Goal: Task Accomplishment & Management: Manage account settings

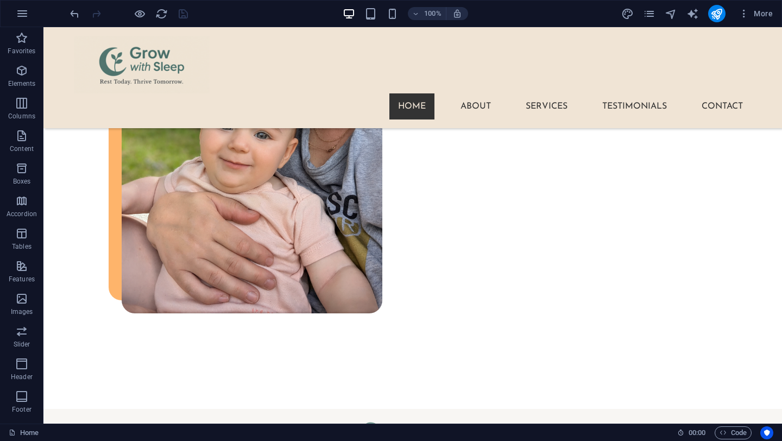
scroll to position [1828, 0]
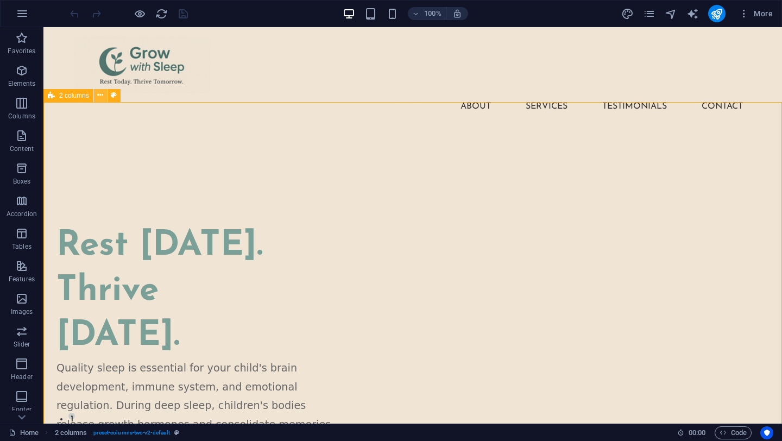
click at [100, 96] on icon at bounding box center [100, 95] width 6 height 11
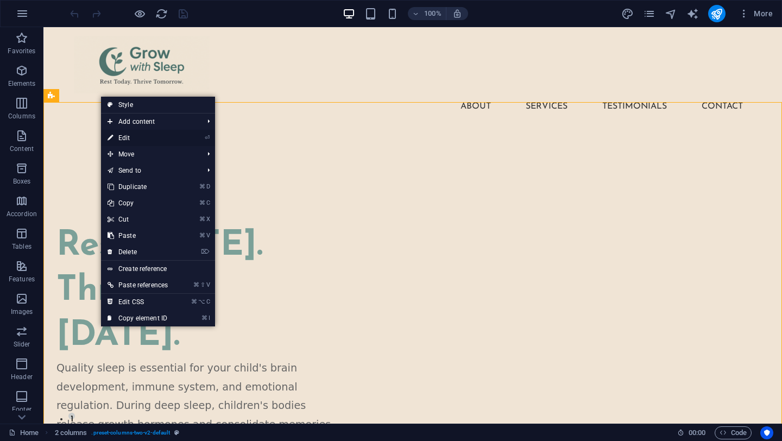
click at [134, 138] on link "⏎ Edit" at bounding box center [137, 138] width 73 height 16
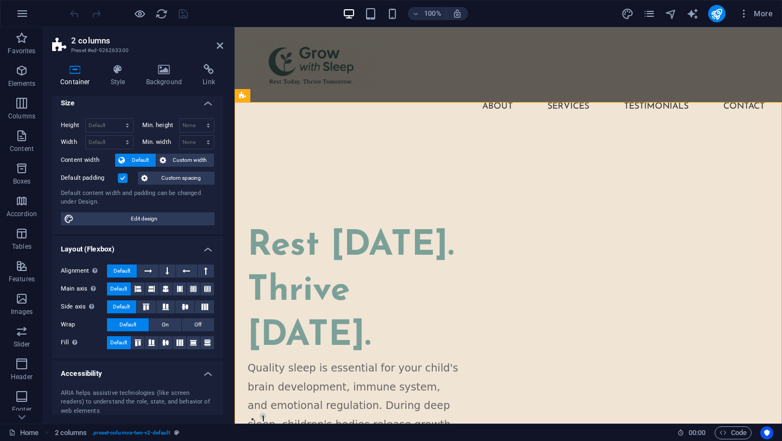
scroll to position [8, 0]
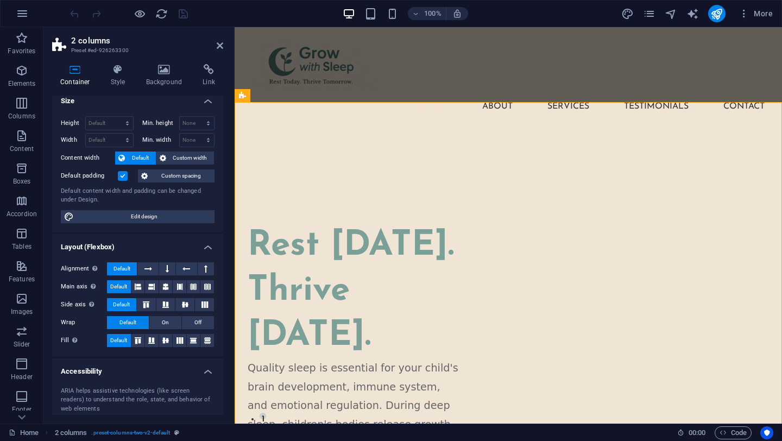
click at [208, 99] on h4 "Size" at bounding box center [137, 98] width 171 height 20
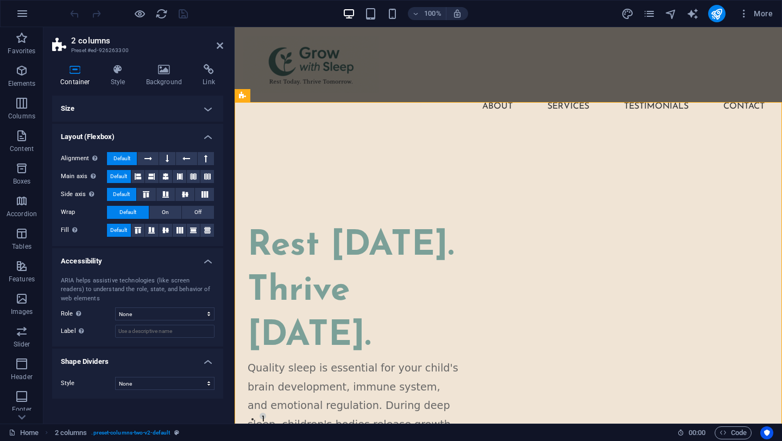
scroll to position [0, 0]
click at [205, 135] on h4 "Layout (Flexbox)" at bounding box center [137, 134] width 171 height 20
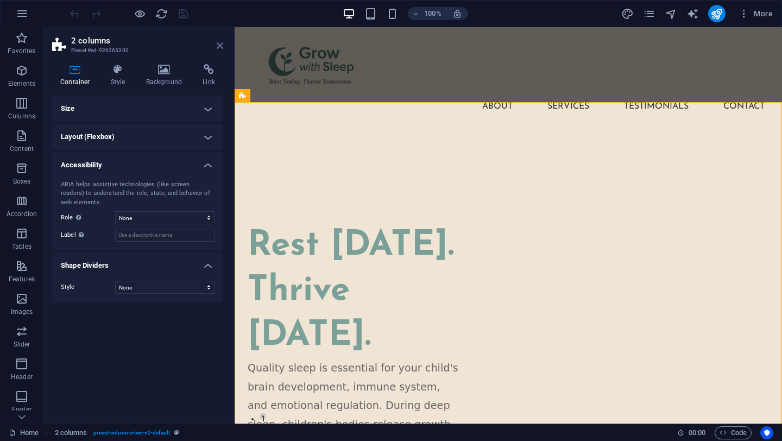
click at [218, 48] on icon at bounding box center [220, 45] width 7 height 9
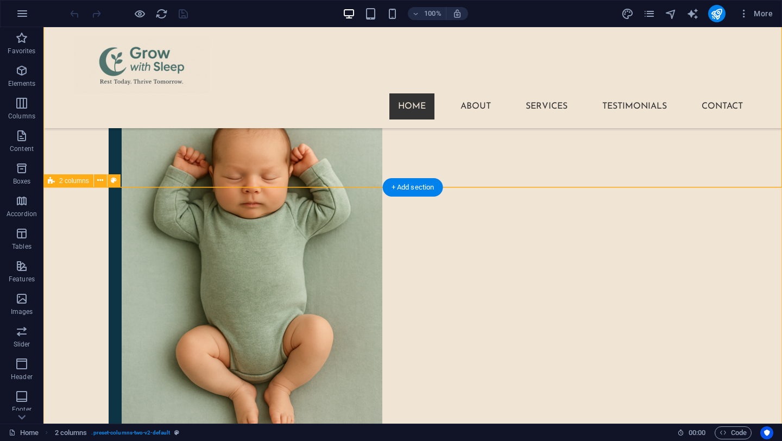
scroll to position [558, 0]
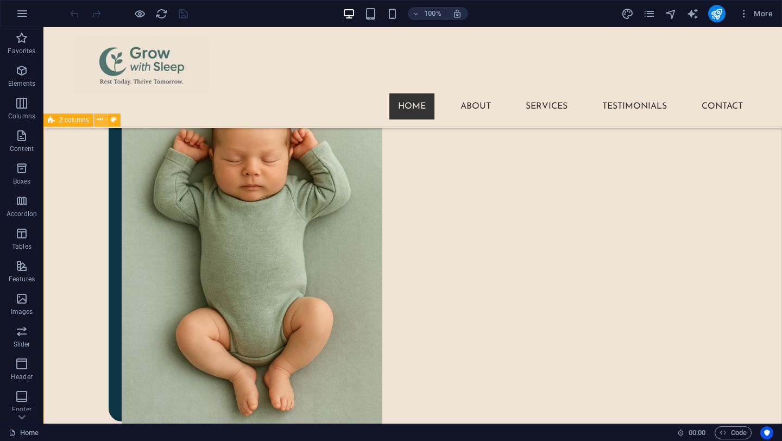
click at [100, 121] on icon at bounding box center [100, 119] width 6 height 11
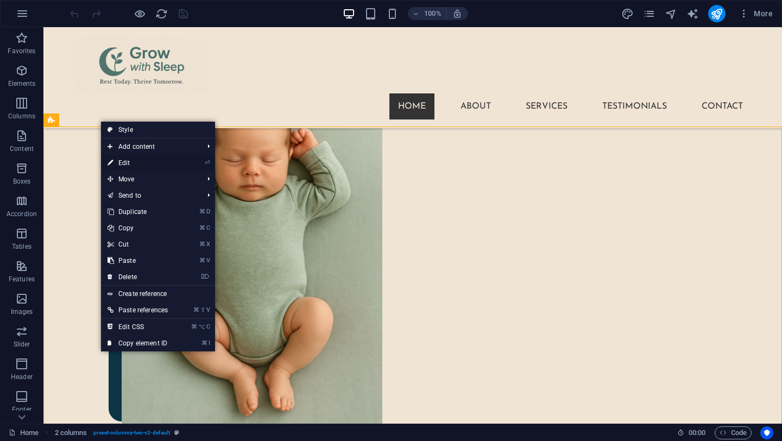
click at [127, 164] on link "⏎ Edit" at bounding box center [137, 163] width 73 height 16
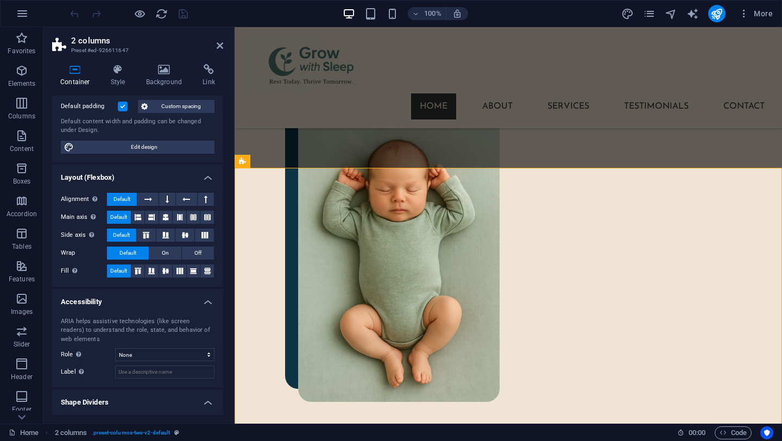
scroll to position [102, 0]
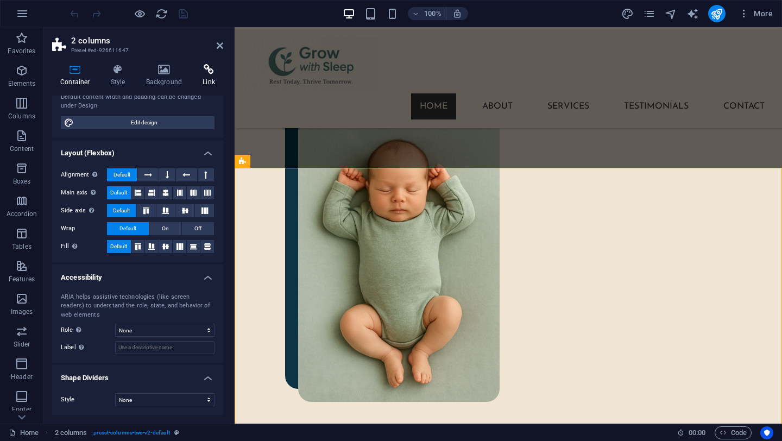
click at [209, 73] on icon at bounding box center [208, 69] width 29 height 11
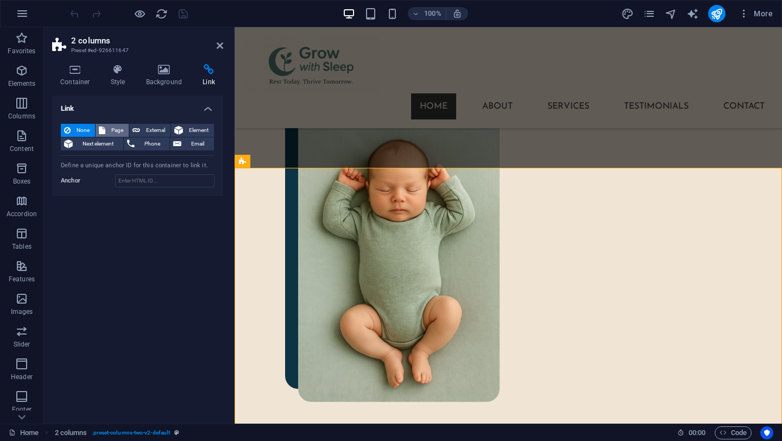
click at [109, 128] on span "Page" at bounding box center [117, 130] width 17 height 13
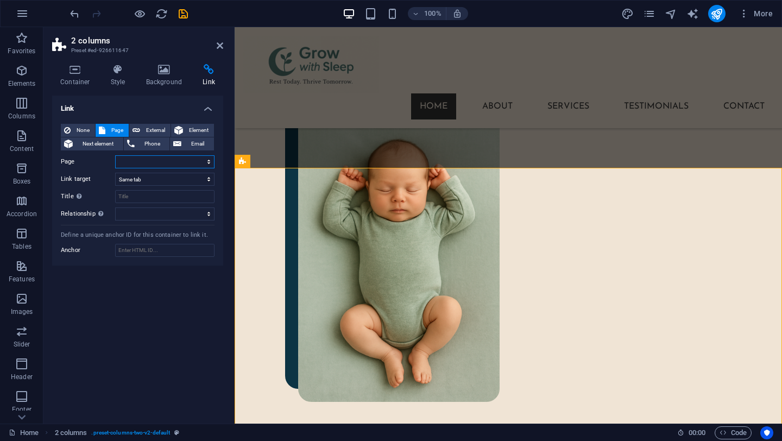
click at [137, 164] on select "Home About Services Feedback Contact Privacy Policy Your Privacy at Grow with S…" at bounding box center [164, 161] width 99 height 13
select select "1"
click at [115, 155] on select "Home About Services Feedback Contact Privacy Policy Your Privacy at Grow with S…" at bounding box center [164, 161] width 99 height 13
click at [131, 217] on select "alternate author bookmark external help license next nofollow noreferrer noopen…" at bounding box center [164, 213] width 99 height 13
click at [90, 300] on div "Link None Page External Element Next element Phone Email Page Home About Servic…" at bounding box center [137, 255] width 171 height 319
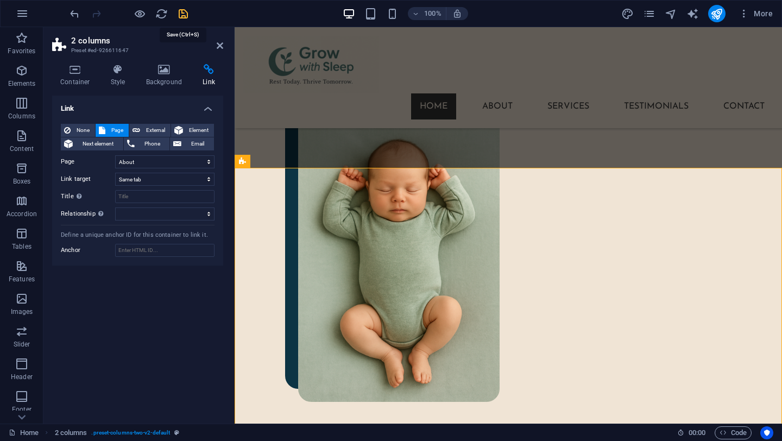
click at [184, 13] on icon "save" at bounding box center [183, 14] width 12 height 12
checkbox input "false"
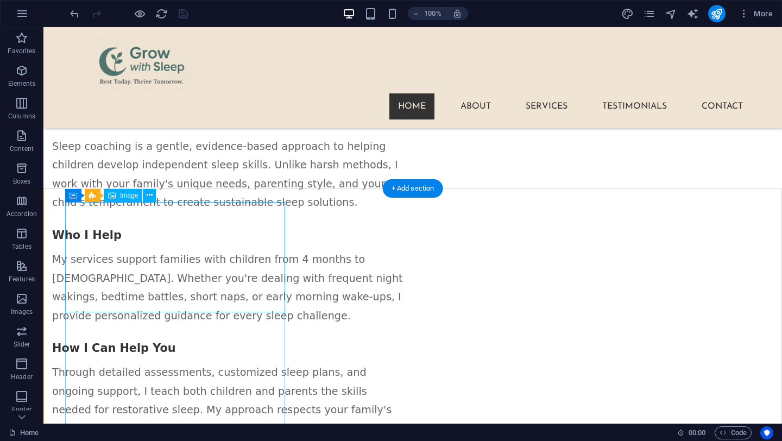
scroll to position [1221, 0]
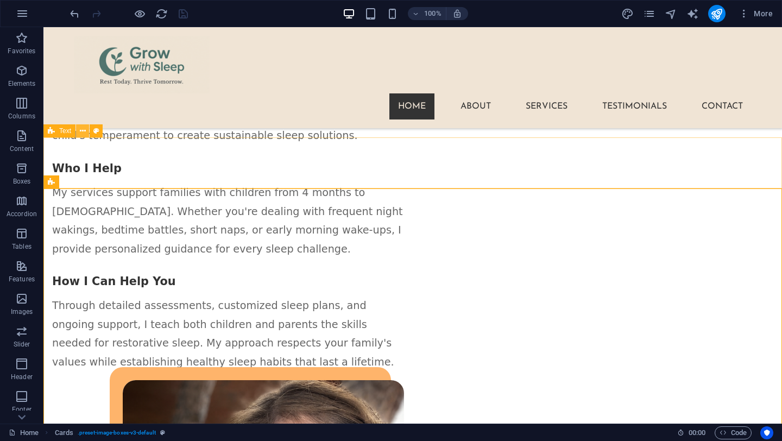
click at [81, 133] on icon at bounding box center [83, 130] width 6 height 11
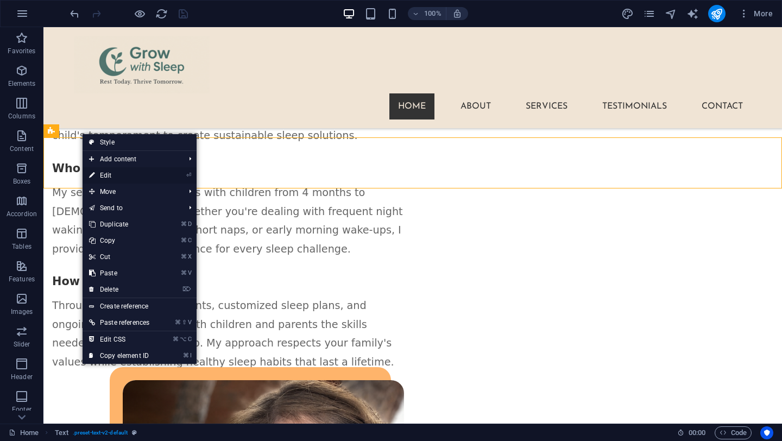
click at [102, 176] on link "⏎ Edit" at bounding box center [119, 175] width 73 height 16
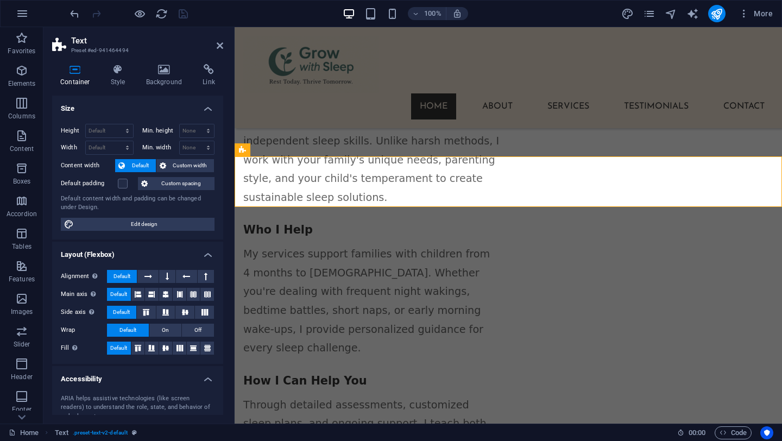
scroll to position [1319, 0]
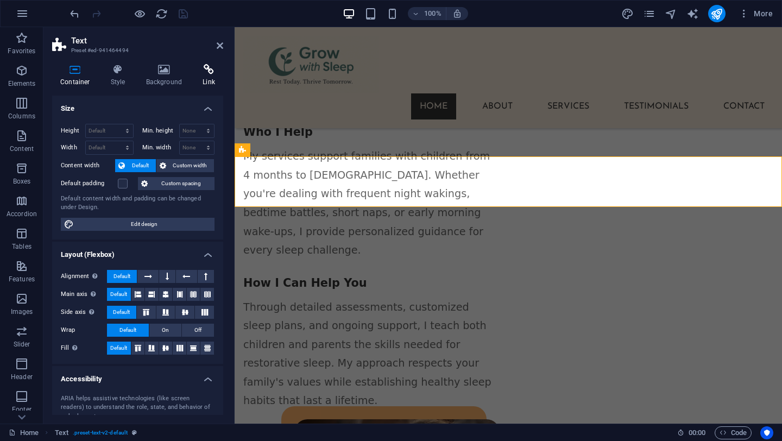
click at [203, 66] on icon at bounding box center [208, 69] width 29 height 11
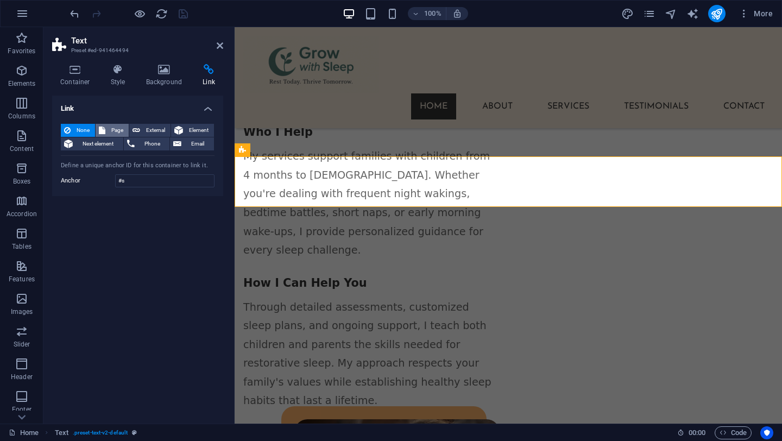
click at [115, 127] on span "Page" at bounding box center [117, 130] width 17 height 13
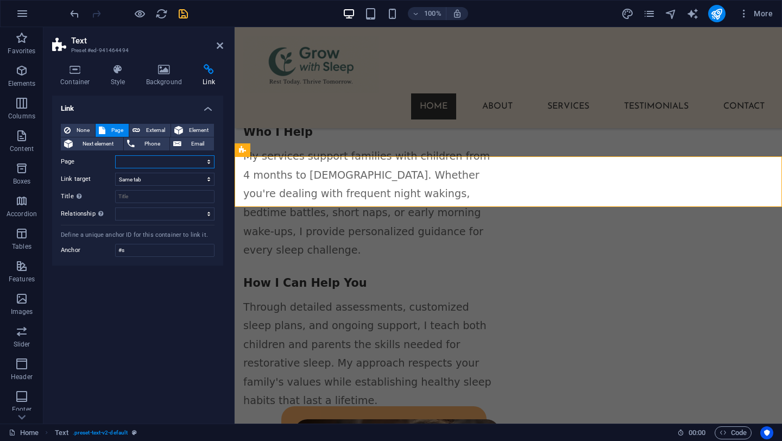
click at [155, 166] on select "Home About Services Feedback Contact Privacy Policy Your Privacy at Grow with S…" at bounding box center [164, 161] width 99 height 13
select select "2"
click at [115, 155] on select "Home About Services Feedback Contact Privacy Policy Your Privacy at Grow with S…" at bounding box center [164, 161] width 99 height 13
click at [150, 180] on select "New tab Same tab Overlay" at bounding box center [164, 179] width 99 height 13
click at [181, 14] on icon "save" at bounding box center [183, 14] width 12 height 12
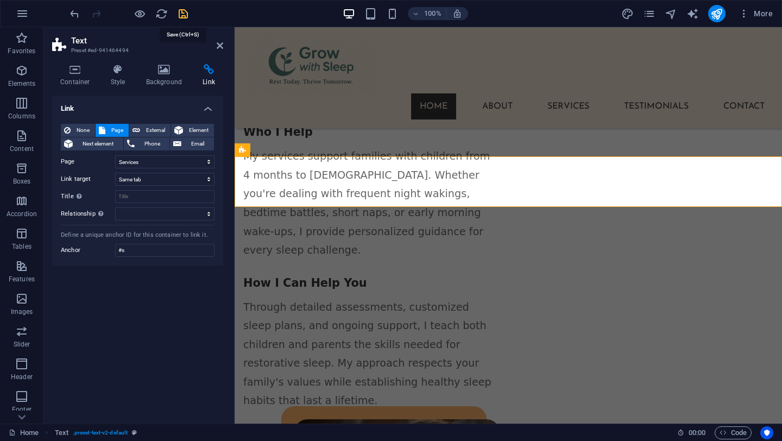
scroll to position [1221, 0]
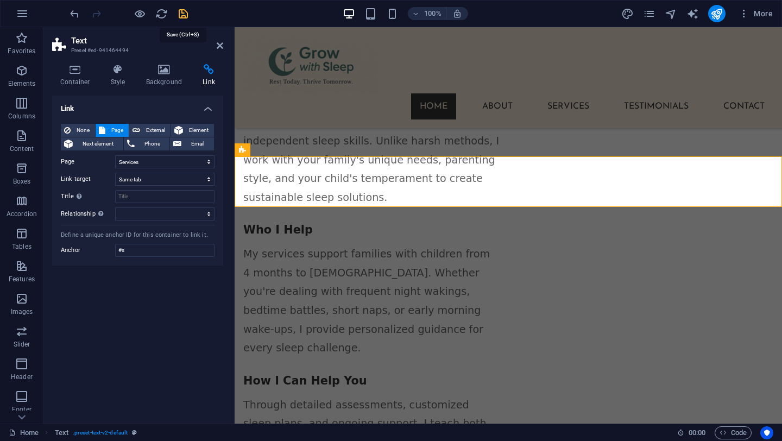
checkbox input "false"
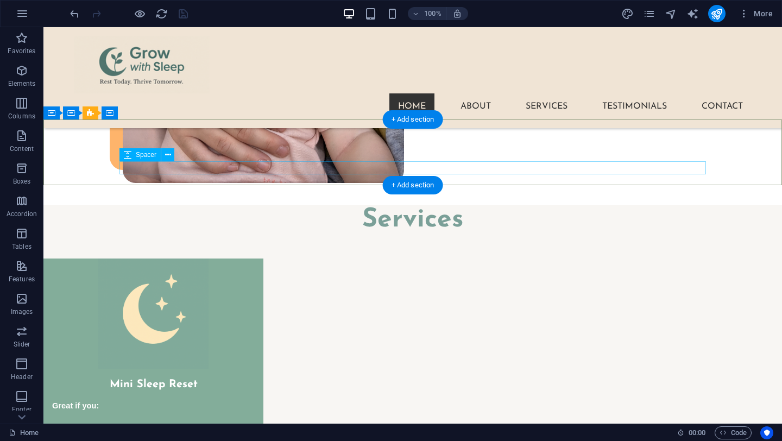
scroll to position [1761, 0]
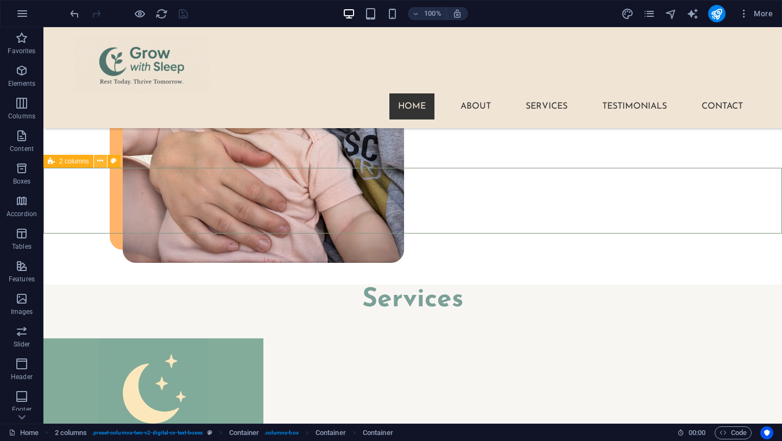
click at [98, 162] on icon at bounding box center [100, 160] width 6 height 11
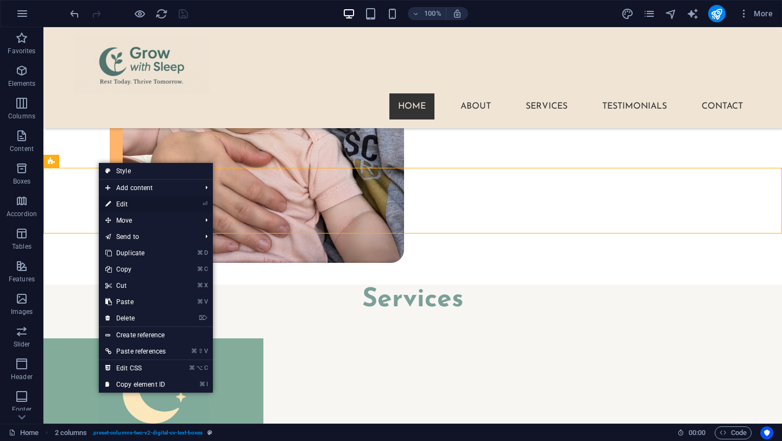
click at [115, 204] on link "⏎ Edit" at bounding box center [135, 204] width 73 height 16
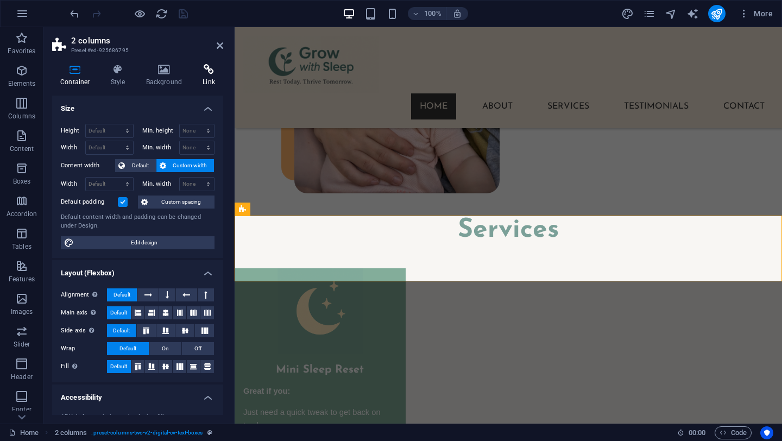
click at [213, 68] on icon at bounding box center [208, 69] width 29 height 11
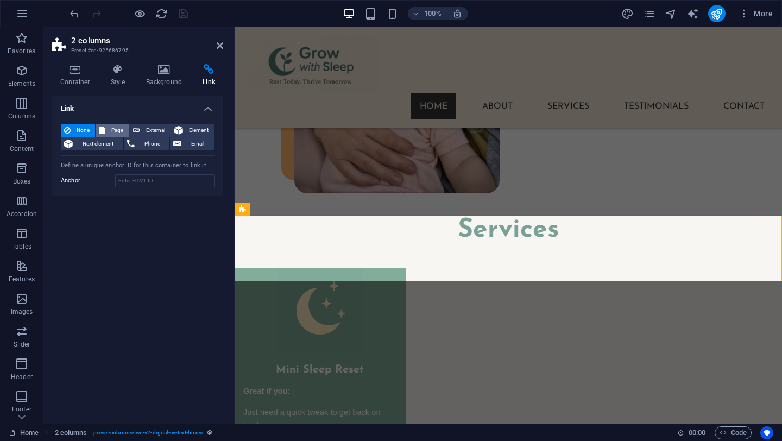
click at [111, 130] on span "Page" at bounding box center [117, 130] width 17 height 13
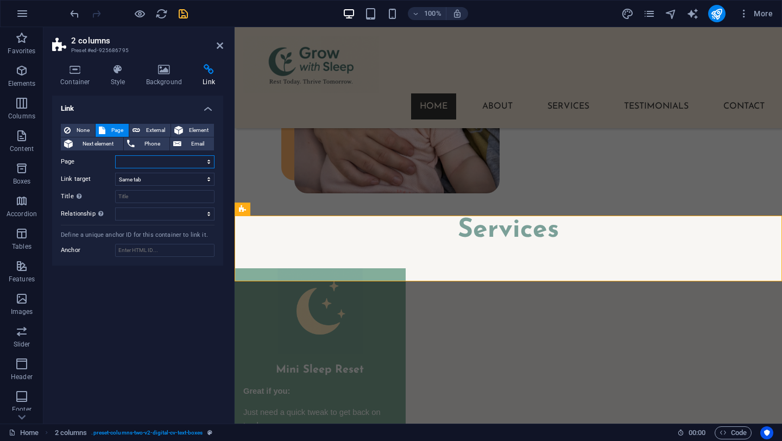
click at [158, 163] on select "Home About Services Feedback Contact Privacy Policy Your Privacy at Grow with S…" at bounding box center [164, 161] width 99 height 13
select select "3"
click at [115, 155] on select "Home About Services Feedback Contact Privacy Policy Your Privacy at Grow with S…" at bounding box center [164, 161] width 99 height 13
click at [181, 10] on icon "save" at bounding box center [183, 14] width 12 height 12
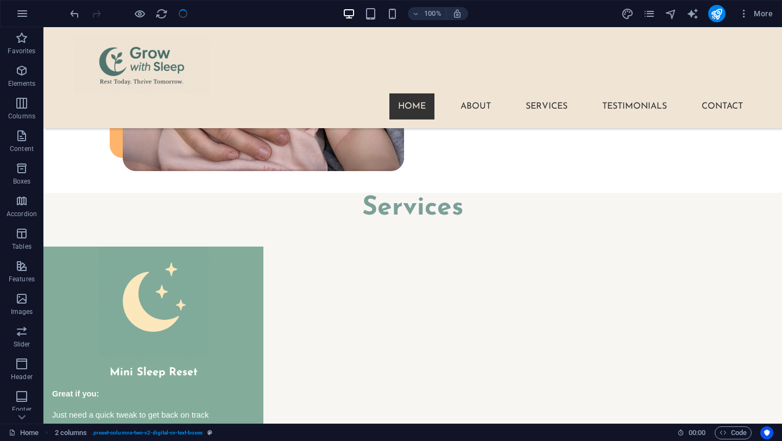
checkbox input "false"
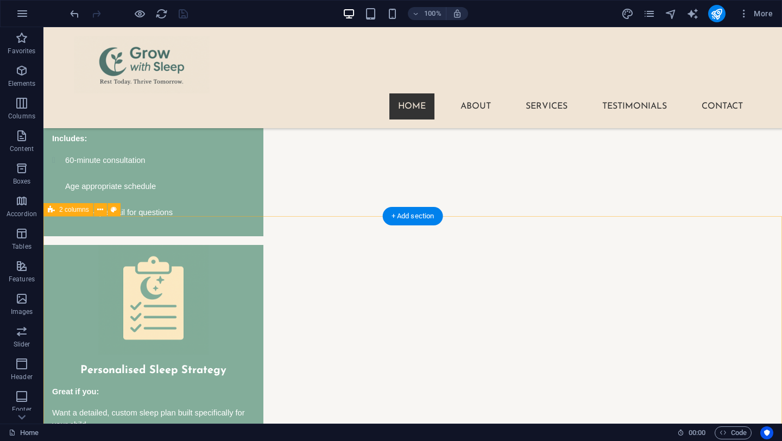
scroll to position [2438, 0]
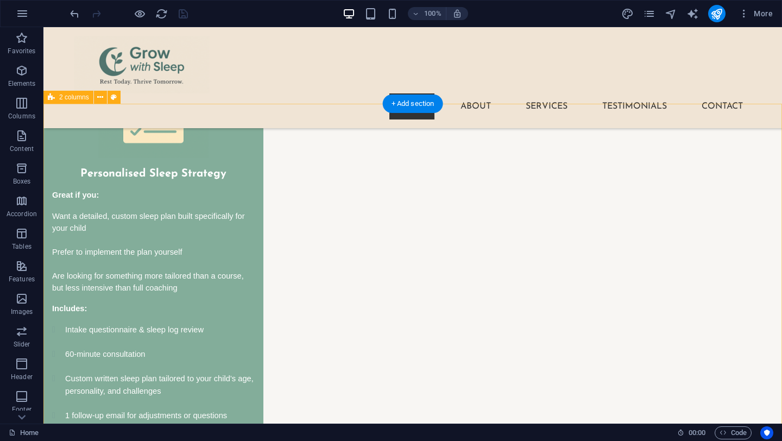
click at [100, 97] on icon at bounding box center [100, 97] width 6 height 11
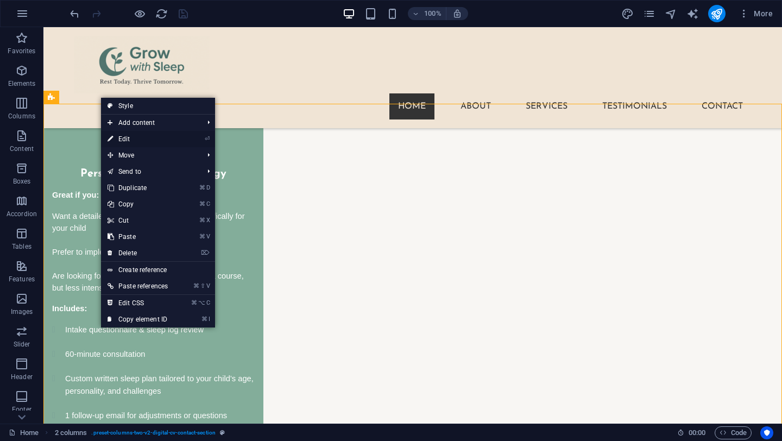
click at [125, 136] on link "⏎ Edit" at bounding box center [137, 139] width 73 height 16
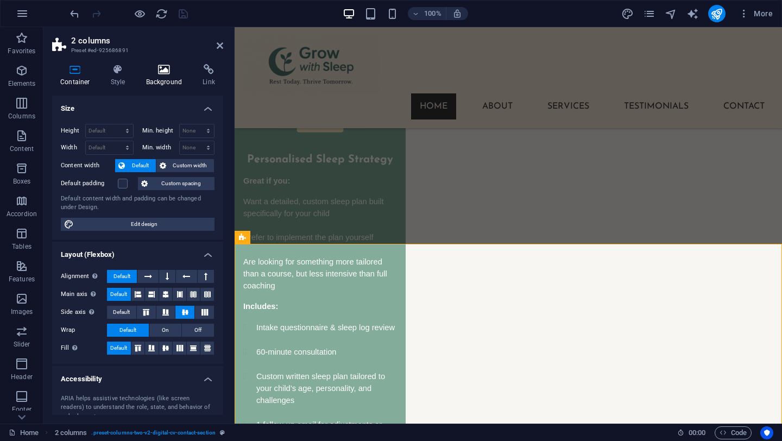
scroll to position [2913, 0]
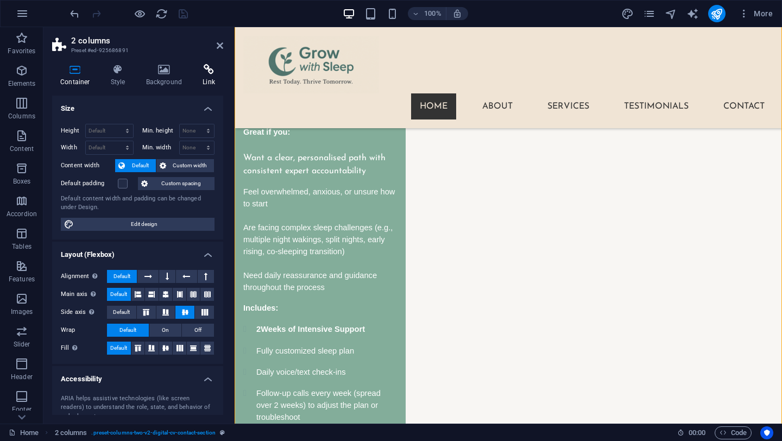
click at [208, 67] on icon at bounding box center [208, 69] width 29 height 11
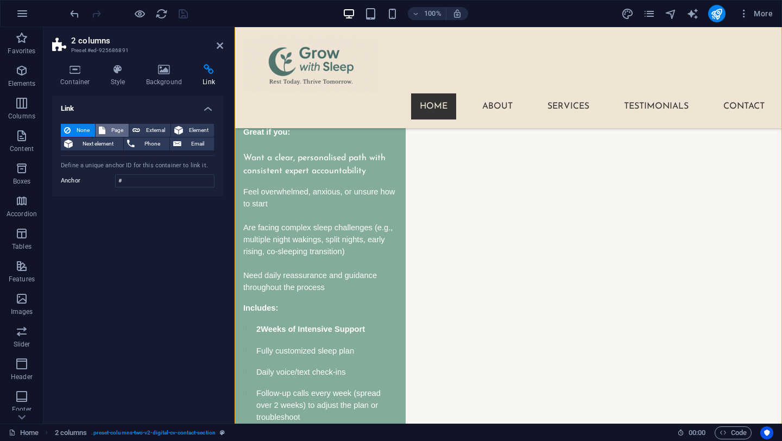
click at [107, 130] on button "Page" at bounding box center [112, 130] width 33 height 13
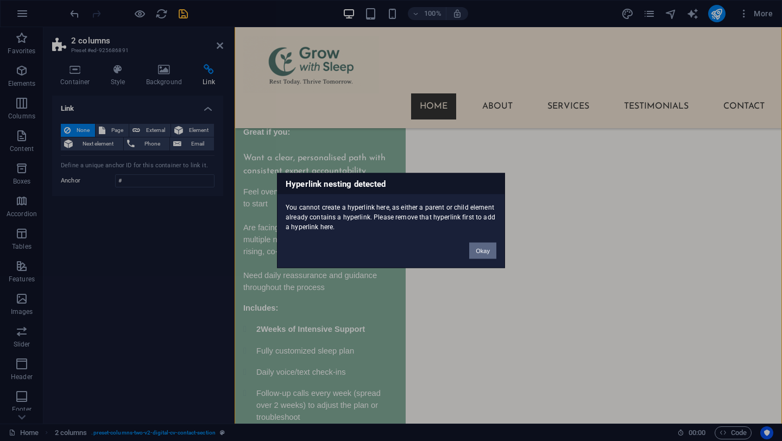
click at [489, 251] on button "Okay" at bounding box center [482, 251] width 27 height 16
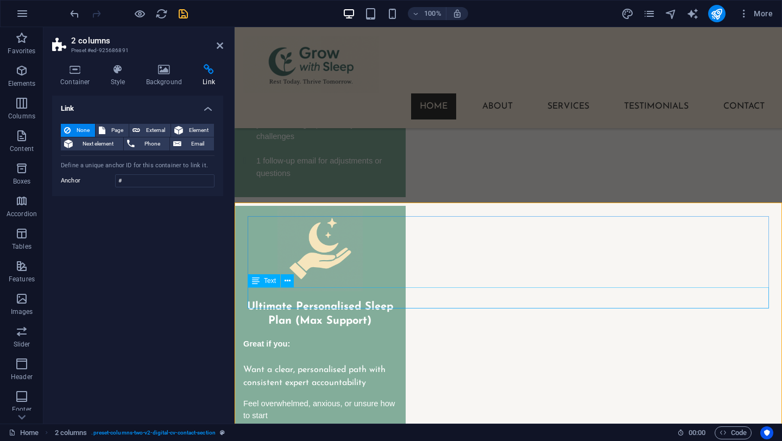
scroll to position [2700, 0]
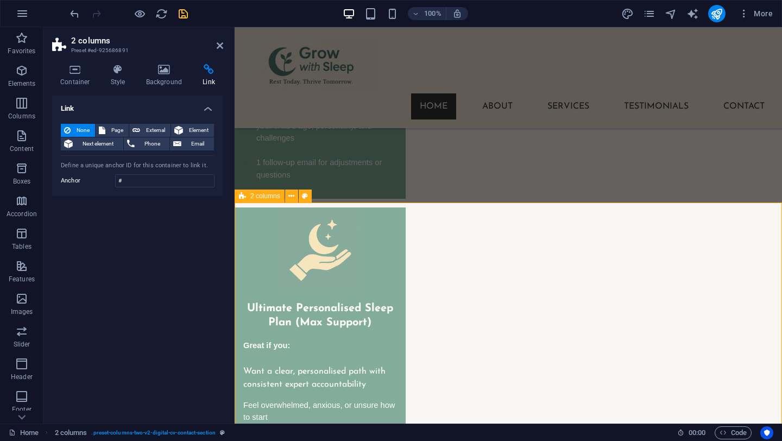
click at [291, 198] on icon at bounding box center [291, 196] width 6 height 11
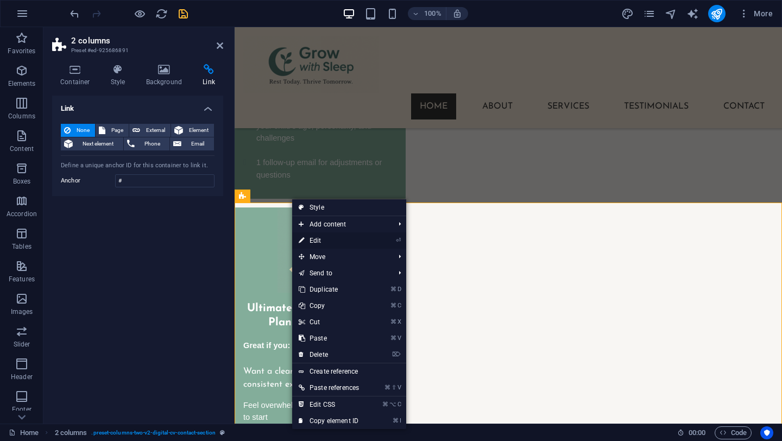
click at [324, 239] on link "⏎ Edit" at bounding box center [328, 240] width 73 height 16
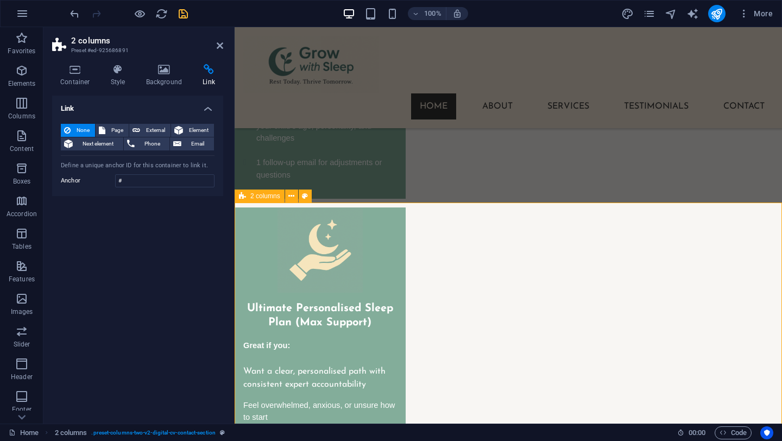
click at [252, 193] on span "2 columns" at bounding box center [265, 196] width 30 height 7
click at [218, 46] on icon at bounding box center [220, 45] width 7 height 9
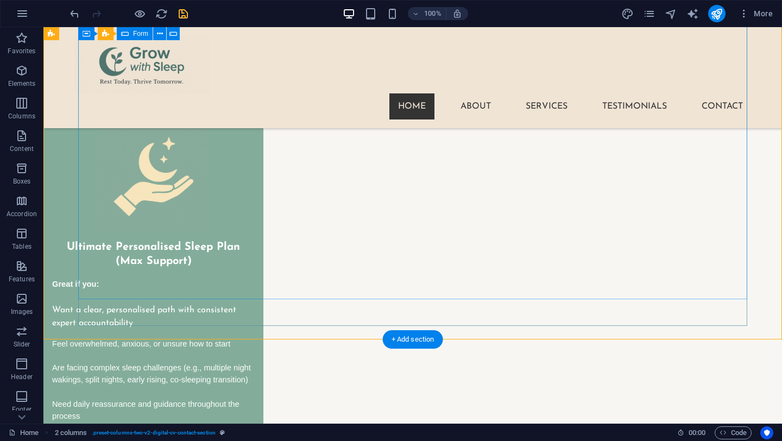
scroll to position [2430, 0]
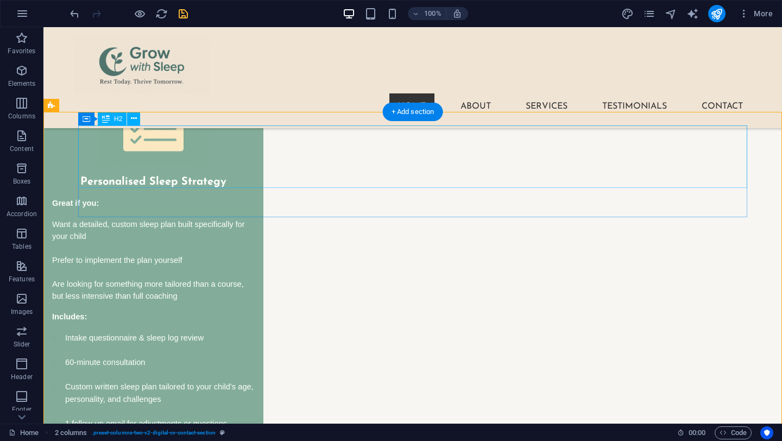
click at [136, 119] on icon at bounding box center [134, 118] width 6 height 11
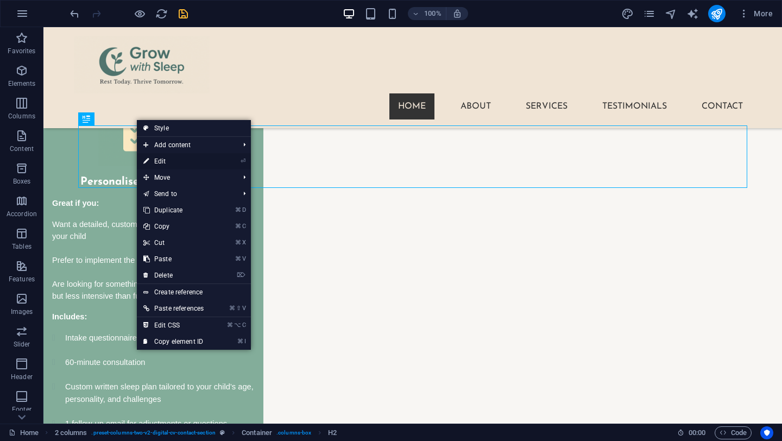
click at [162, 159] on link "⏎ Edit" at bounding box center [173, 161] width 73 height 16
select select
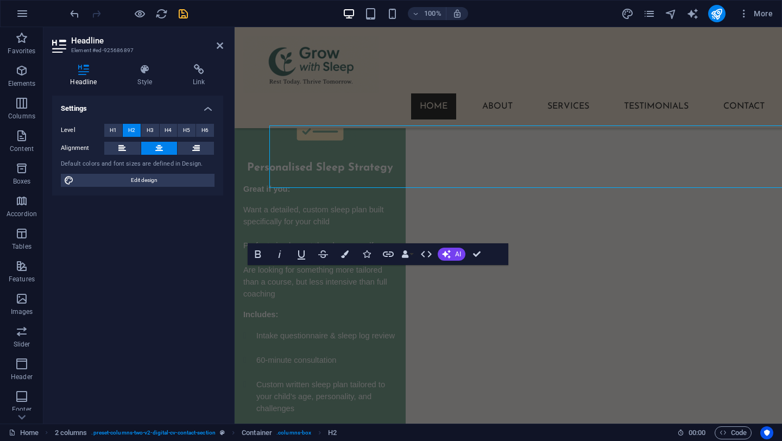
scroll to position [2651, 0]
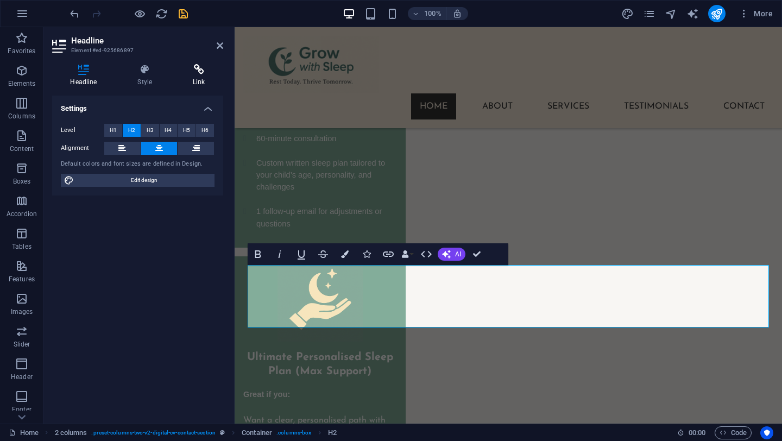
click at [195, 71] on icon at bounding box center [199, 69] width 48 height 11
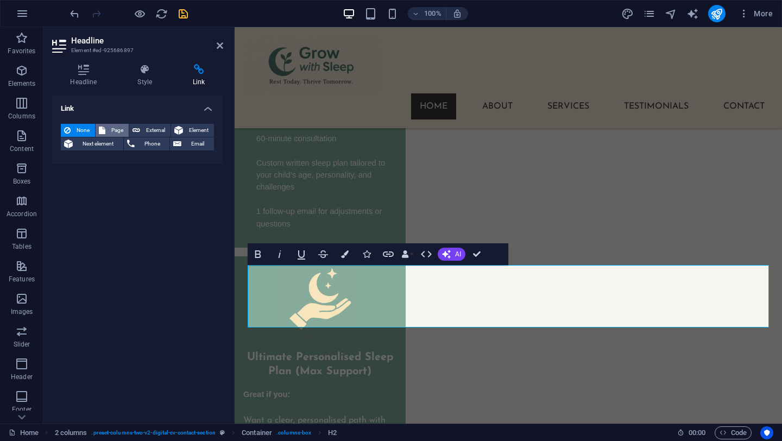
click at [111, 131] on span "Page" at bounding box center [117, 130] width 17 height 13
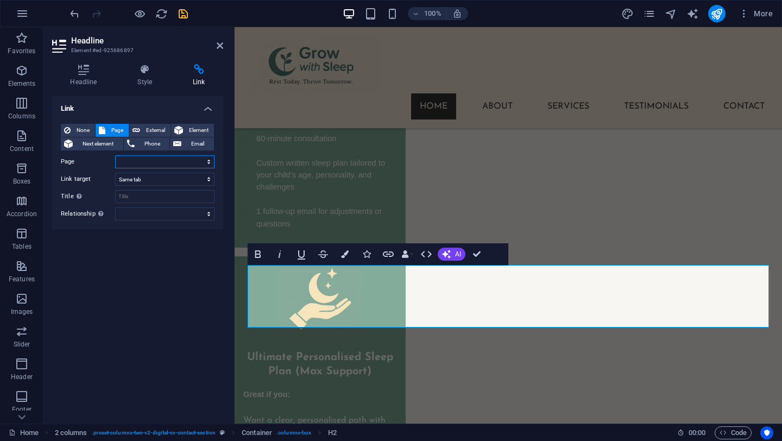
click at [138, 162] on select "Home About Services Feedback Contact Privacy Policy Your Privacy at Grow with S…" at bounding box center [164, 161] width 99 height 13
select select "4"
click at [115, 155] on select "Home About Services Feedback Contact Privacy Policy Your Privacy at Grow with S…" at bounding box center [164, 161] width 99 height 13
click at [125, 254] on div "Link None Page External Element Next element Phone Email Page Home About Servic…" at bounding box center [137, 255] width 171 height 319
click at [182, 15] on icon "save" at bounding box center [183, 14] width 12 height 12
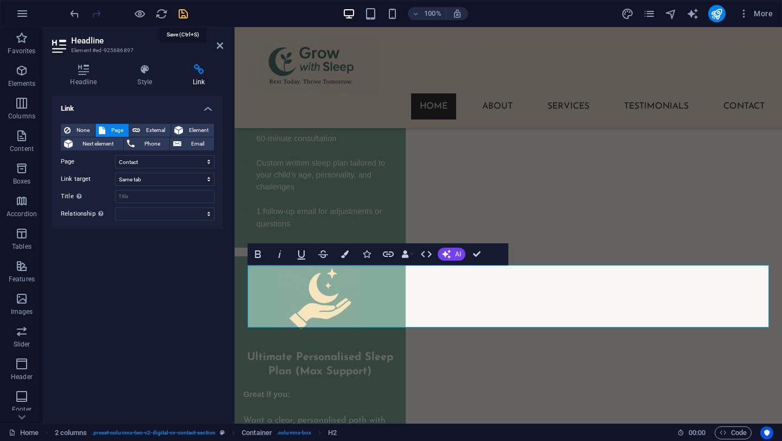
checkbox input "false"
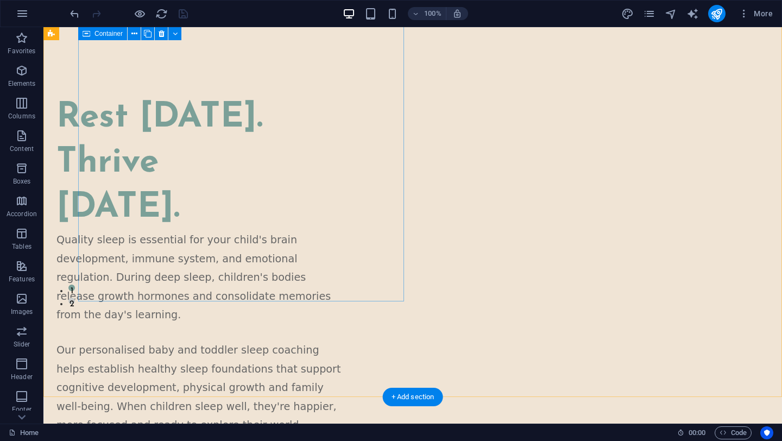
scroll to position [0, 0]
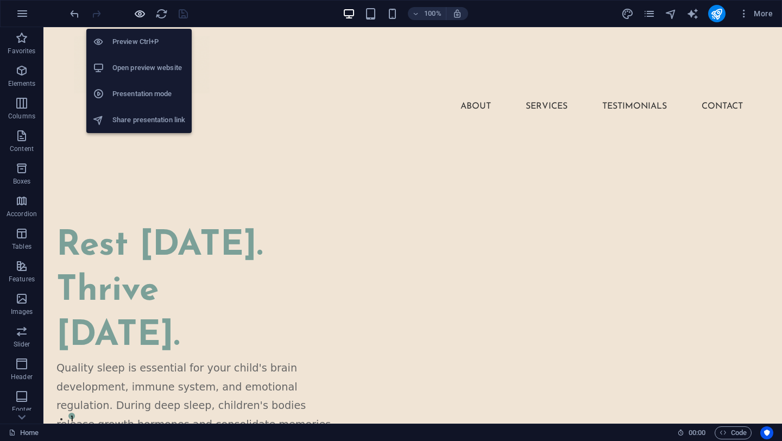
click at [140, 11] on icon "button" at bounding box center [140, 14] width 12 height 12
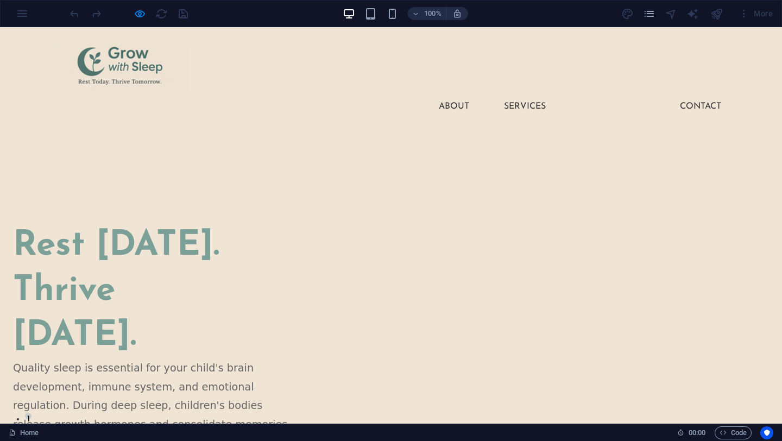
click at [595, 93] on link "Testimonials" at bounding box center [613, 106] width 82 height 26
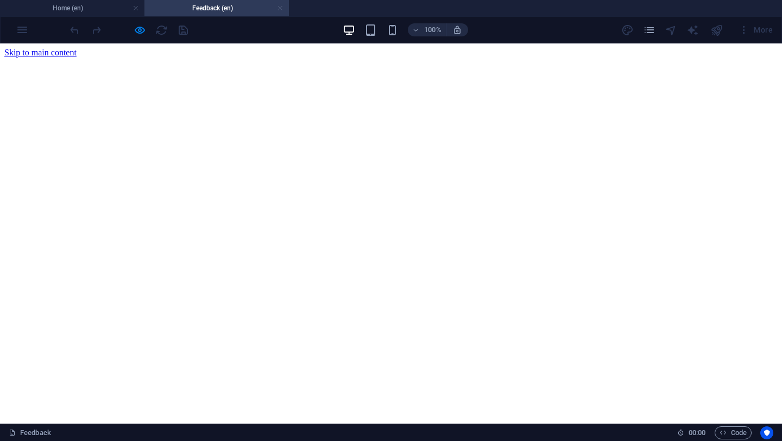
click at [280, 7] on link at bounding box center [280, 8] width 7 height 10
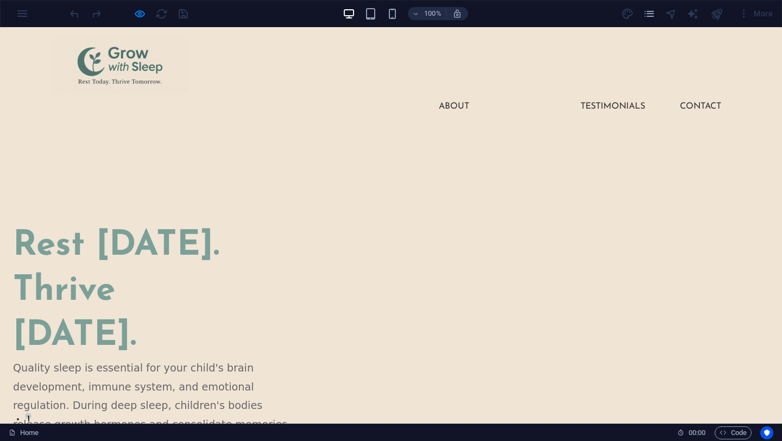
click at [512, 93] on link "Services" at bounding box center [524, 106] width 59 height 26
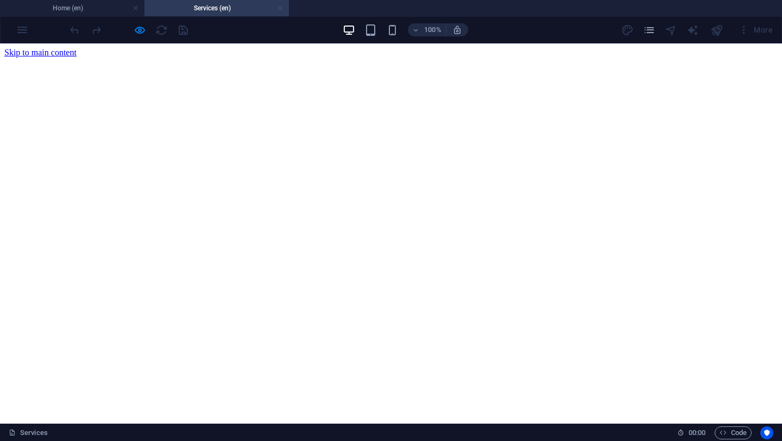
click at [280, 6] on link at bounding box center [280, 8] width 7 height 10
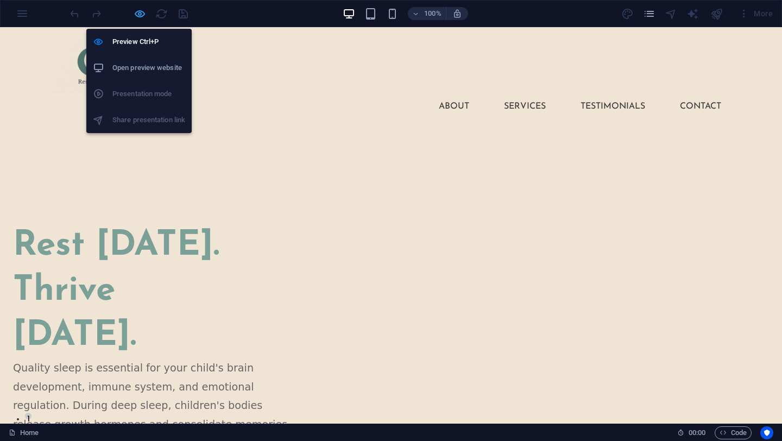
click at [139, 14] on icon "button" at bounding box center [140, 14] width 12 height 12
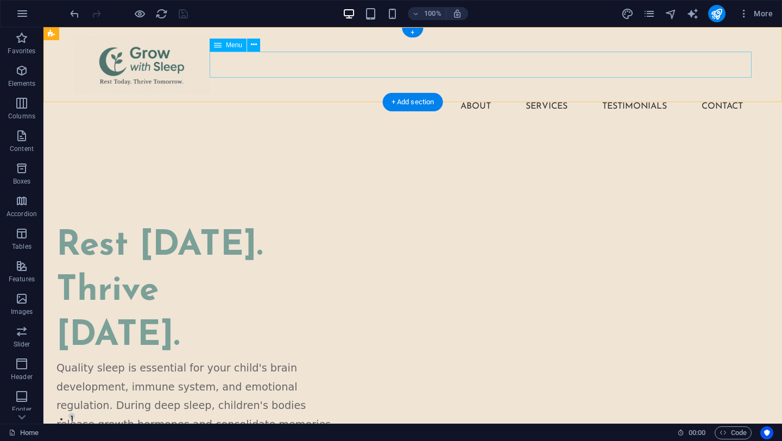
click at [535, 93] on nav "Home About Services Testimonials Contact" at bounding box center [413, 106] width 678 height 26
select select
select select "1"
select select
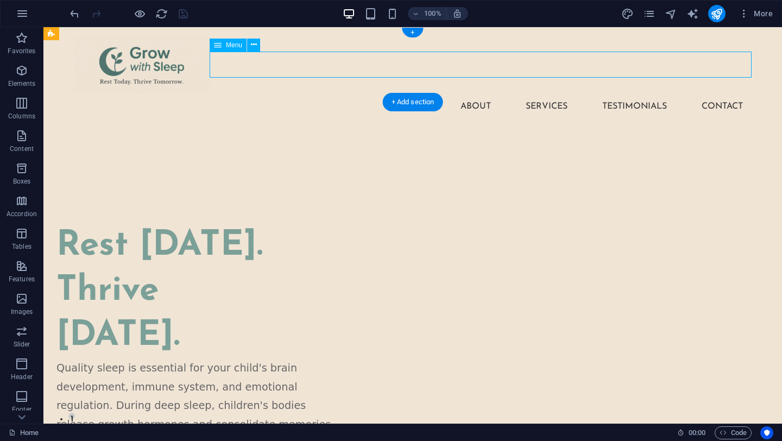
select select "2"
select select
select select "3"
select select
select select "4"
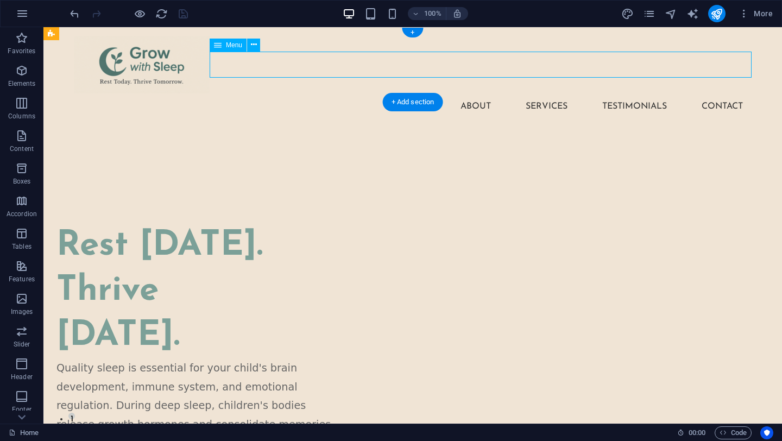
select select
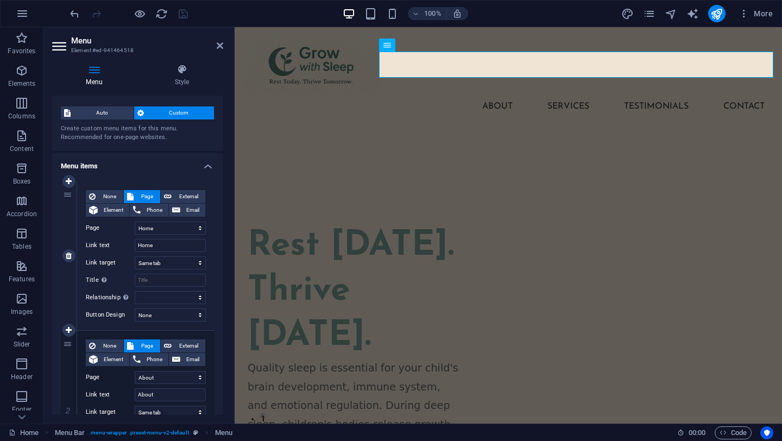
scroll to position [18, 0]
click at [160, 263] on select "New tab Same tab Overlay" at bounding box center [170, 261] width 71 height 13
click at [135, 255] on select "New tab Same tab Overlay" at bounding box center [170, 261] width 71 height 13
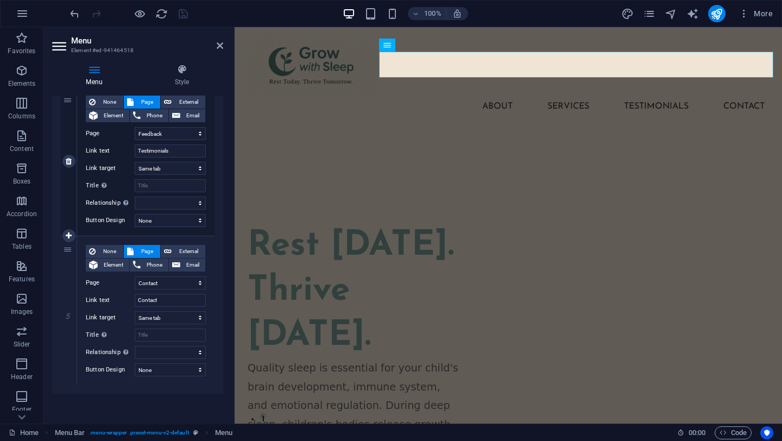
scroll to position [560, 0]
click at [156, 368] on select "None Default Primary Secondary" at bounding box center [170, 369] width 71 height 13
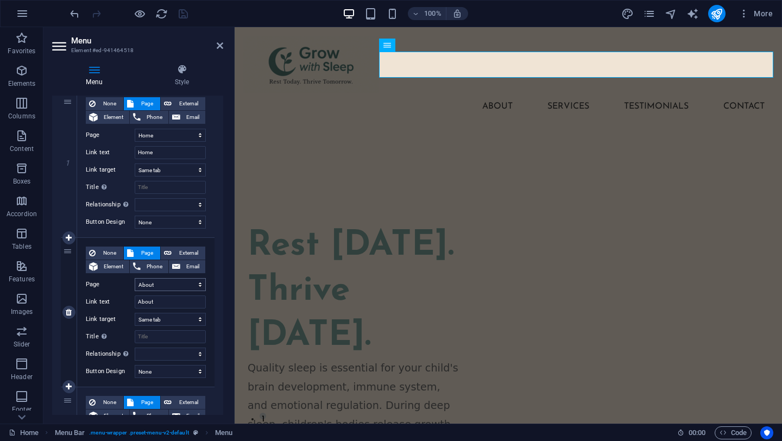
scroll to position [115, 0]
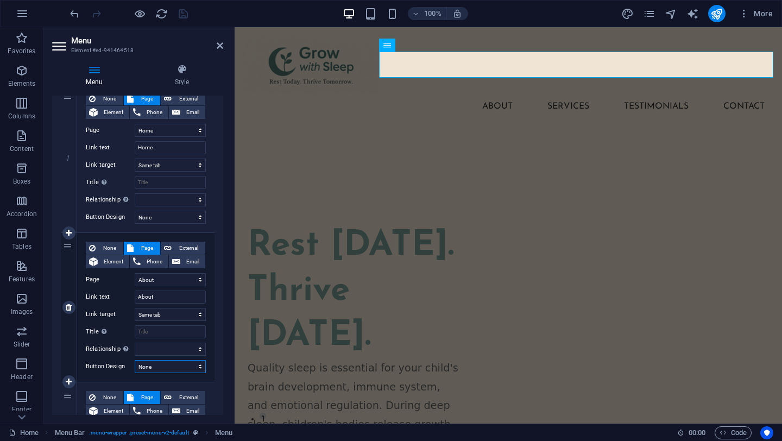
click at [163, 368] on select "None Default Primary Secondary" at bounding box center [170, 366] width 71 height 13
select select "primary"
click at [135, 360] on select "None Default Primary Secondary" at bounding box center [170, 366] width 71 height 13
select select
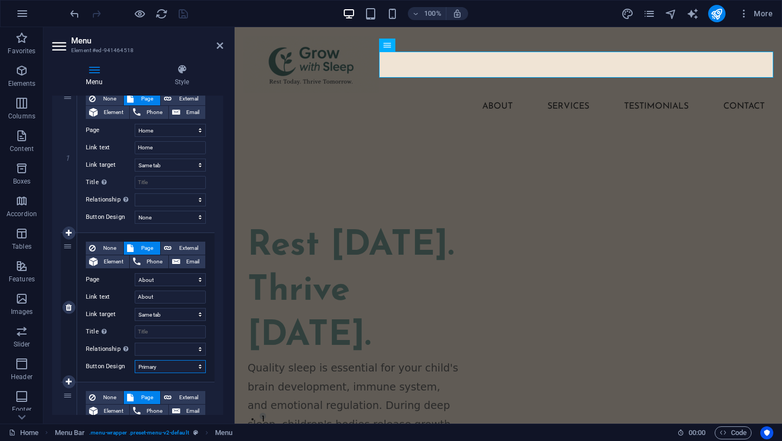
select select
click at [165, 369] on select "None Default Primary Secondary" at bounding box center [170, 366] width 71 height 13
select select "secondary"
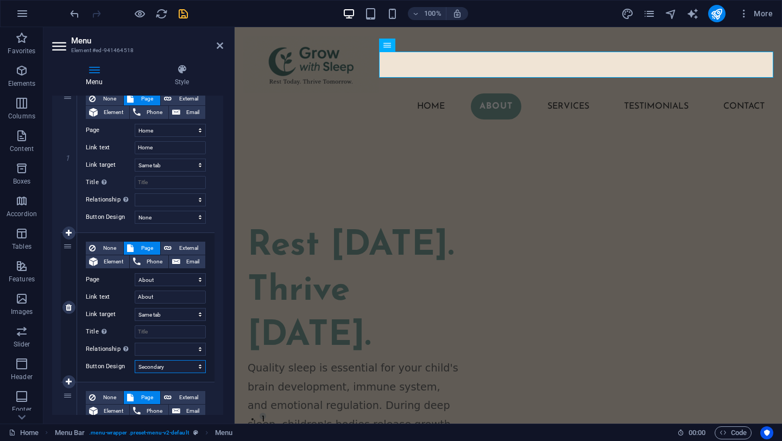
click at [135, 360] on select "None Default Primary Secondary" at bounding box center [170, 366] width 71 height 13
select select
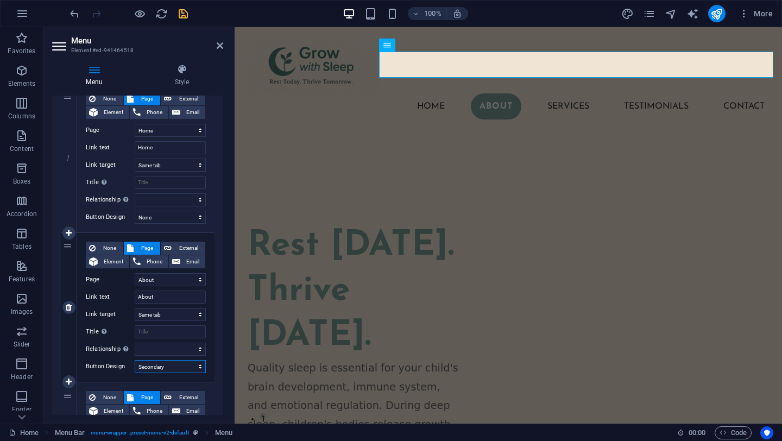
select select
click at [163, 366] on select "None Default Primary Secondary" at bounding box center [170, 366] width 71 height 13
select select "default"
click at [135, 360] on select "None Default Primary Secondary" at bounding box center [170, 366] width 71 height 13
select select
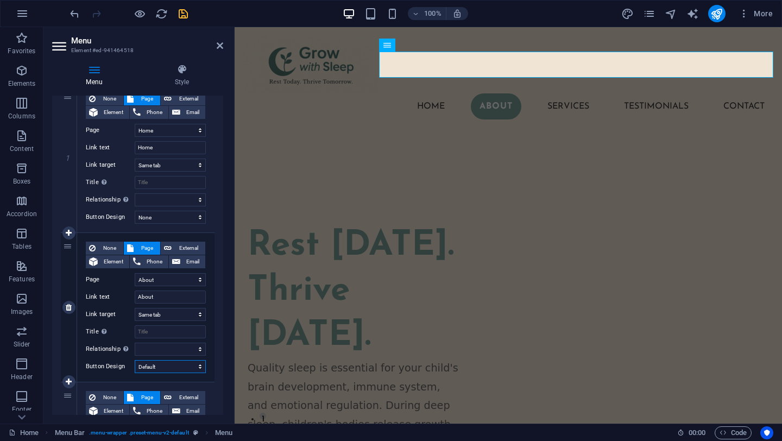
select select
click at [117, 373] on div "None Page External Element Phone Email Page Home About Services Feedback Contac…" at bounding box center [145, 307] width 137 height 149
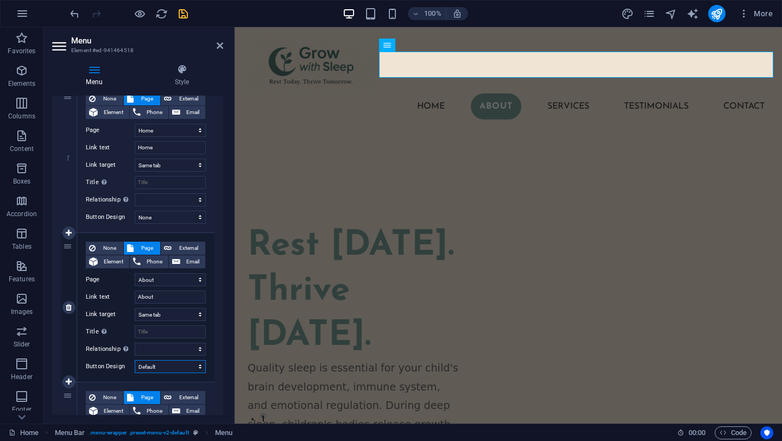
click at [159, 367] on select "None Default Primary Secondary" at bounding box center [170, 366] width 71 height 13
click at [135, 360] on select "None Default Primary Secondary" at bounding box center [170, 366] width 71 height 13
click at [163, 367] on select "None Default Primary Secondary" at bounding box center [170, 366] width 71 height 13
select select
click at [135, 360] on select "None Default Primary Secondary" at bounding box center [170, 366] width 71 height 13
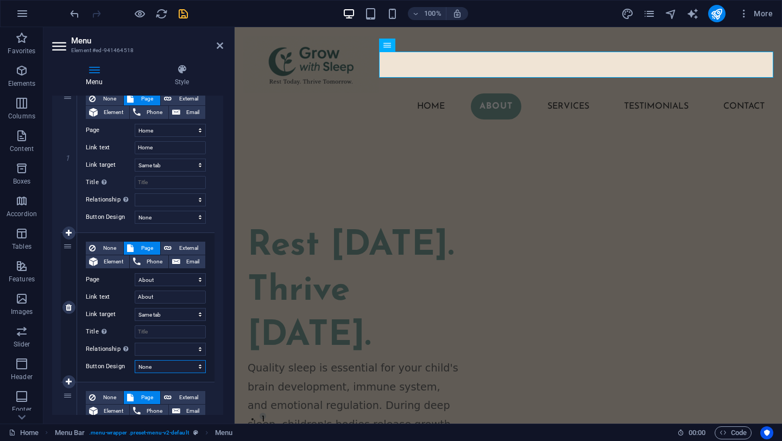
select select
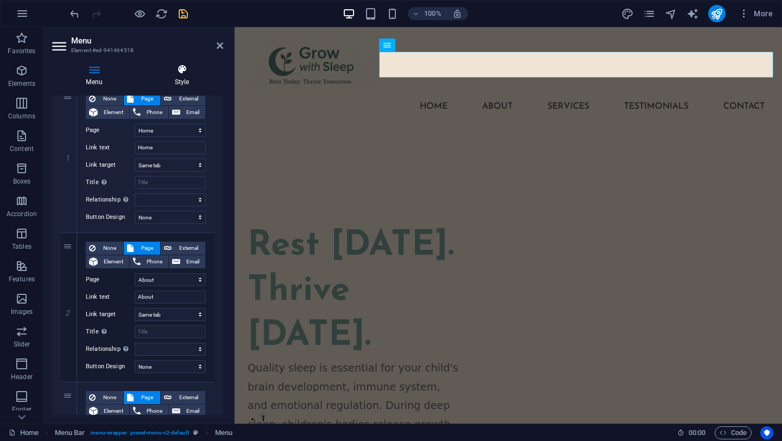
click at [184, 73] on icon at bounding box center [182, 69] width 83 height 11
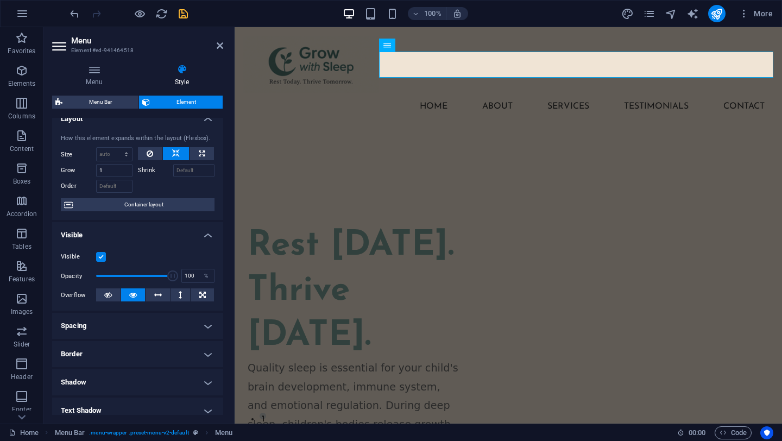
scroll to position [27, 0]
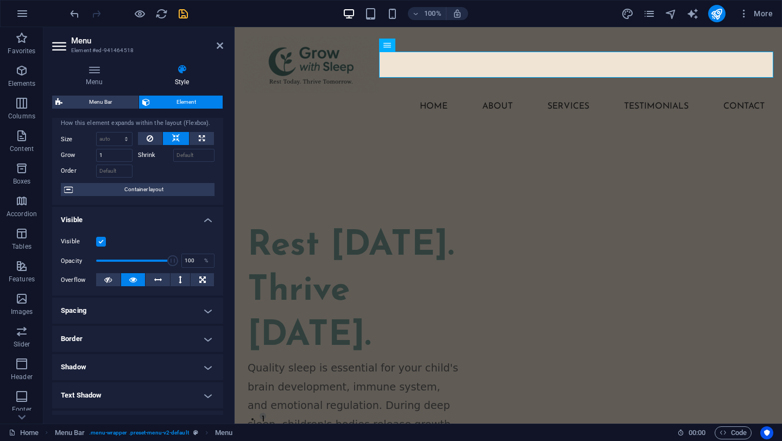
click at [153, 316] on h4 "Spacing" at bounding box center [137, 311] width 171 height 26
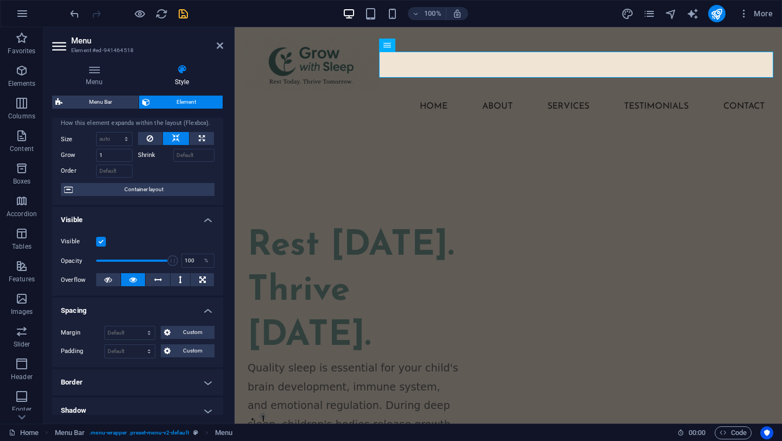
click at [150, 313] on h4 "Spacing" at bounding box center [137, 308] width 171 height 20
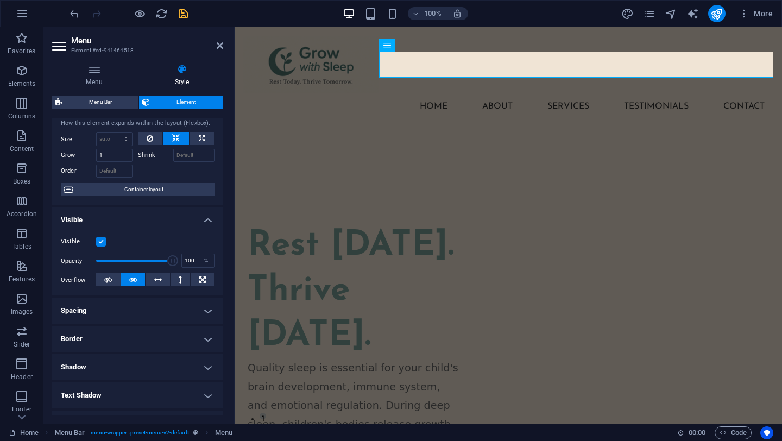
click at [146, 344] on h4 "Border" at bounding box center [137, 339] width 171 height 26
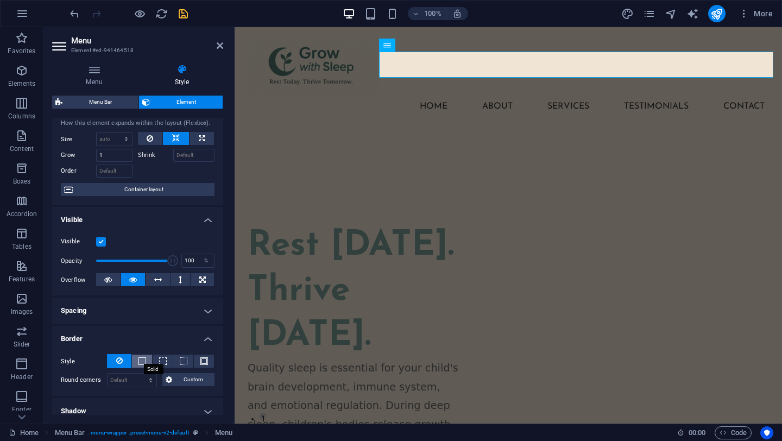
click at [138, 360] on span at bounding box center [142, 361] width 8 height 8
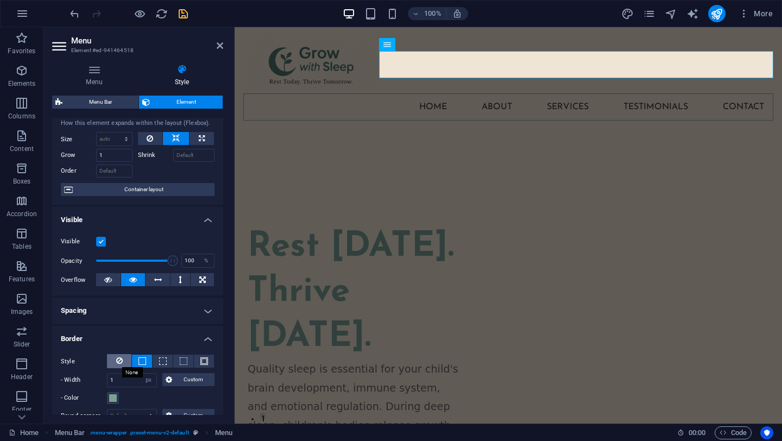
click at [121, 363] on icon at bounding box center [119, 360] width 7 height 13
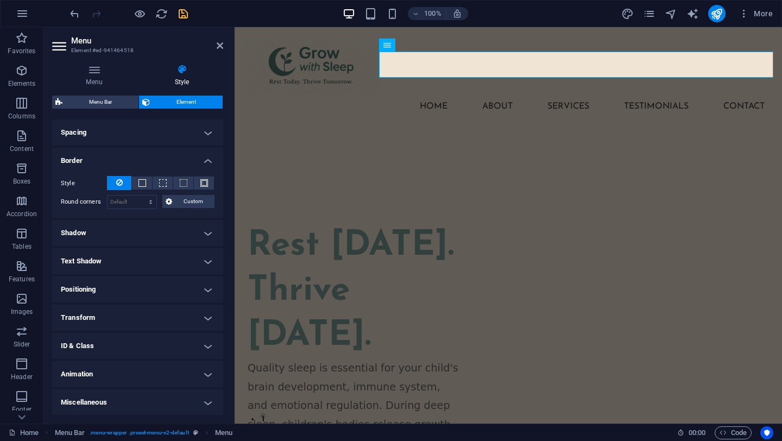
scroll to position [0, 0]
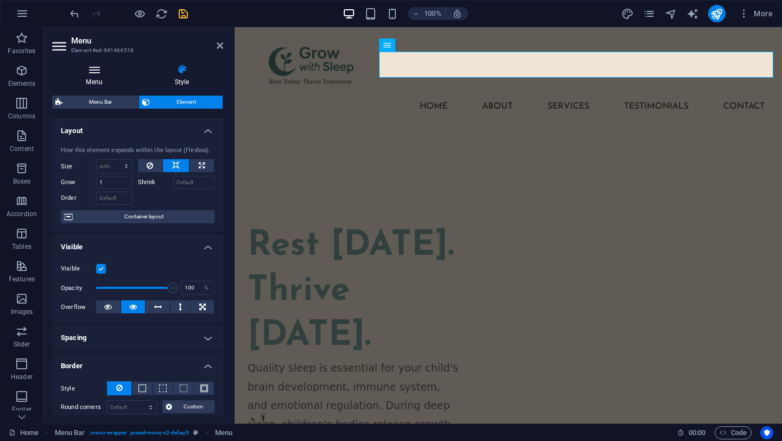
click at [93, 74] on icon at bounding box center [94, 69] width 84 height 11
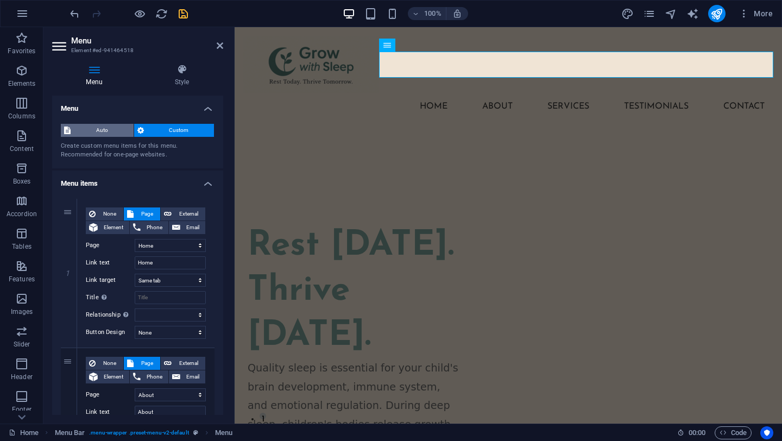
click at [88, 129] on span "Auto" at bounding box center [102, 130] width 56 height 13
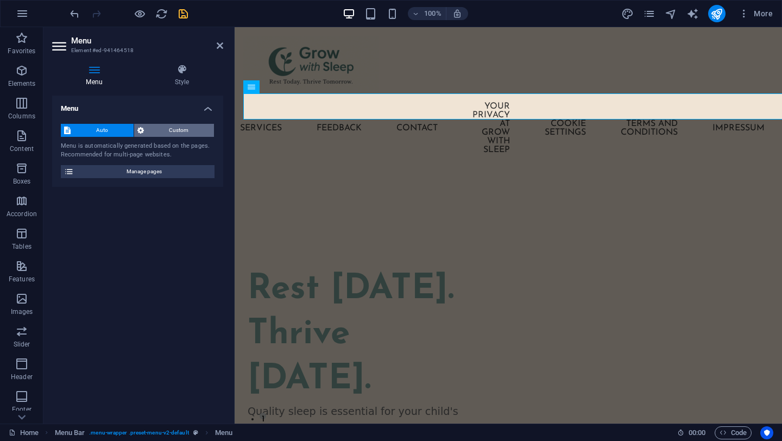
click at [180, 131] on span "Custom" at bounding box center [179, 130] width 64 height 13
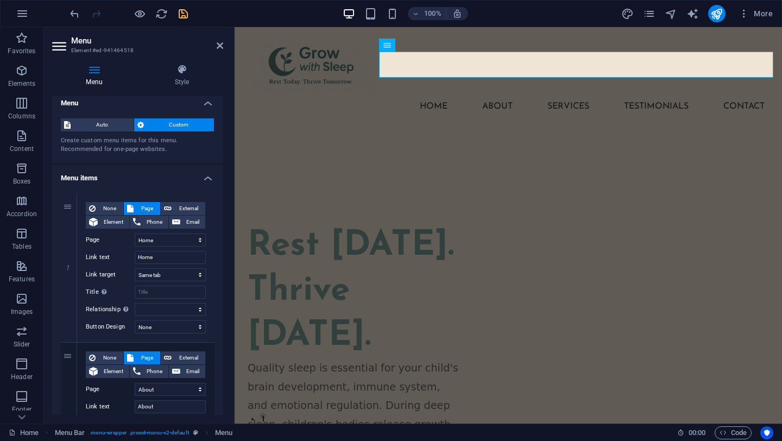
scroll to position [8, 0]
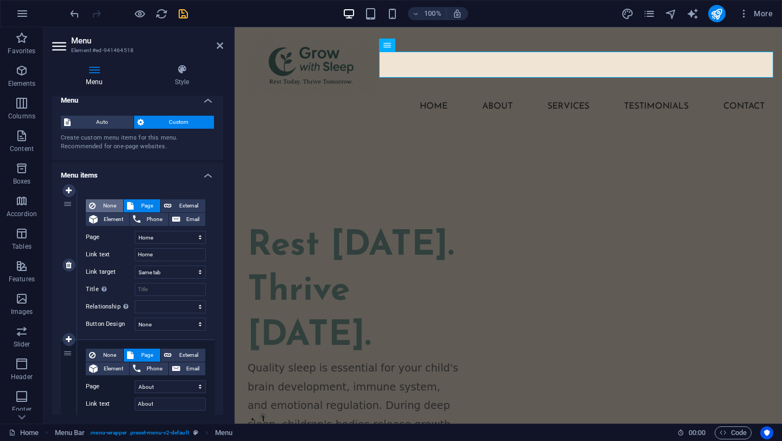
click at [110, 199] on span "None" at bounding box center [109, 205] width 21 height 13
select select
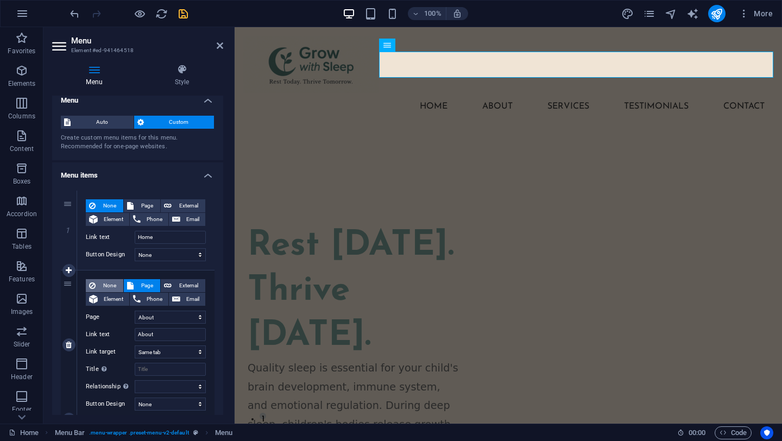
click at [109, 283] on span "None" at bounding box center [109, 285] width 21 height 13
select select
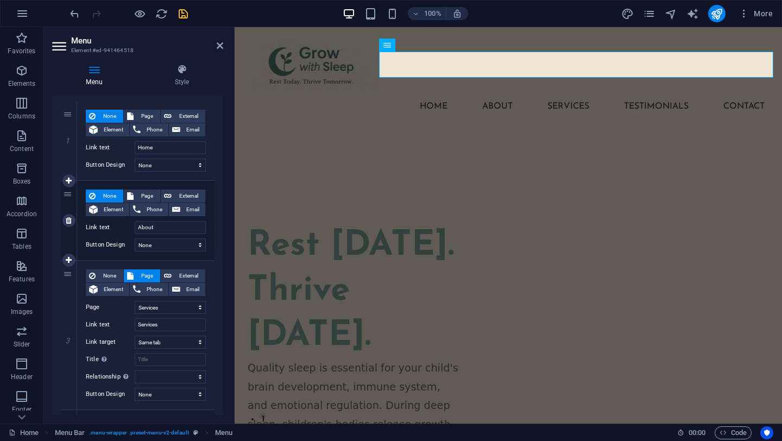
scroll to position [105, 0]
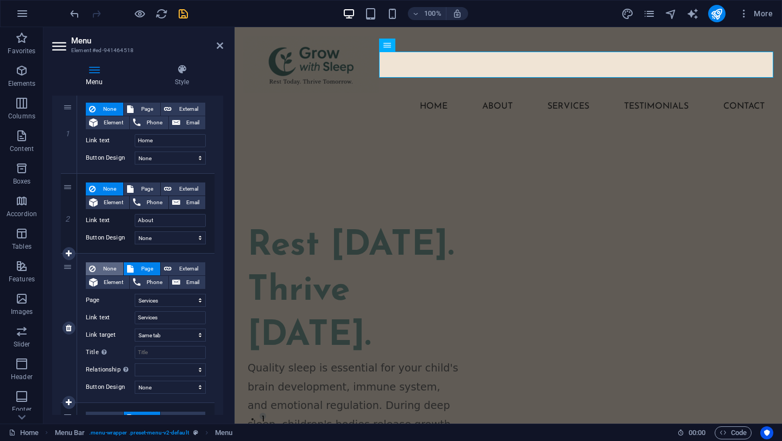
click at [105, 272] on span "None" at bounding box center [109, 268] width 21 height 13
select select
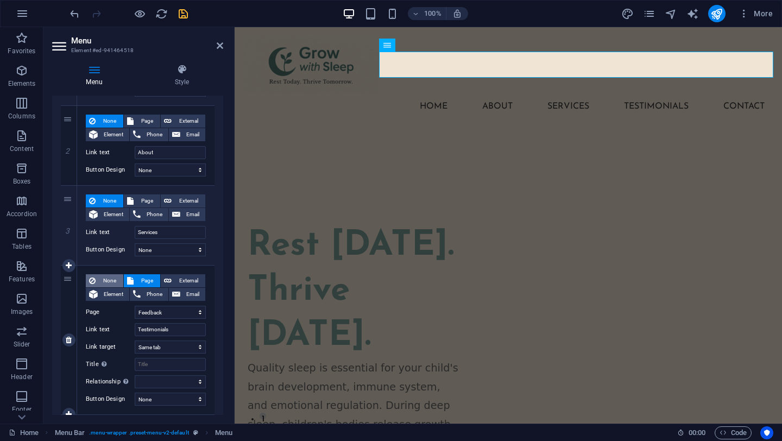
click at [105, 283] on span "None" at bounding box center [109, 280] width 21 height 13
select select
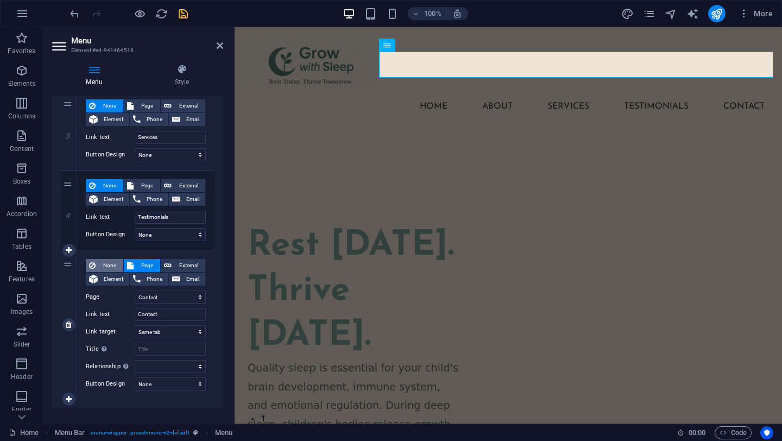
click at [108, 264] on span "None" at bounding box center [109, 265] width 21 height 13
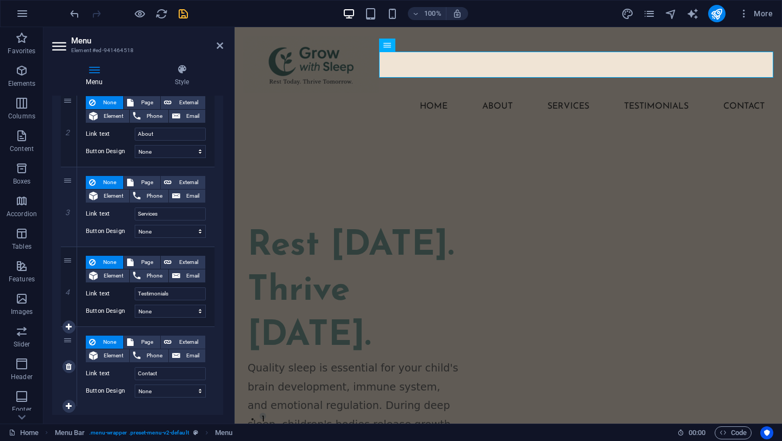
scroll to position [191, 0]
click at [185, 12] on icon "save" at bounding box center [183, 14] width 12 height 12
checkbox input "false"
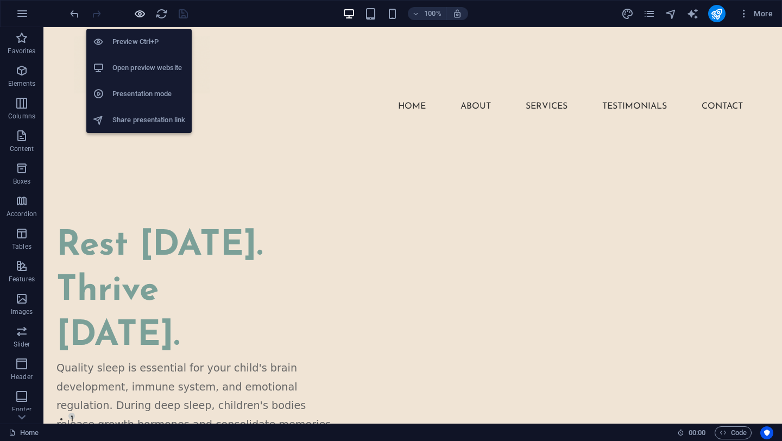
click at [139, 14] on icon "button" at bounding box center [140, 14] width 12 height 12
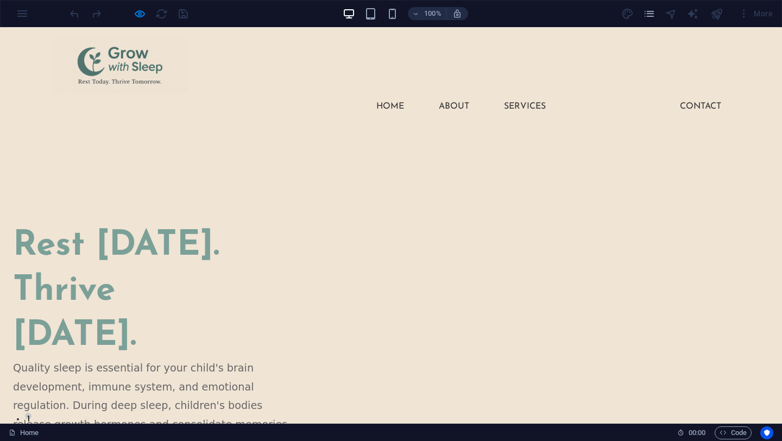
click at [612, 93] on link "Testimonials" at bounding box center [613, 106] width 82 height 26
click at [605, 93] on link "Testimonials" at bounding box center [613, 106] width 82 height 26
click at [705, 93] on link "Contact" at bounding box center [700, 106] width 59 height 26
click at [512, 93] on link "Services" at bounding box center [524, 106] width 59 height 26
click at [447, 93] on link "About" at bounding box center [454, 106] width 48 height 26
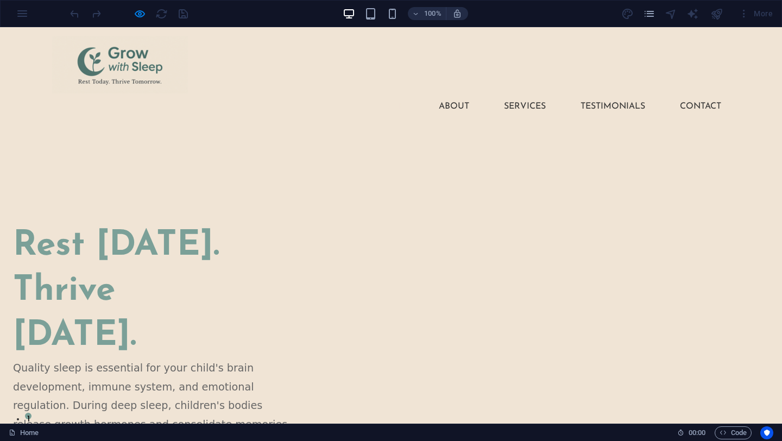
click at [385, 93] on link "Home" at bounding box center [390, 106] width 45 height 26
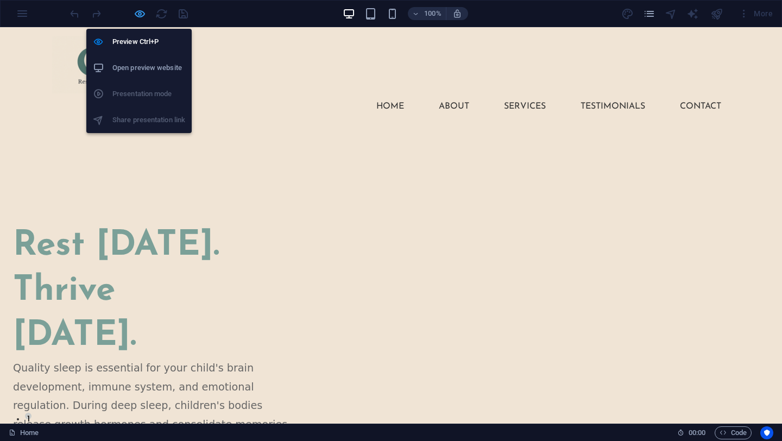
click at [140, 12] on icon "button" at bounding box center [140, 14] width 12 height 12
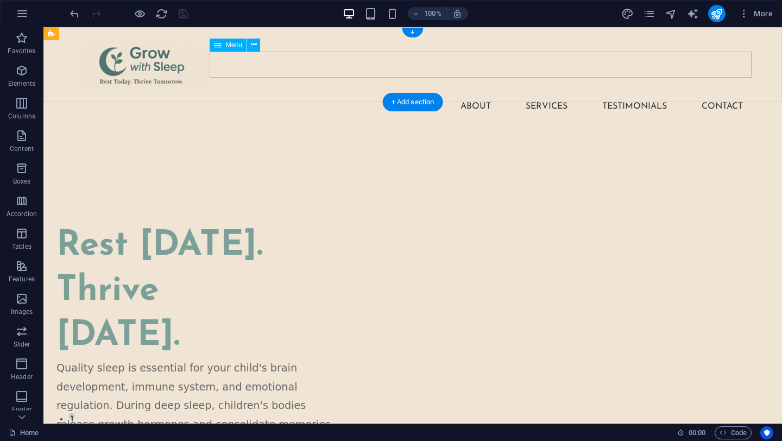
click at [421, 93] on nav "Home About Services Testimonials Contact" at bounding box center [413, 106] width 678 height 26
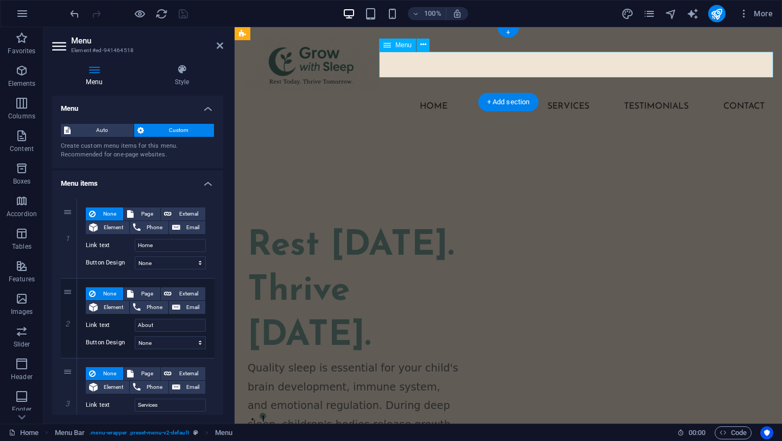
click at [437, 93] on nav "Home About Services Testimonials Contact" at bounding box center [508, 106] width 530 height 26
click at [436, 93] on nav "Home About Services Testimonials Contact" at bounding box center [508, 106] width 530 height 26
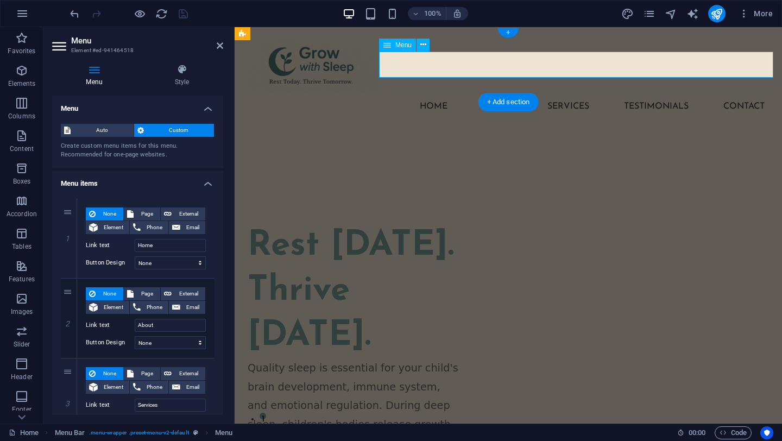
click at [436, 93] on nav "Home About Services Testimonials Contact" at bounding box center [508, 106] width 530 height 26
click at [420, 46] on icon at bounding box center [423, 44] width 6 height 11
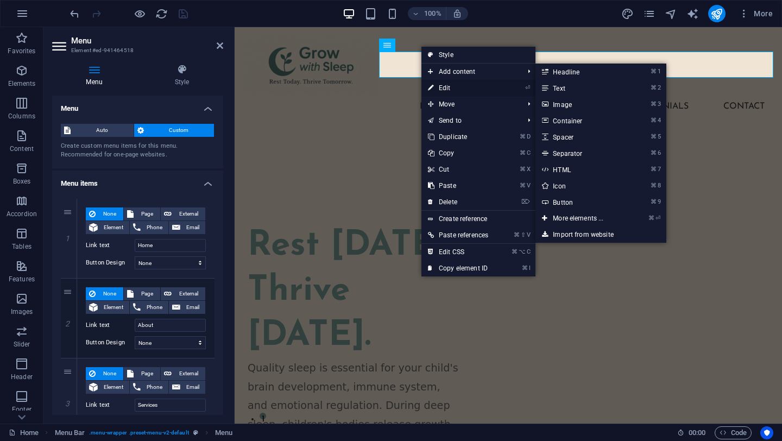
click at [447, 90] on link "⏎ Edit" at bounding box center [457, 88] width 73 height 16
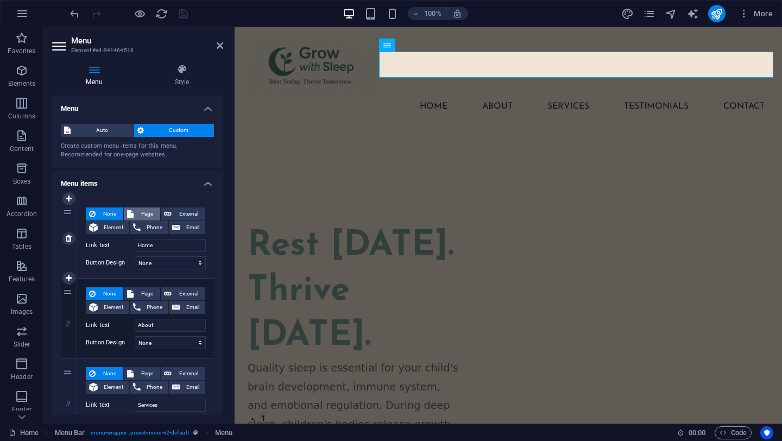
click at [143, 218] on span "Page" at bounding box center [147, 213] width 20 height 13
select select
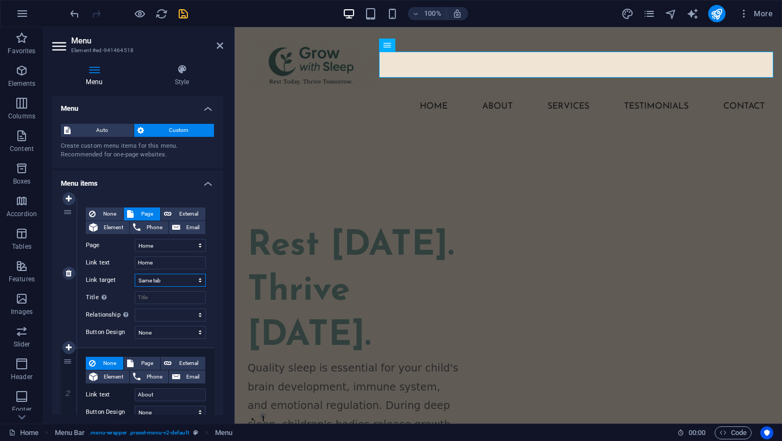
click at [165, 283] on select "New tab Same tab Overlay" at bounding box center [170, 280] width 71 height 13
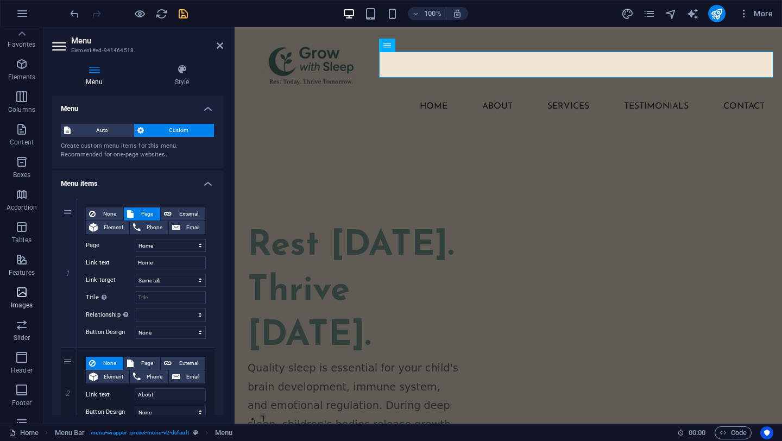
scroll to position [0, 0]
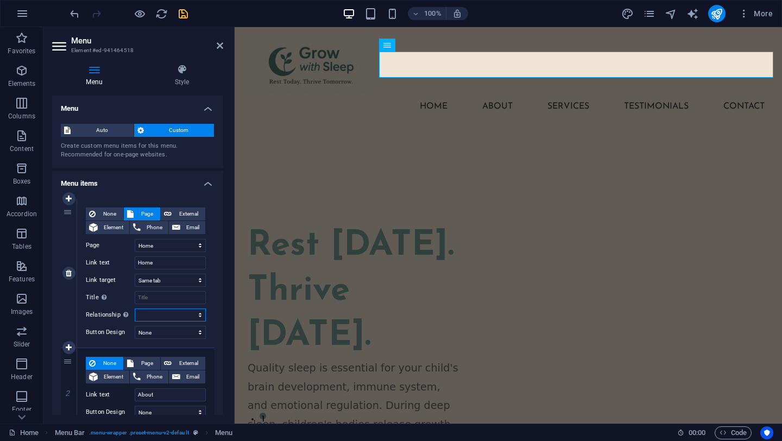
click at [148, 317] on select "alternate author bookmark external help license next nofollow noreferrer noopen…" at bounding box center [170, 314] width 71 height 13
click at [175, 330] on select "None Default Primary Secondary" at bounding box center [170, 332] width 71 height 13
click at [178, 332] on select "None Default Primary Secondary" at bounding box center [170, 332] width 71 height 13
select select "secondary"
click at [135, 326] on select "None Default Primary Secondary" at bounding box center [170, 332] width 71 height 13
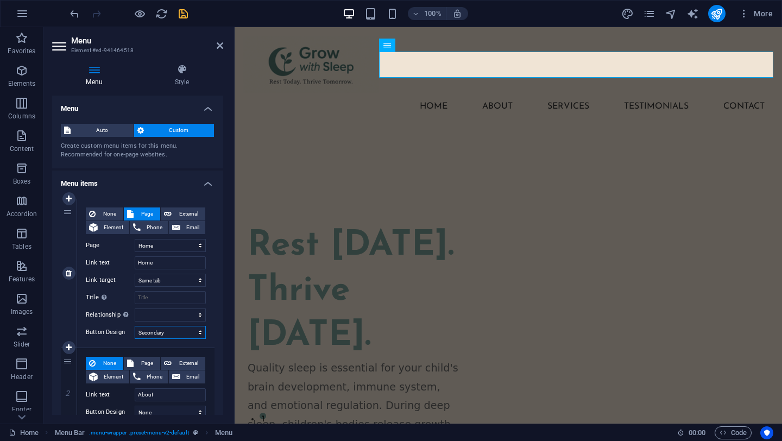
select select
click at [163, 335] on select "None Default Primary Secondary" at bounding box center [170, 332] width 71 height 13
select select
click at [135, 326] on select "None Default Primary Secondary" at bounding box center [170, 332] width 71 height 13
select select
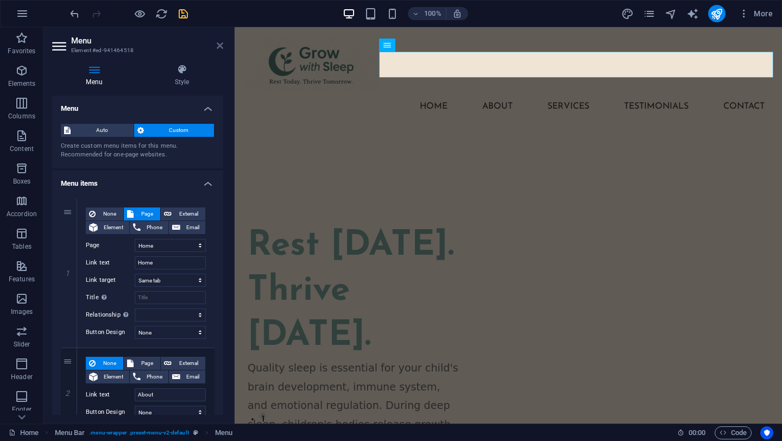
click at [220, 45] on icon at bounding box center [220, 45] width 7 height 9
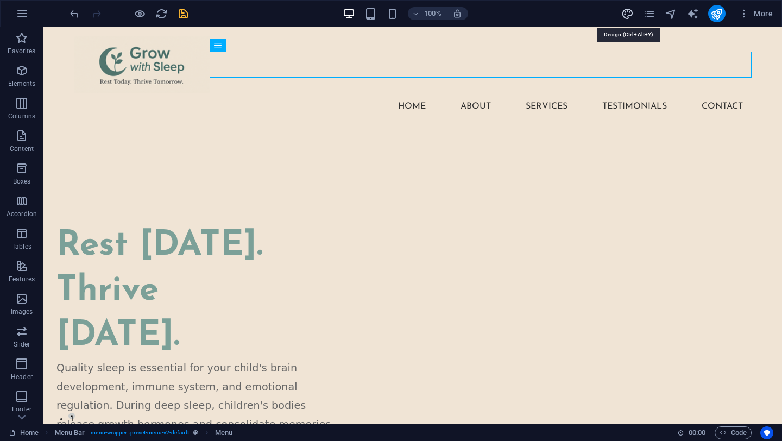
click at [624, 9] on icon "design" at bounding box center [627, 14] width 12 height 12
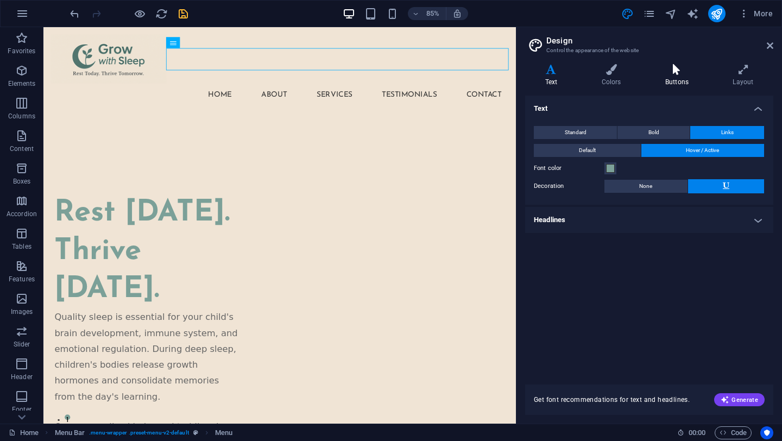
click at [673, 77] on h4 "Buttons" at bounding box center [678, 75] width 67 height 23
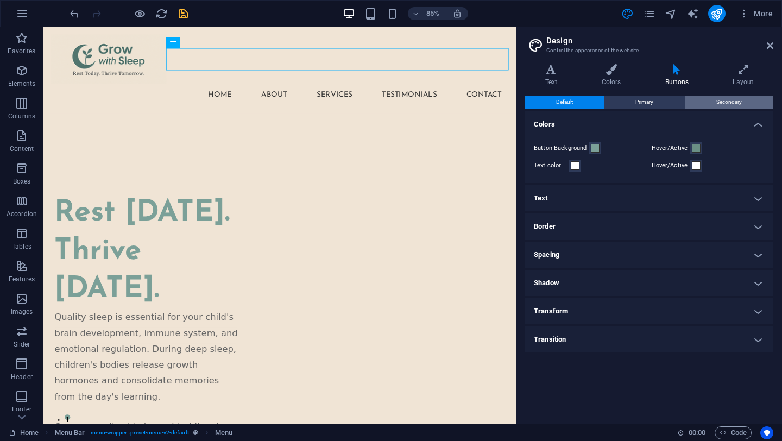
click at [726, 101] on span "Secondary" at bounding box center [729, 102] width 26 height 13
click at [593, 148] on span at bounding box center [595, 148] width 9 height 9
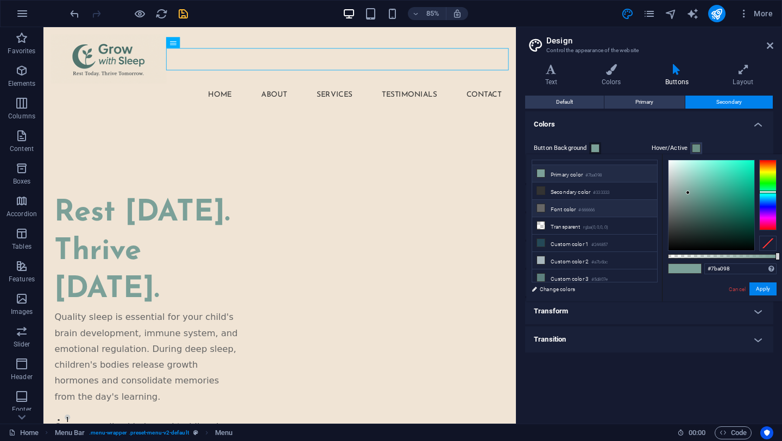
scroll to position [15, 0]
click at [588, 223] on small "rgba(0,0,0,.0)" at bounding box center [596, 225] width 26 height 8
type input "rgba(0, 0, 0, 0)"
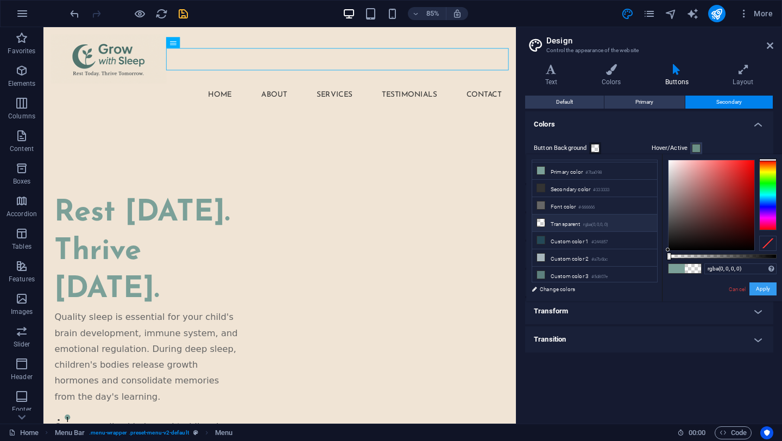
click at [766, 285] on button "Apply" at bounding box center [762, 288] width 27 height 13
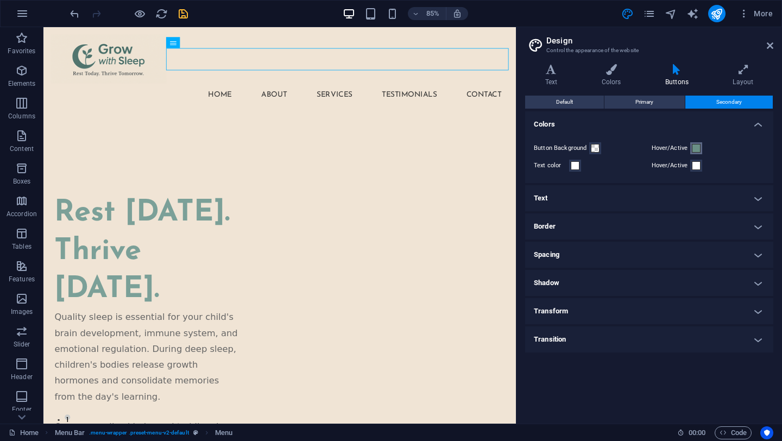
click at [693, 148] on span at bounding box center [696, 148] width 9 height 9
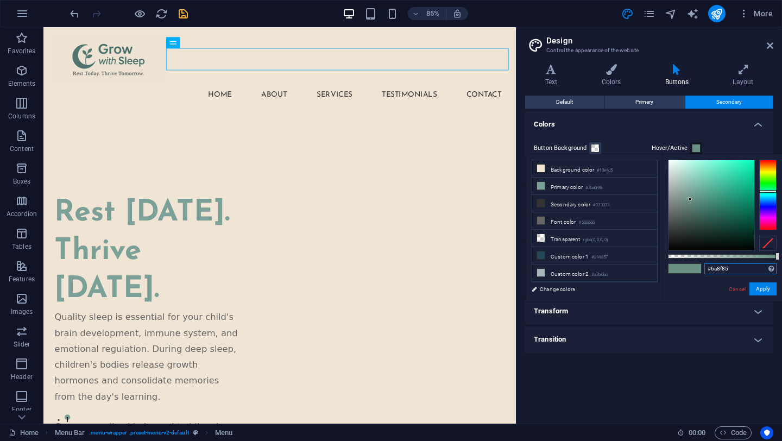
click at [716, 268] on input "#6a8f85" at bounding box center [740, 268] width 72 height 11
type input "#333333"
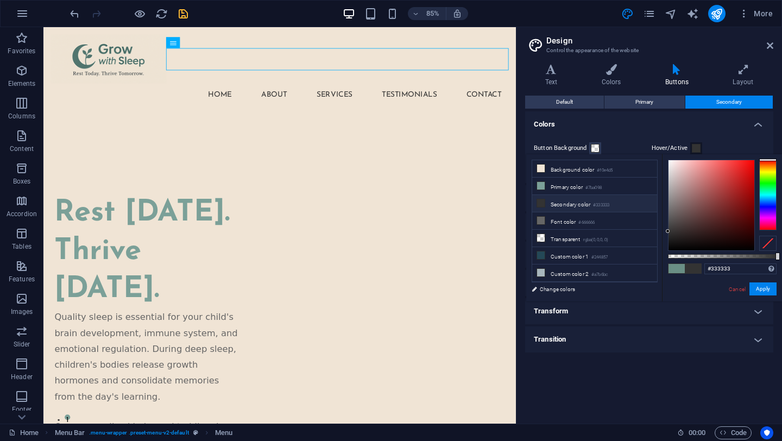
click at [697, 286] on div "#333333 Supported formats #0852ed rgb(8, 82, 237) rgba(8, 82, 237, 90%) hsv(221…" at bounding box center [722, 306] width 120 height 305
click at [763, 289] on button "Apply" at bounding box center [762, 288] width 27 height 13
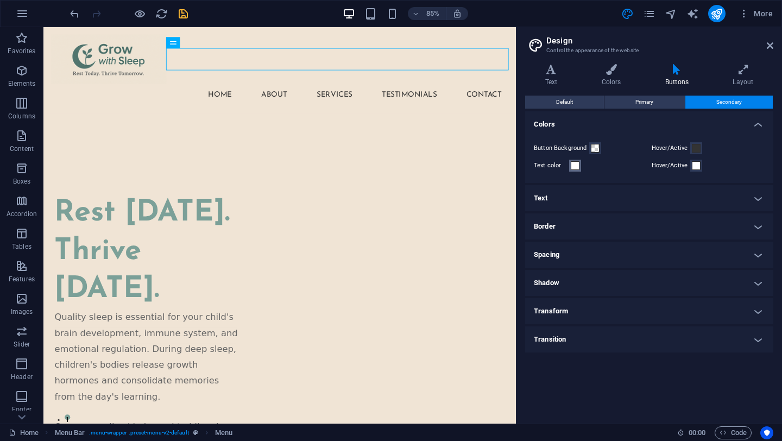
click at [573, 166] on span at bounding box center [575, 165] width 9 height 9
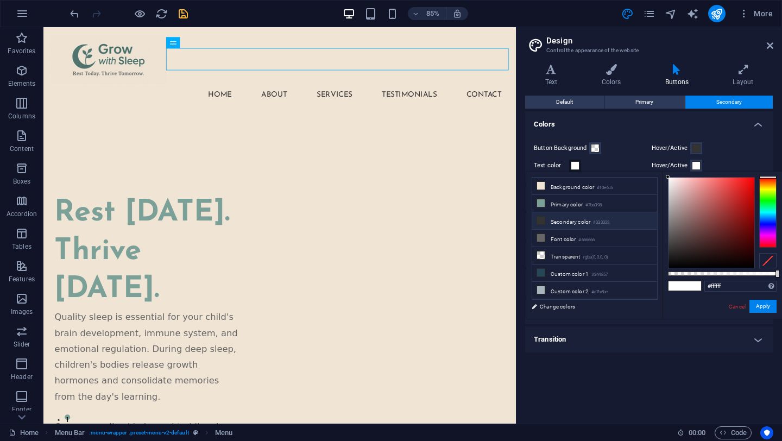
click at [602, 222] on small "#333333" at bounding box center [601, 223] width 16 height 8
type input "#333333"
click at [760, 305] on button "Apply" at bounding box center [762, 306] width 27 height 13
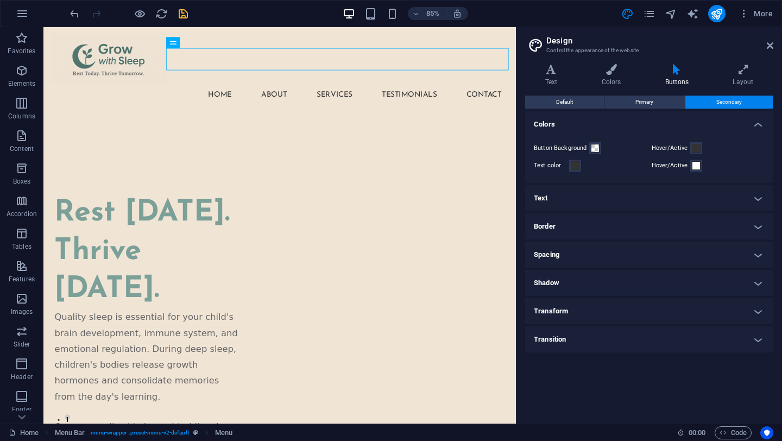
click at [755, 199] on h4 "Text" at bounding box center [649, 198] width 248 height 26
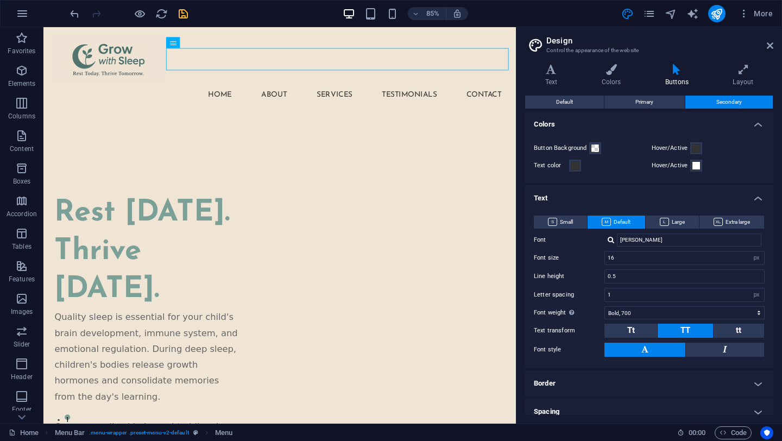
click at [755, 199] on h4 "Text" at bounding box center [649, 195] width 248 height 20
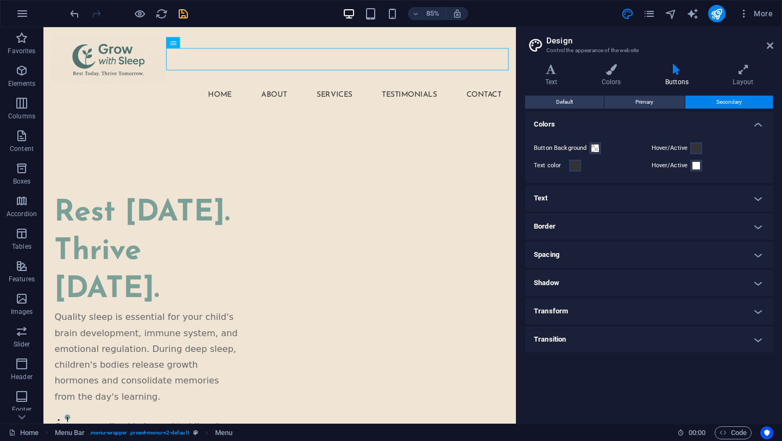
click at [757, 225] on h4 "Border" at bounding box center [649, 226] width 248 height 26
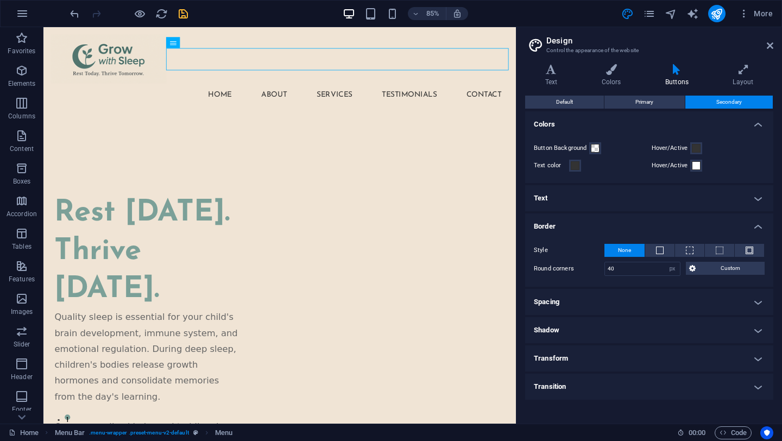
click at [757, 225] on h4 "Border" at bounding box center [649, 223] width 248 height 20
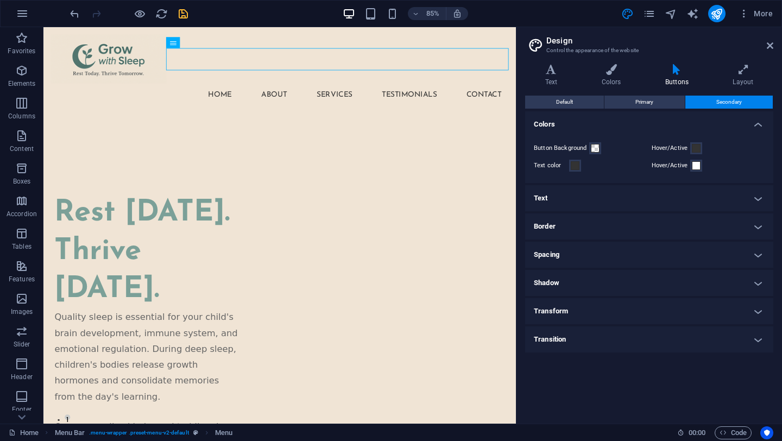
click at [633, 396] on div "Default Primary Secondary Colors Button Background Hover/Active Text color Hove…" at bounding box center [649, 255] width 248 height 319
click at [181, 8] on icon "save" at bounding box center [183, 14] width 12 height 12
checkbox input "false"
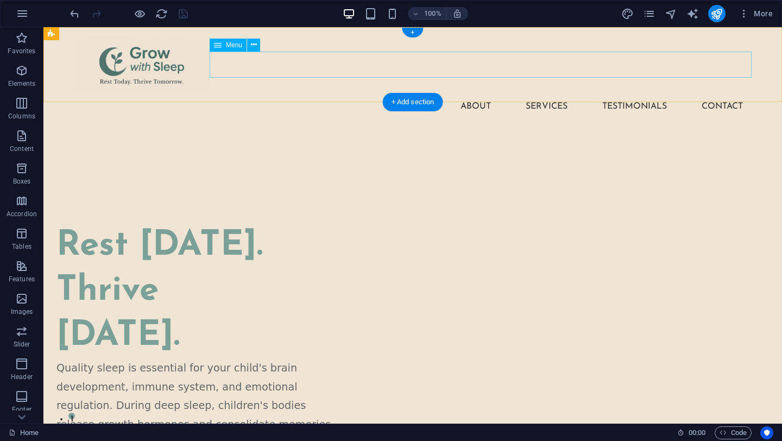
click at [418, 93] on nav "Home About Services Testimonials Contact" at bounding box center [413, 106] width 678 height 26
select select
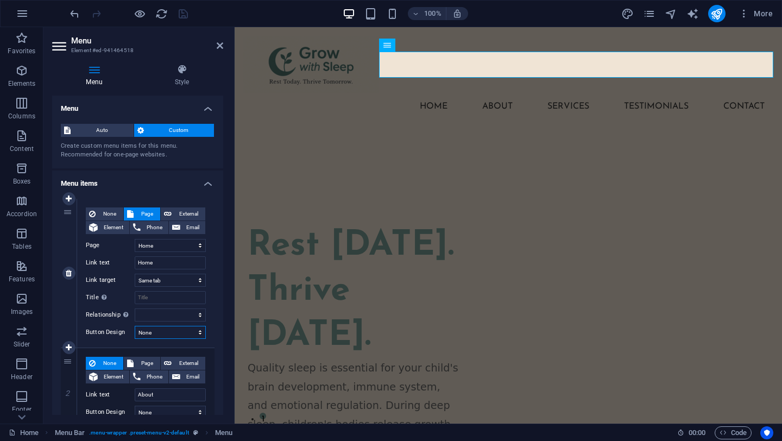
click at [157, 336] on select "None Default Primary Secondary" at bounding box center [170, 332] width 71 height 13
select select "secondary"
click at [135, 326] on select "None Default Primary Secondary" at bounding box center [170, 332] width 71 height 13
select select
click at [143, 343] on div "None Page External Element Phone Email Page Home About Services Feedback Contac…" at bounding box center [145, 273] width 137 height 149
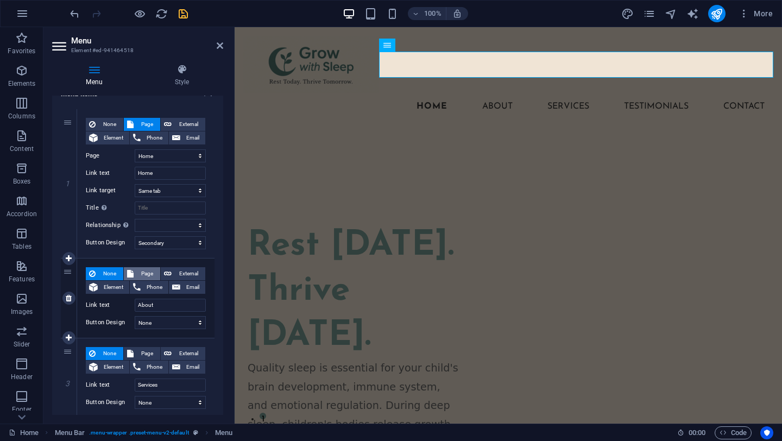
scroll to position [90, 0]
click at [155, 324] on select "None Default Primary Secondary" at bounding box center [170, 322] width 71 height 13
select select "secondary"
click at [135, 316] on select "None Default Primary Secondary" at bounding box center [170, 322] width 71 height 13
select select
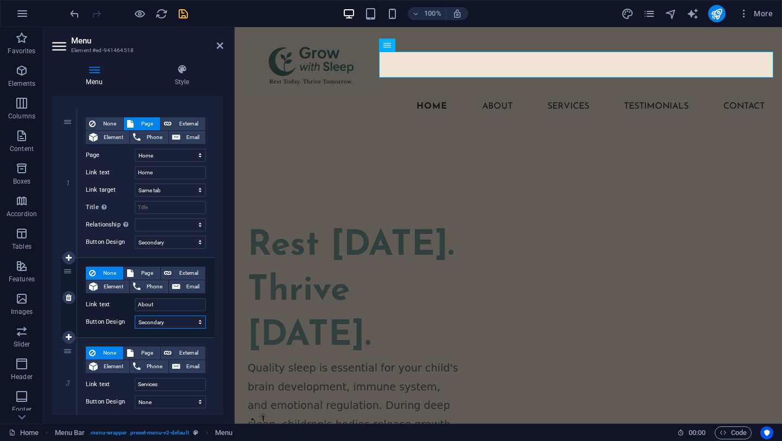
select select
click at [141, 274] on span "Page" at bounding box center [147, 273] width 20 height 13
select select
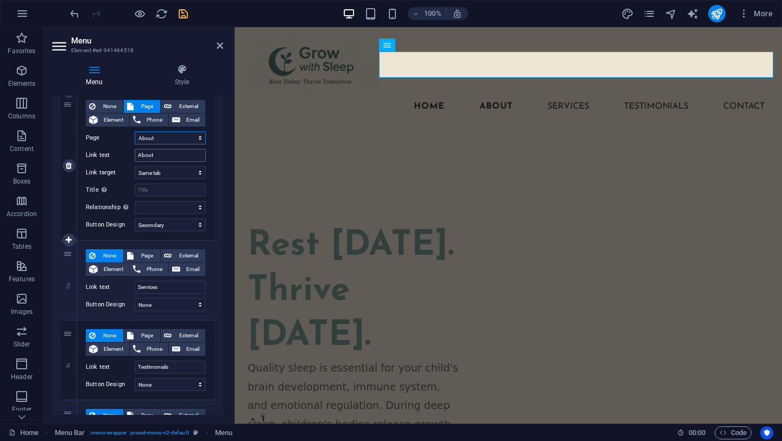
scroll to position [263, 0]
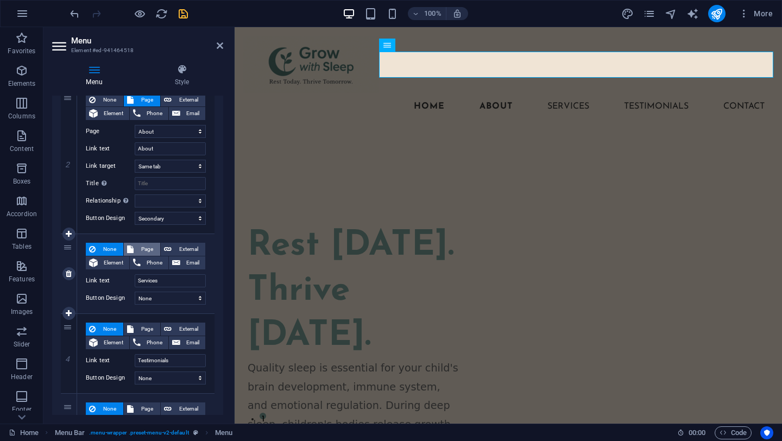
click at [146, 245] on span "Page" at bounding box center [147, 249] width 20 height 13
select select
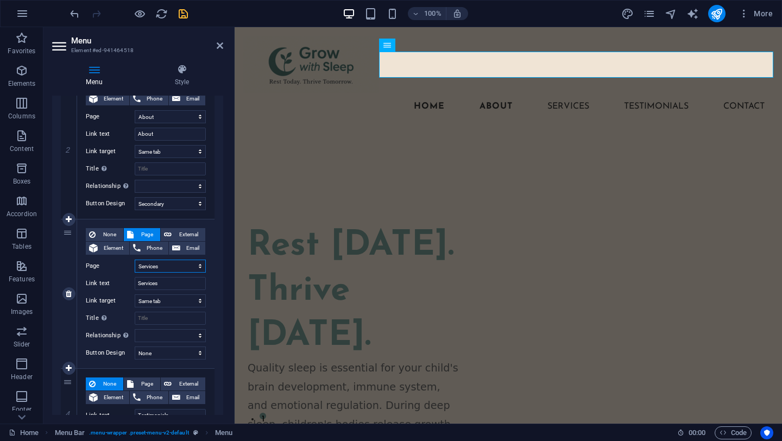
scroll to position [279, 0]
click at [161, 351] on select "None Default Primary Secondary" at bounding box center [170, 352] width 71 height 13
select select "secondary"
click at [135, 346] on select "None Default Primary Secondary" at bounding box center [170, 352] width 71 height 13
select select
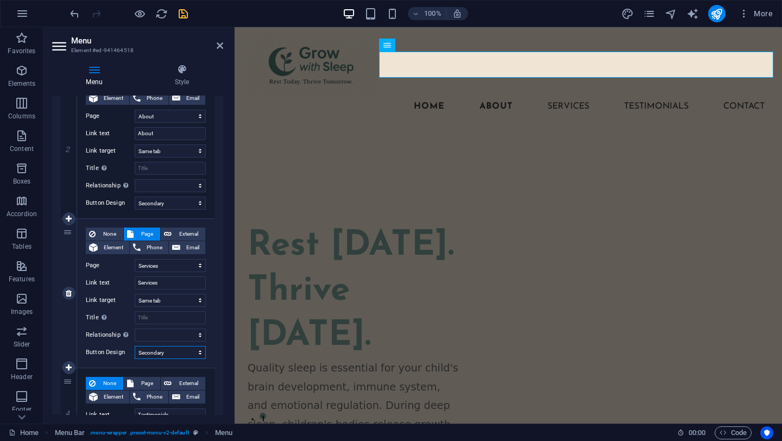
select select
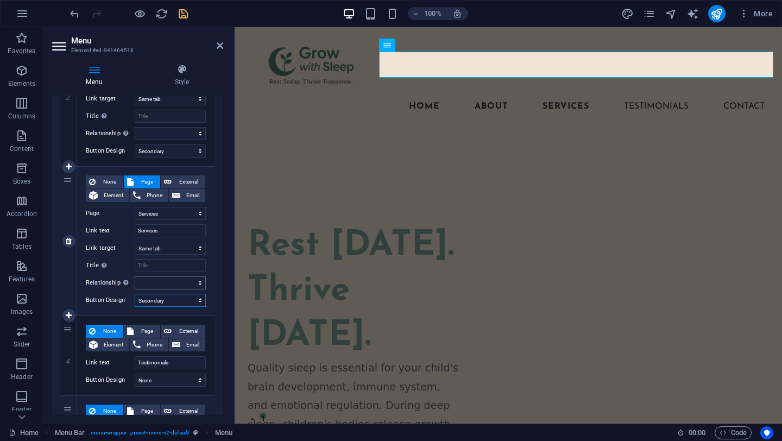
scroll to position [344, 0]
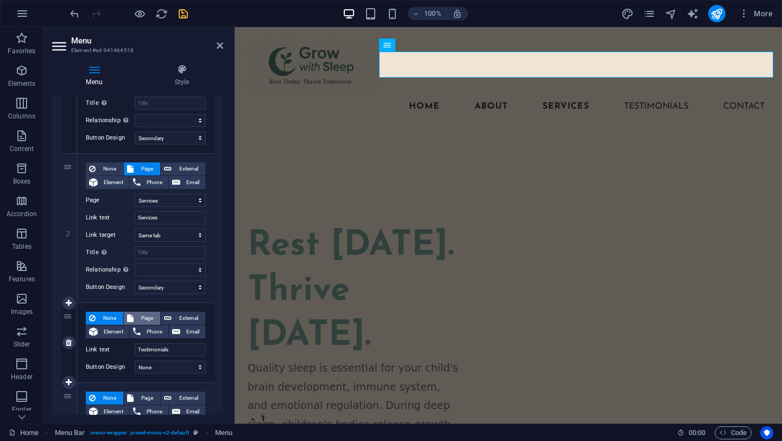
click at [146, 317] on span "Page" at bounding box center [147, 318] width 20 height 13
select select
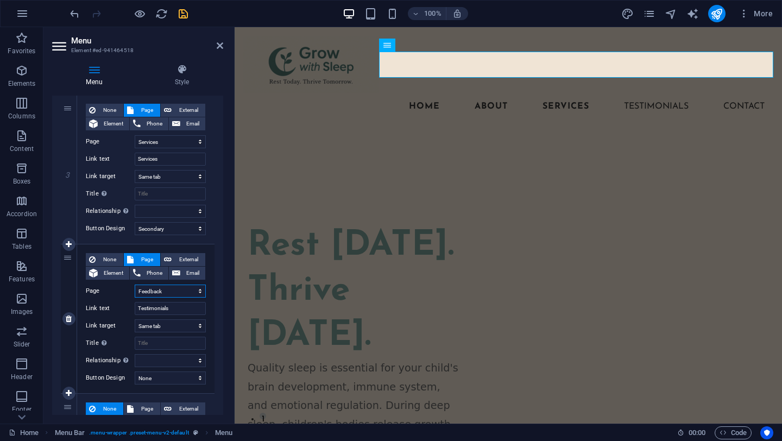
scroll to position [457, 0]
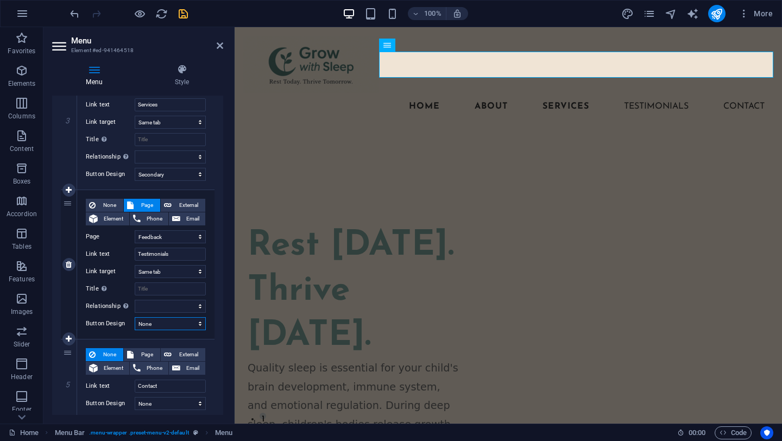
click at [157, 324] on select "None Default Primary Secondary" at bounding box center [170, 323] width 71 height 13
select select "secondary"
click at [135, 317] on select "None Default Primary Secondary" at bounding box center [170, 323] width 71 height 13
select select
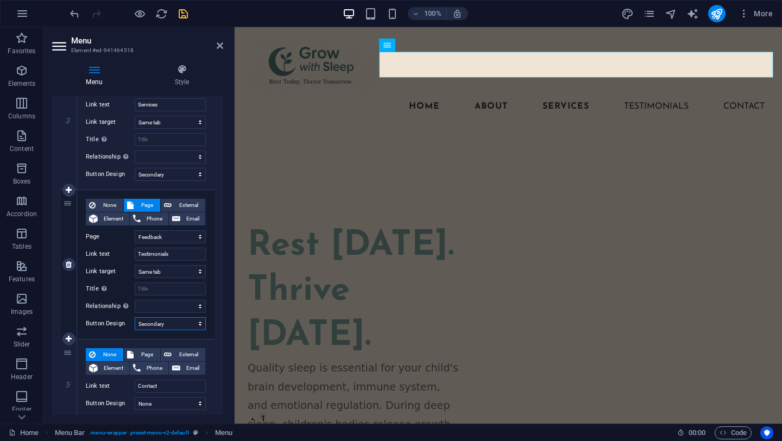
select select
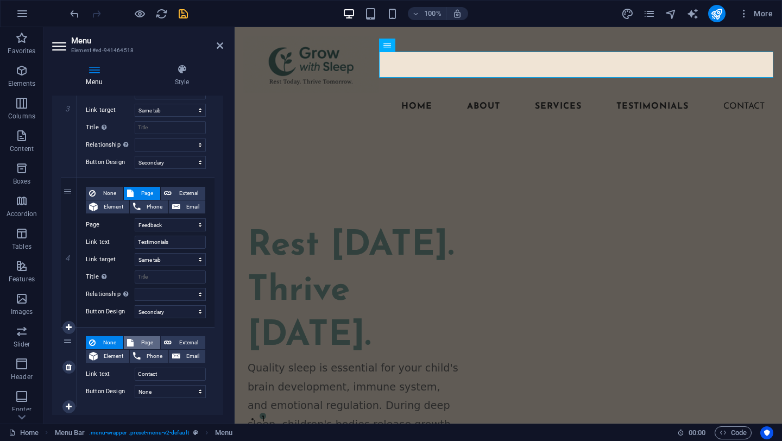
click at [143, 339] on span "Page" at bounding box center [147, 342] width 20 height 13
select select
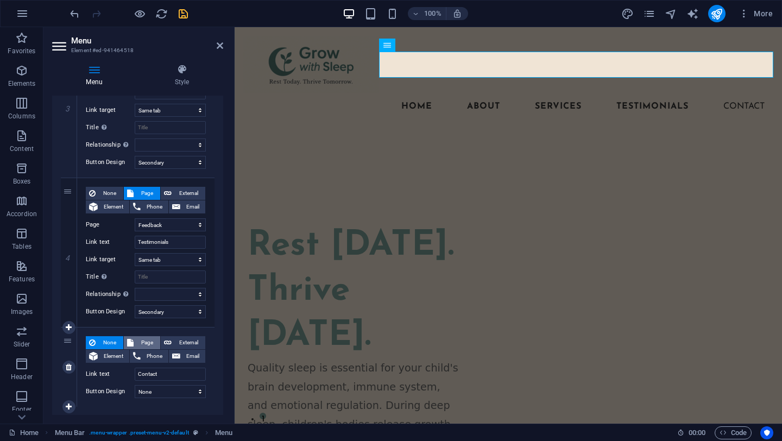
select select
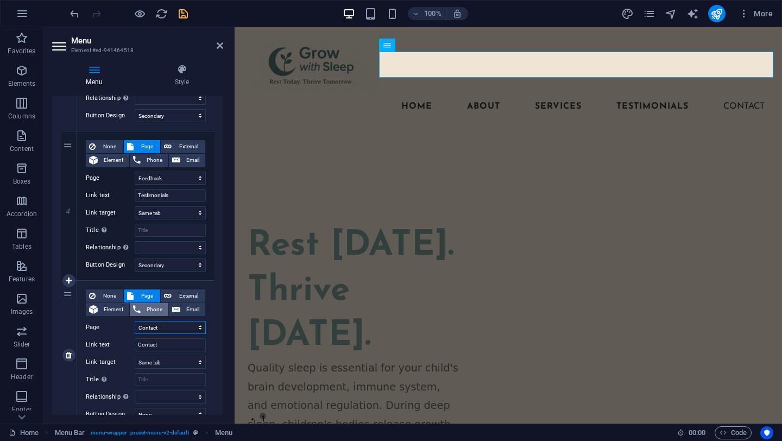
scroll to position [560, 0]
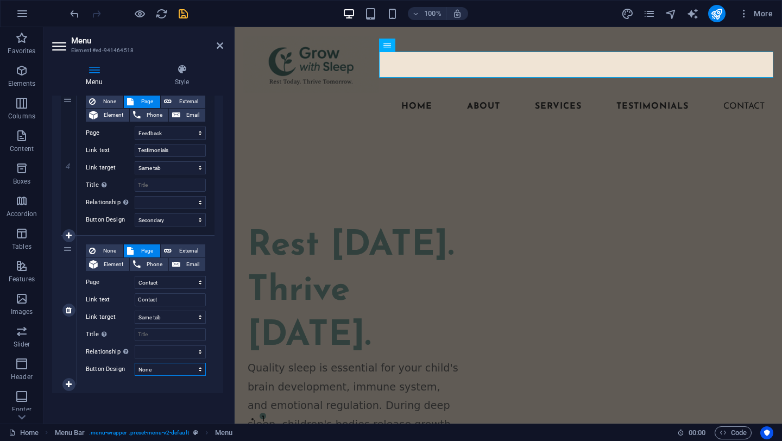
click at [154, 368] on select "None Default Primary Secondary" at bounding box center [170, 369] width 71 height 13
select select "secondary"
click at [135, 363] on select "None Default Primary Secondary" at bounding box center [170, 369] width 71 height 13
select select
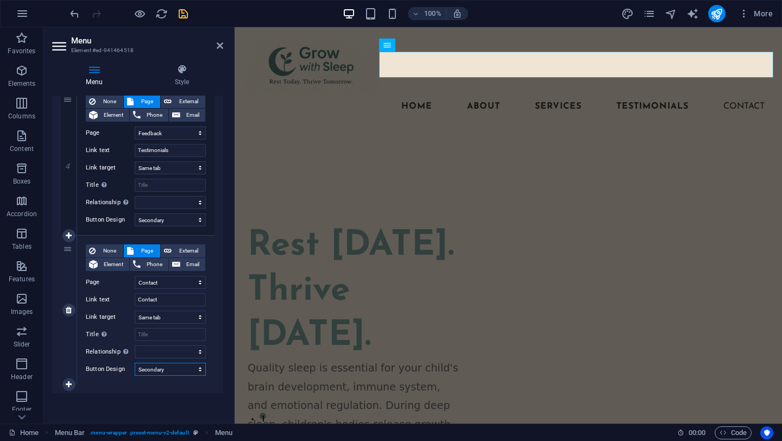
select select
click at [123, 386] on div "1 None Page External Element Phone Email Page Home About Services Feedback Cont…" at bounding box center [137, 12] width 171 height 764
click at [185, 14] on icon "save" at bounding box center [183, 14] width 12 height 12
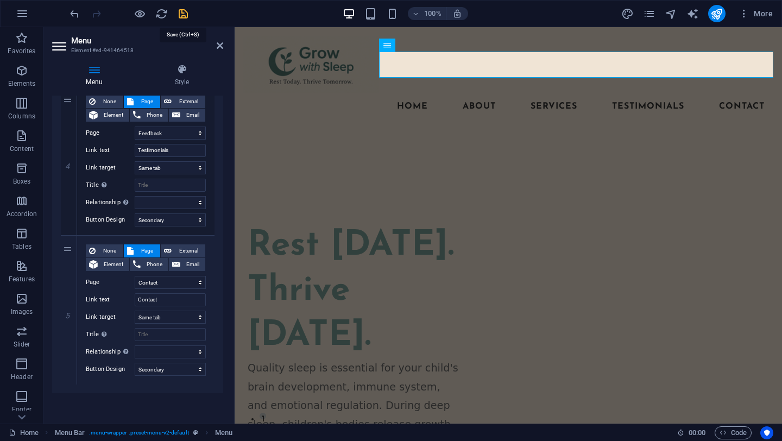
checkbox input "false"
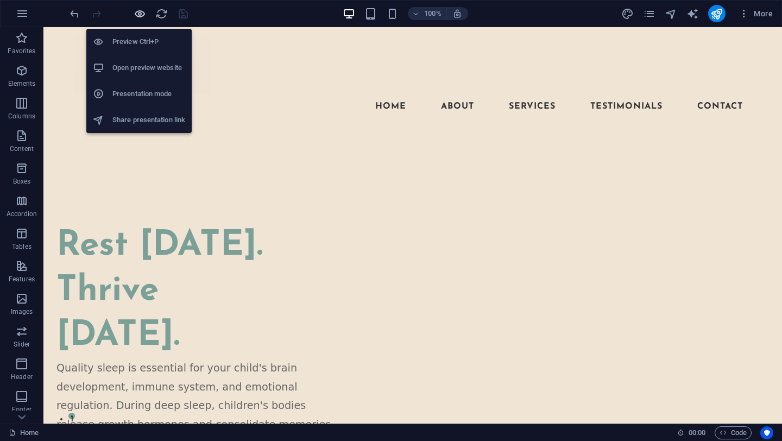
click at [140, 14] on icon "button" at bounding box center [140, 14] width 12 height 12
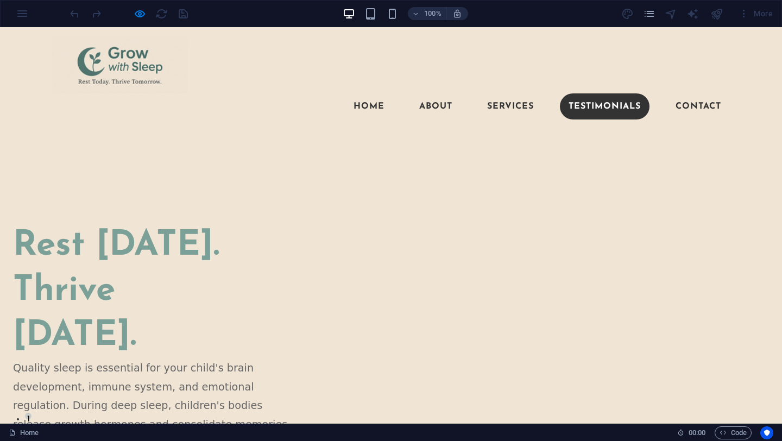
click at [582, 93] on link "Testimonials" at bounding box center [605, 106] width 90 height 26
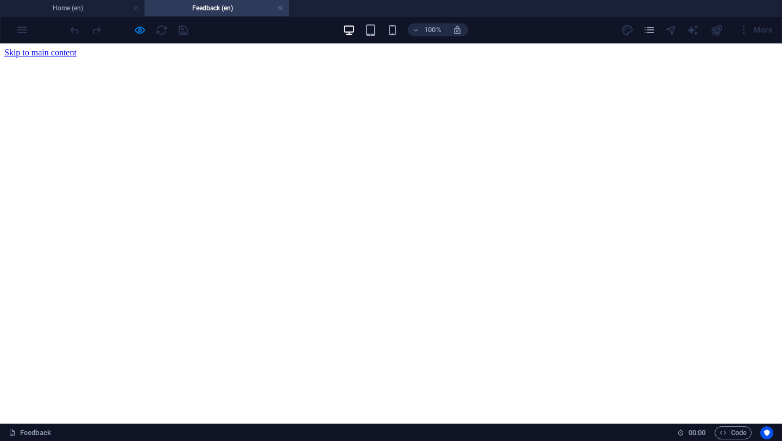
scroll to position [0, 0]
click at [279, 7] on link at bounding box center [280, 8] width 7 height 10
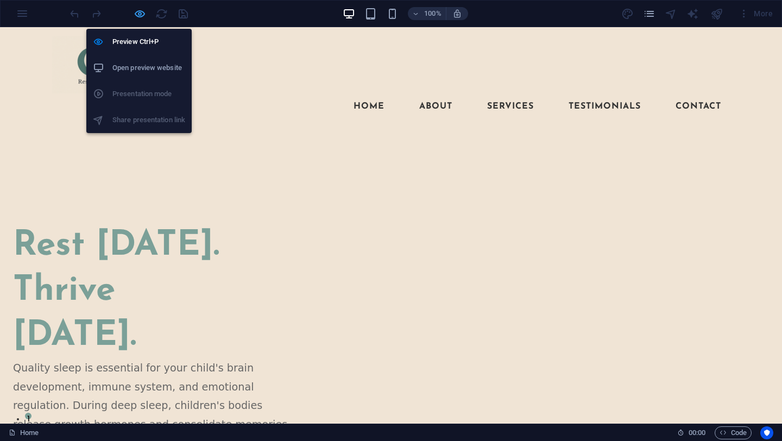
click at [141, 14] on icon "button" at bounding box center [140, 14] width 12 height 12
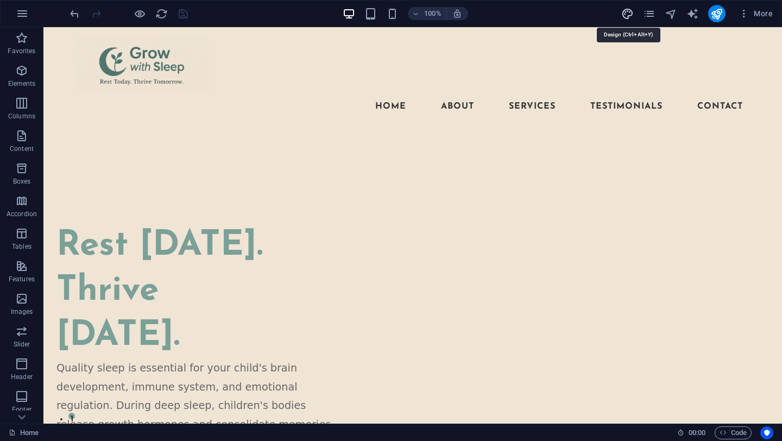
click at [626, 13] on icon "design" at bounding box center [627, 14] width 12 height 12
select select "px"
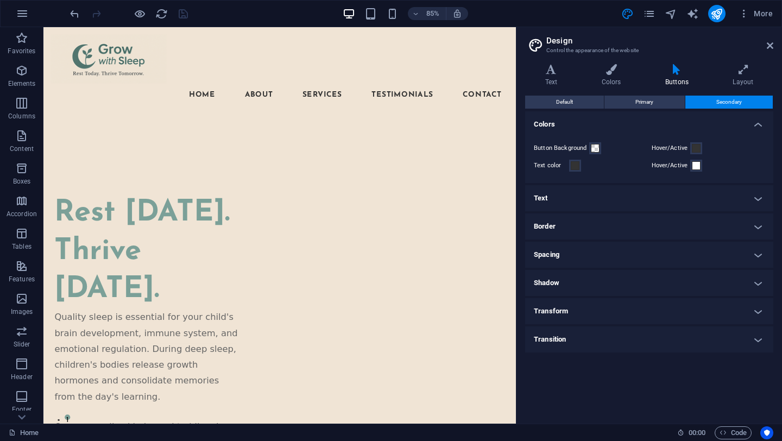
click at [584, 234] on h4 "Border" at bounding box center [649, 226] width 248 height 26
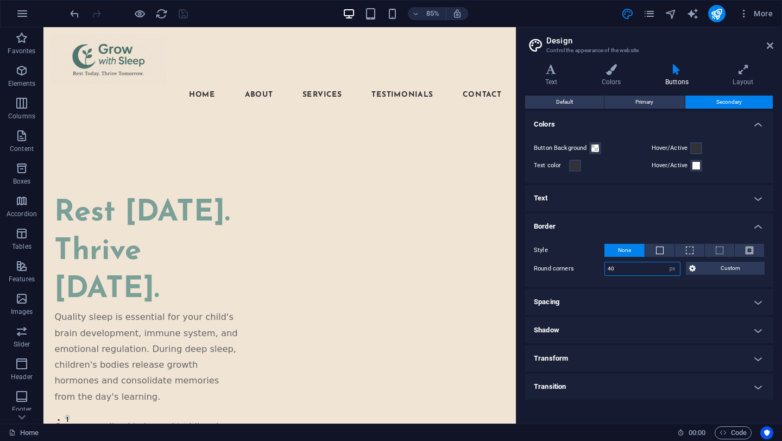
drag, startPoint x: 620, startPoint y: 267, endPoint x: 606, endPoint y: 267, distance: 13.6
click at [606, 267] on input "40" at bounding box center [642, 268] width 75 height 13
type input "5"
click at [589, 282] on div "Style None - Width 1 px rem vh vw Custom Custom 1 px rem vh vw 1 px rem vh vw 1…" at bounding box center [649, 260] width 253 height 54
click at [185, 16] on icon "save" at bounding box center [183, 14] width 12 height 12
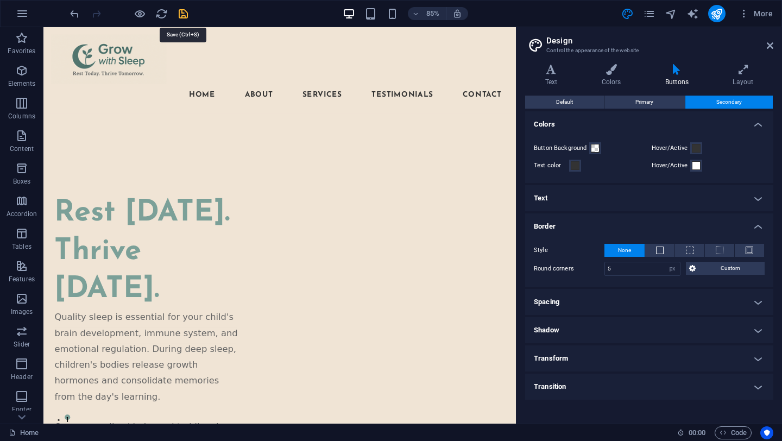
checkbox input "false"
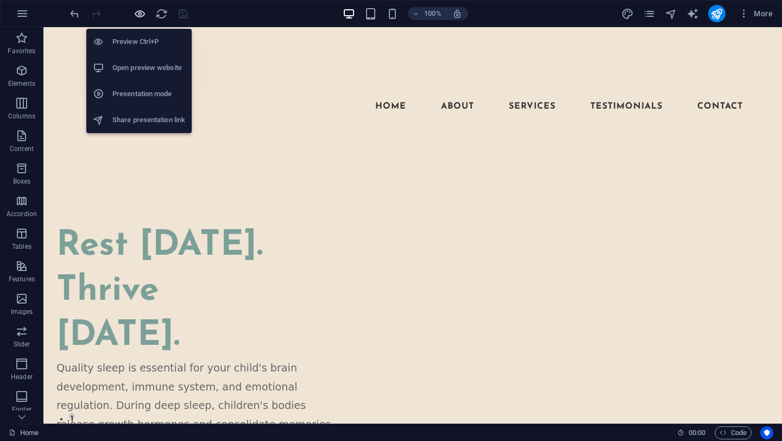
click at [137, 10] on icon "button" at bounding box center [140, 14] width 12 height 12
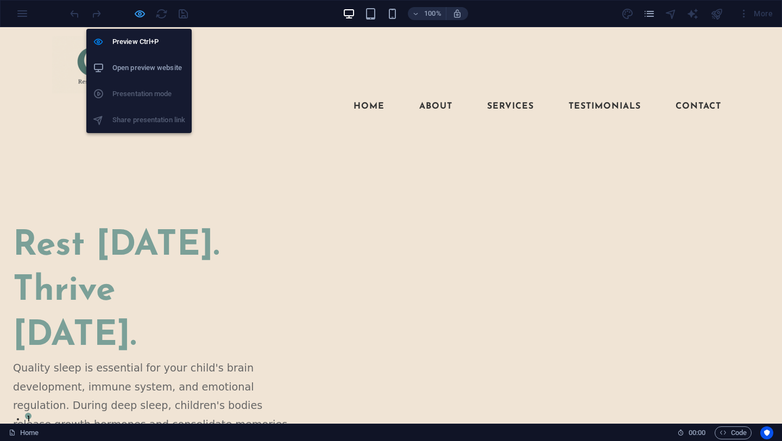
click at [141, 14] on icon "button" at bounding box center [140, 14] width 12 height 12
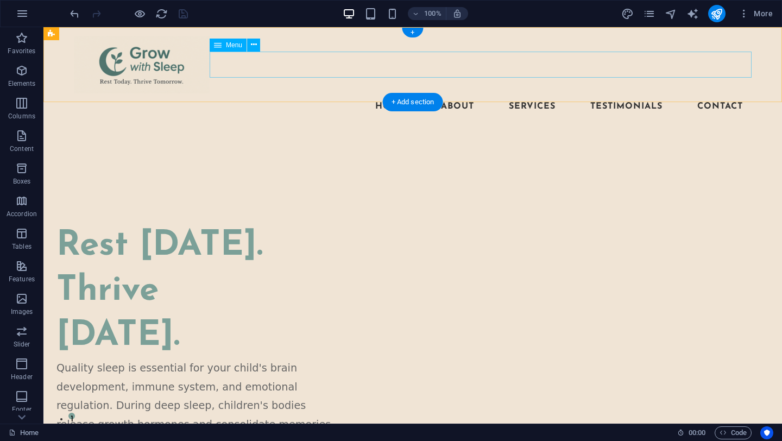
click at [343, 93] on nav "Home About Services Testimonials Contact" at bounding box center [413, 106] width 678 height 26
select select
select select "secondary"
select select "1"
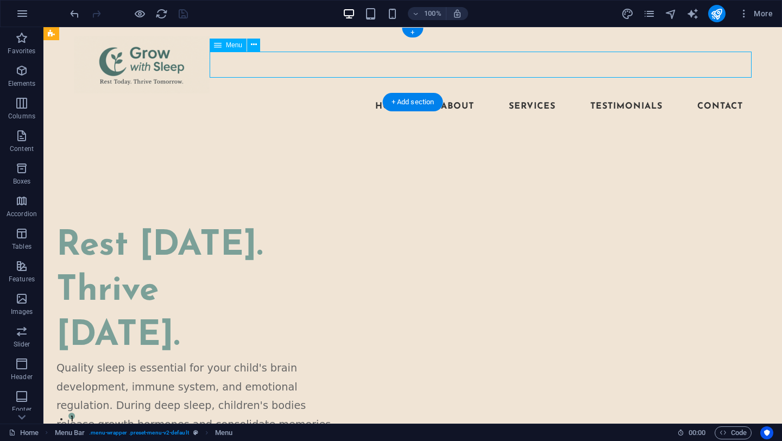
select select
select select "secondary"
select select "2"
select select
select select "secondary"
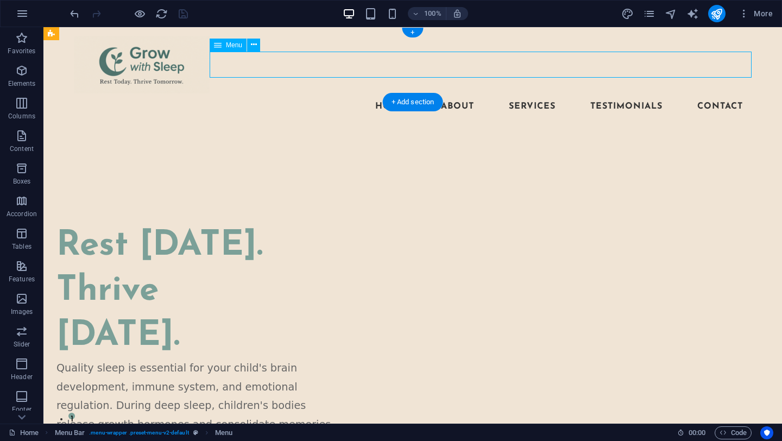
select select "3"
select select
select select "secondary"
select select "4"
select select
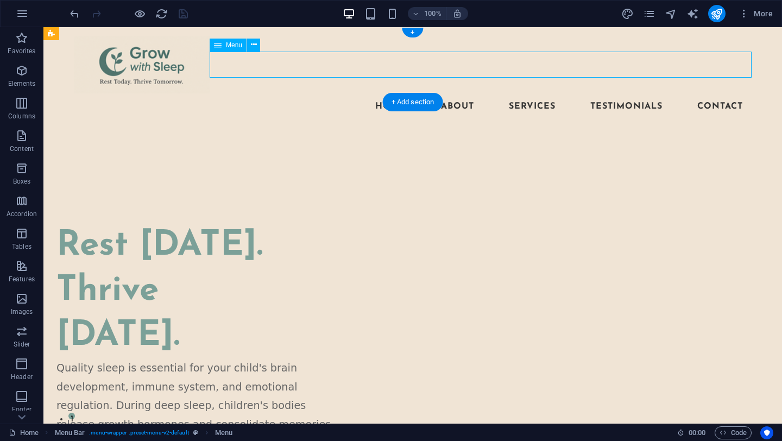
select select "secondary"
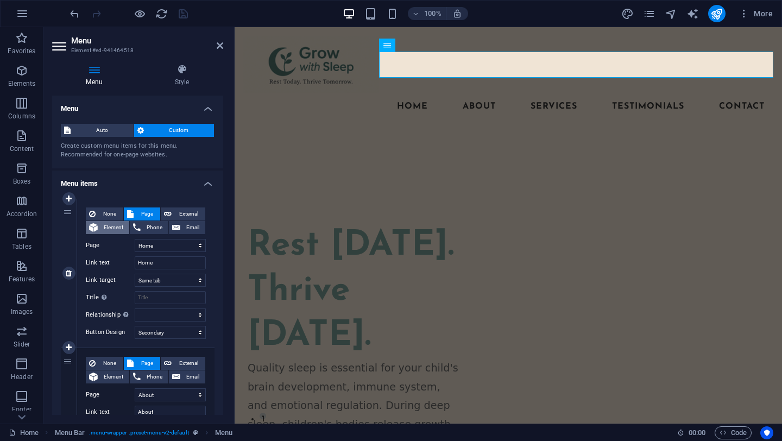
click at [103, 227] on span "Element" at bounding box center [113, 227] width 25 height 13
select select
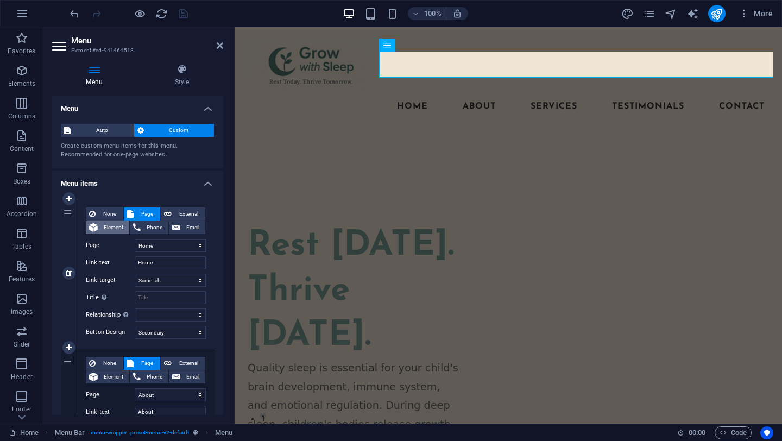
select select
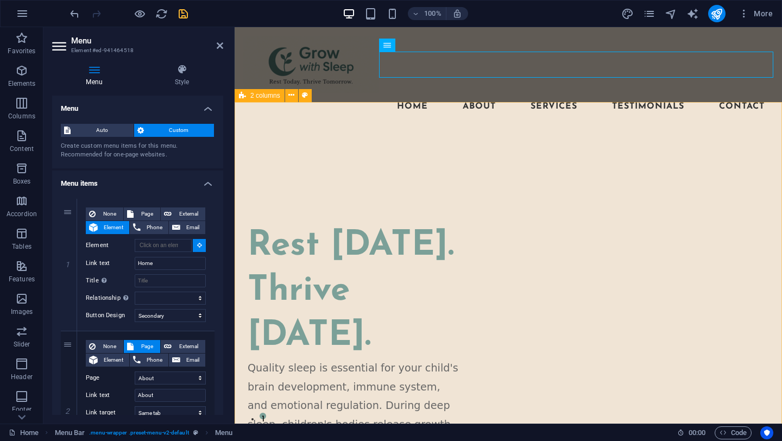
type input "#ed-926263300"
select select
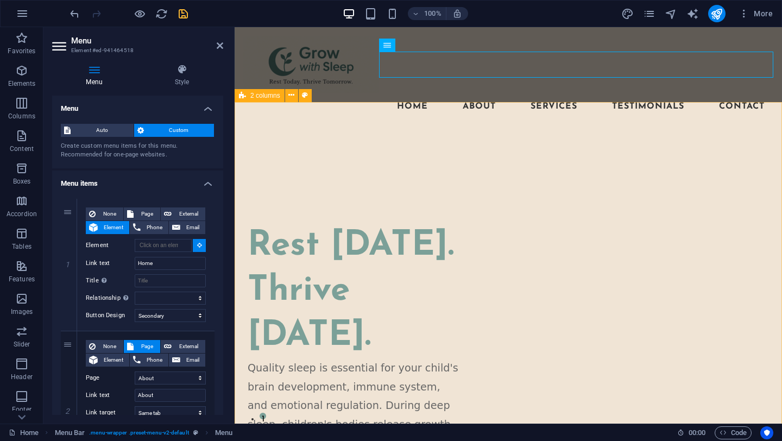
select select
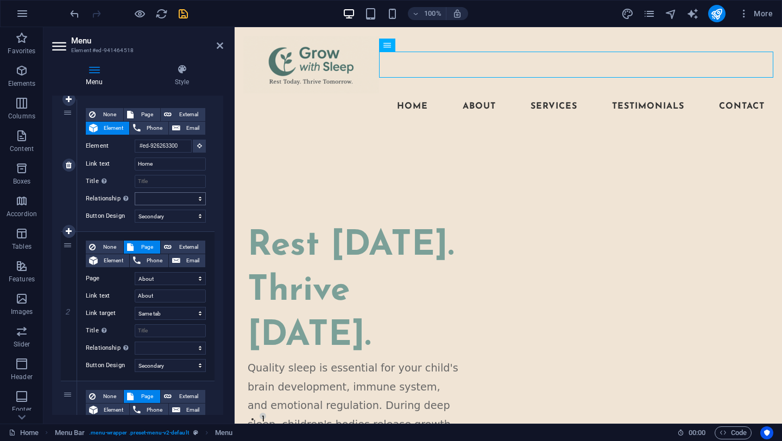
scroll to position [102, 0]
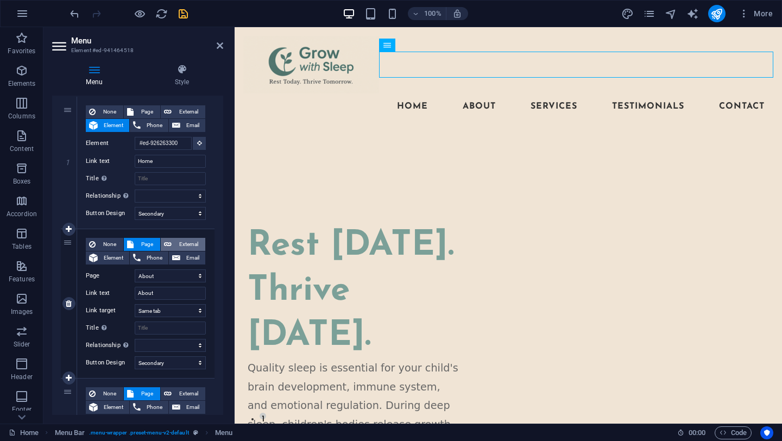
click at [179, 242] on span "External" at bounding box center [188, 244] width 27 height 13
select select
select select "blank"
select select
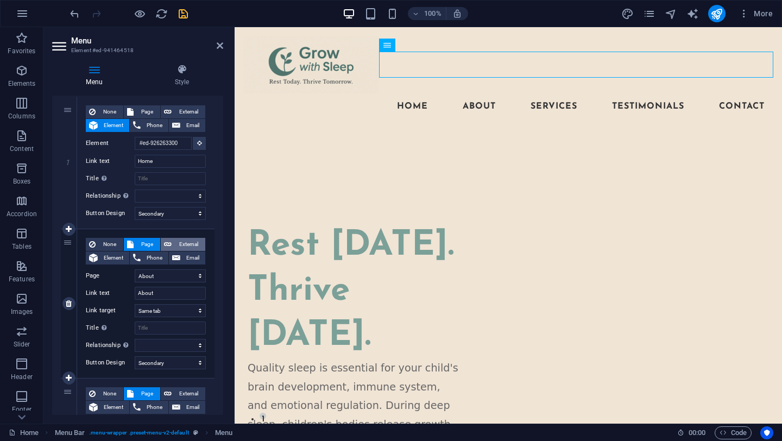
select select
click at [110, 259] on span "Element" at bounding box center [113, 257] width 25 height 13
select select
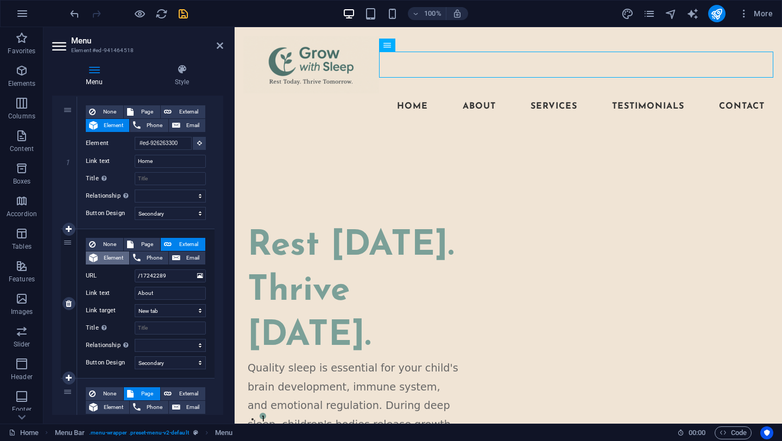
select select
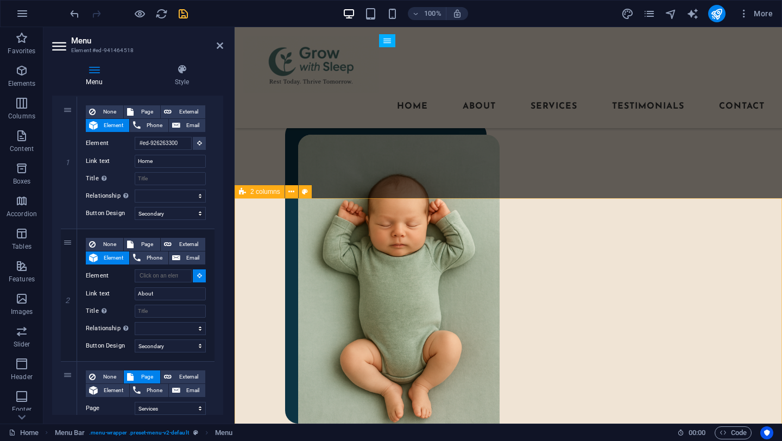
scroll to position [529, 0]
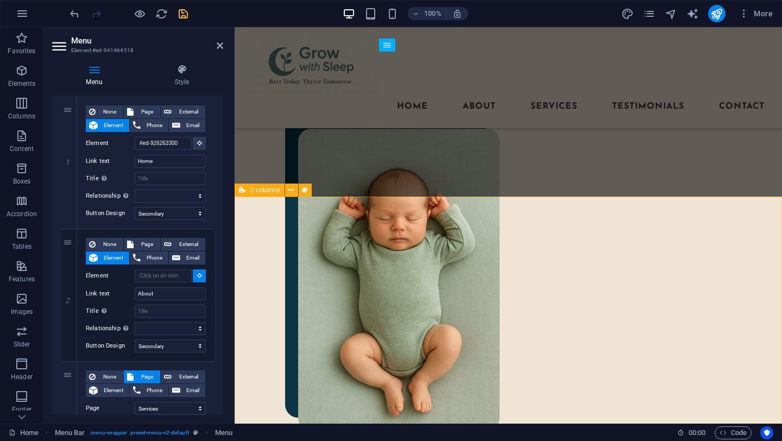
select select
type input "#ed-926611647"
select select
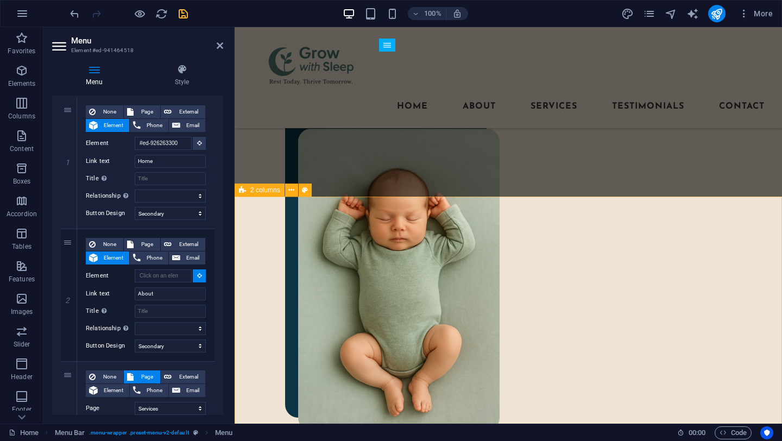
select select
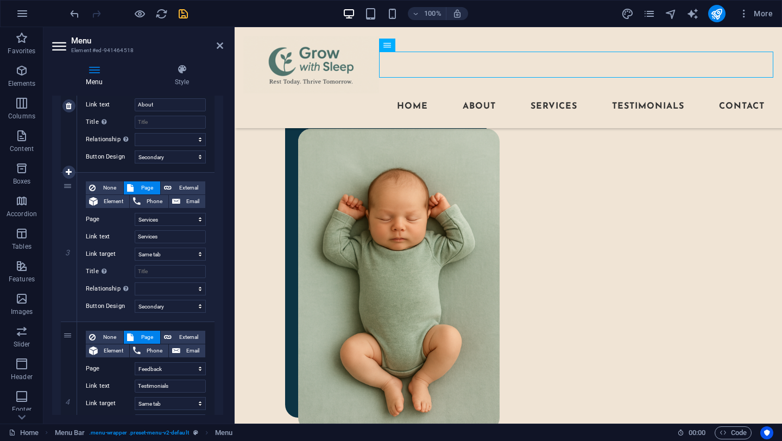
scroll to position [312, 0]
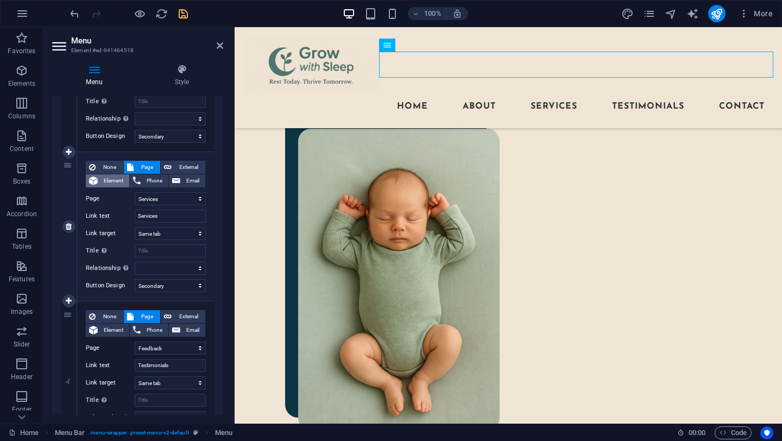
click at [109, 182] on span "Element" at bounding box center [113, 180] width 25 height 13
select select
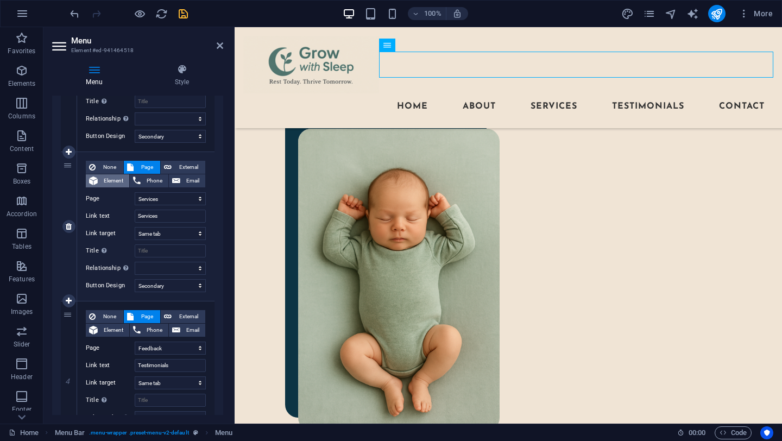
select select
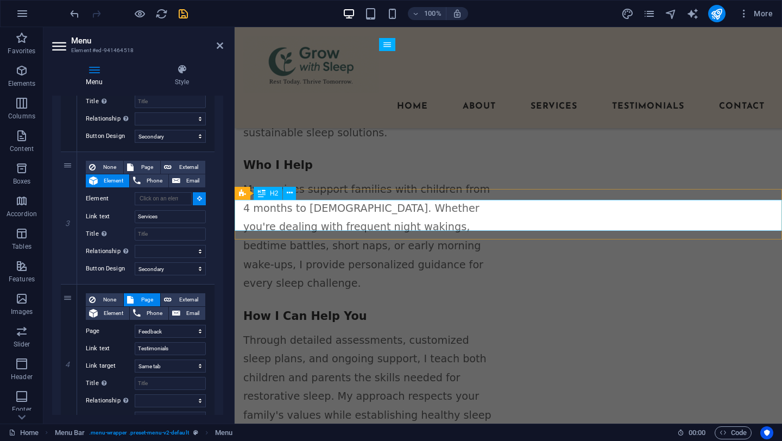
scroll to position [1286, 0]
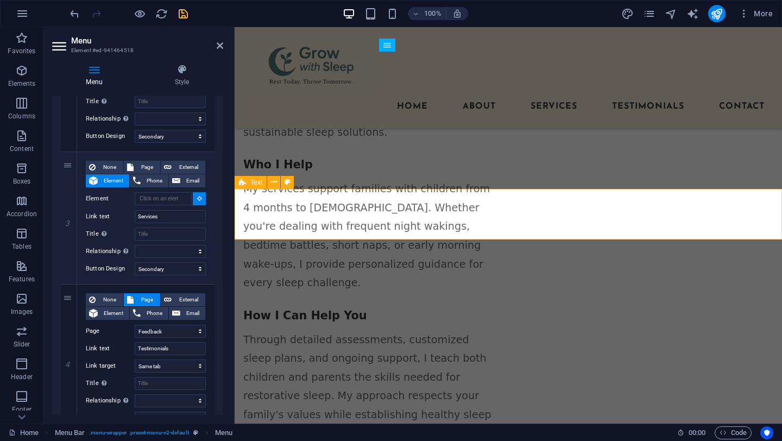
select select
type input "#ed-941464494"
select select
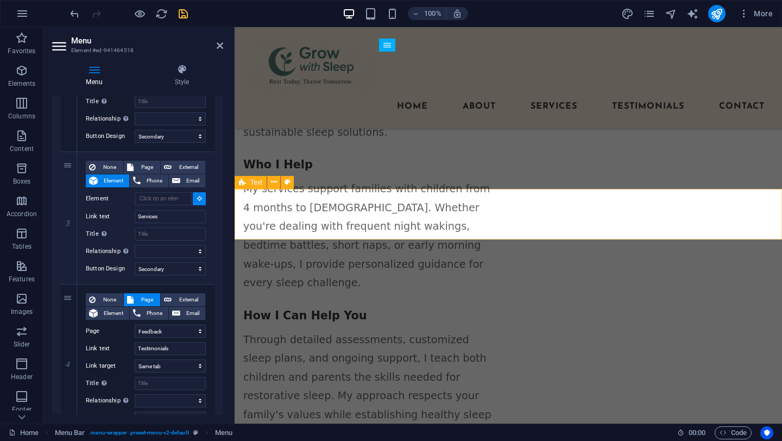
select select
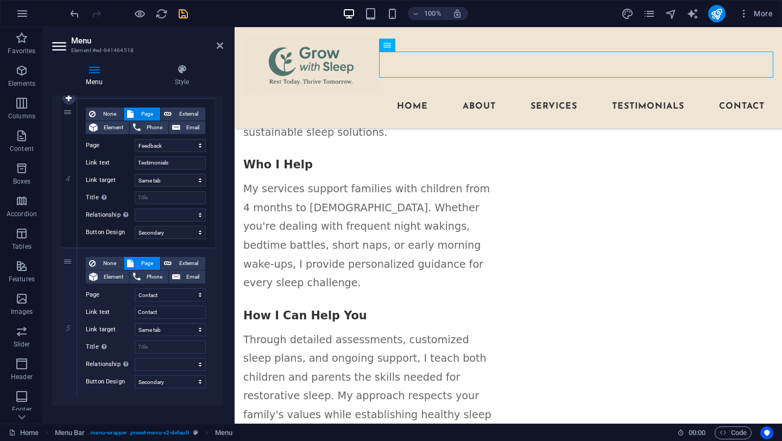
scroll to position [510, 0]
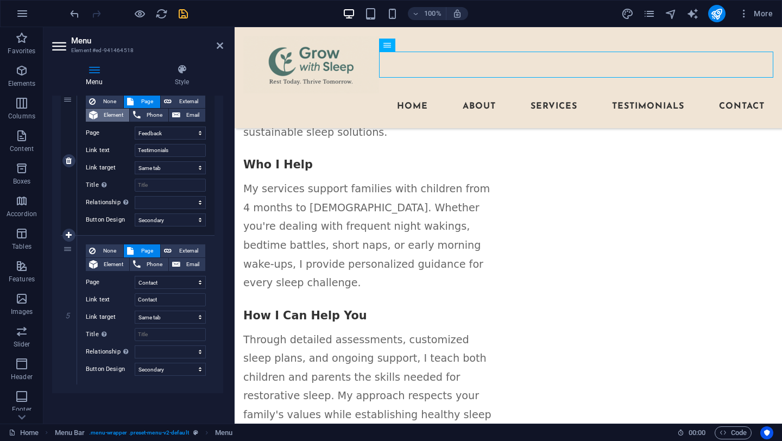
click at [110, 111] on span "Element" at bounding box center [113, 115] width 25 height 13
select select
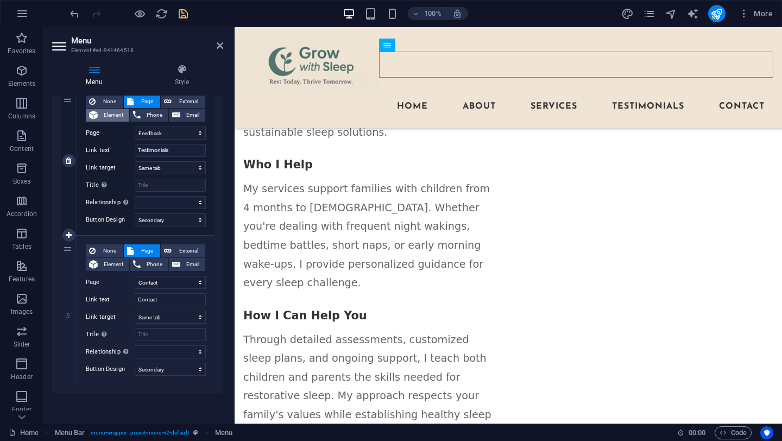
select select
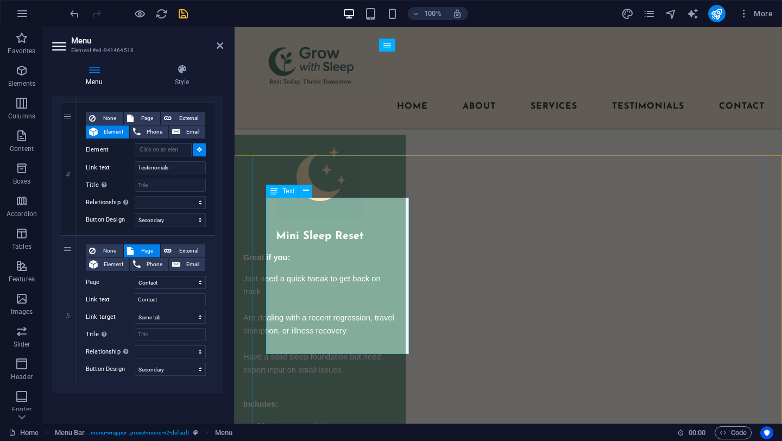
scroll to position [1979, 0]
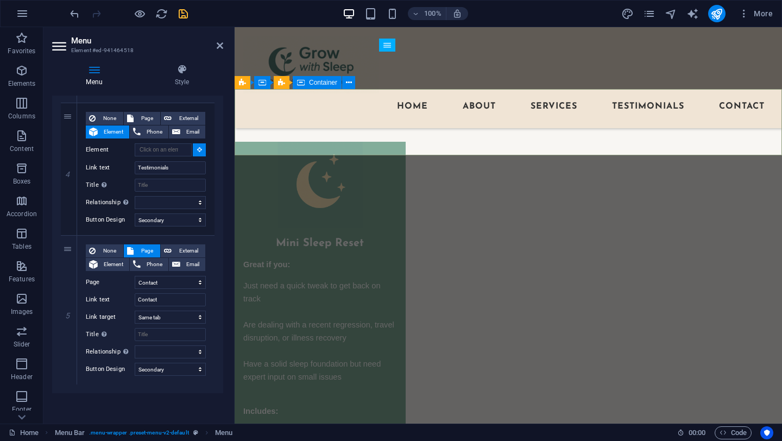
select select
type input "#ed-925686849"
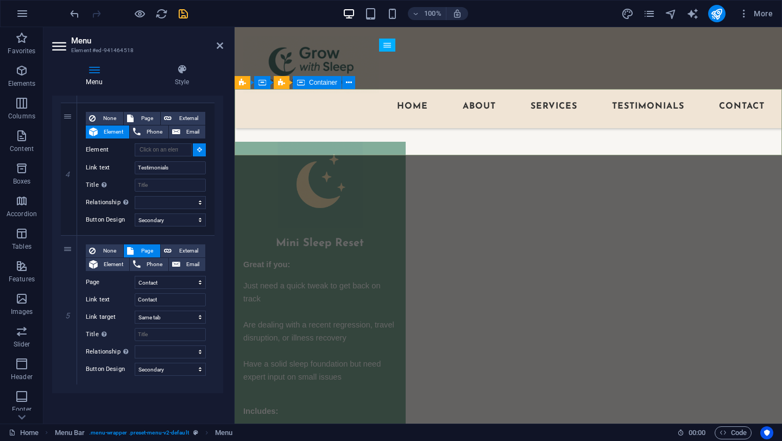
select select
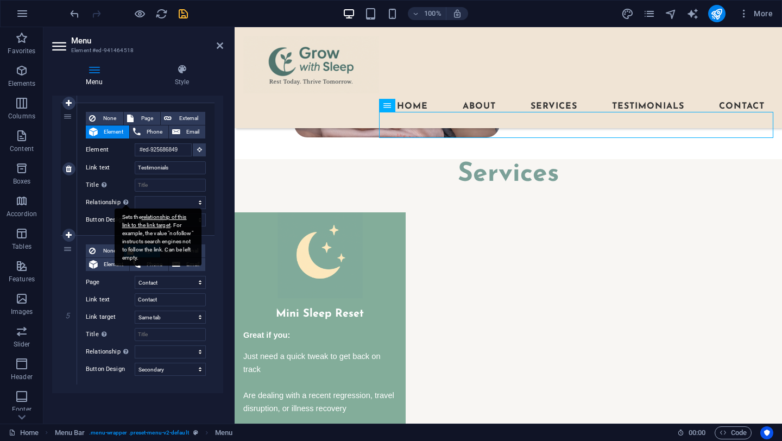
scroll to position [1904, 0]
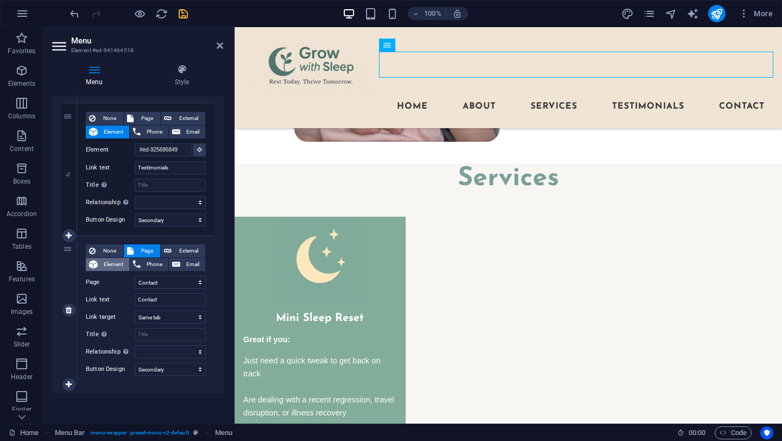
click at [105, 262] on span "Element" at bounding box center [113, 264] width 25 height 13
select select
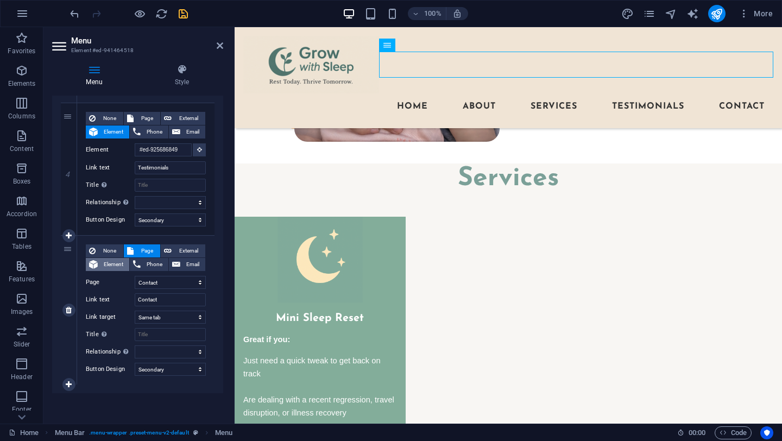
select select
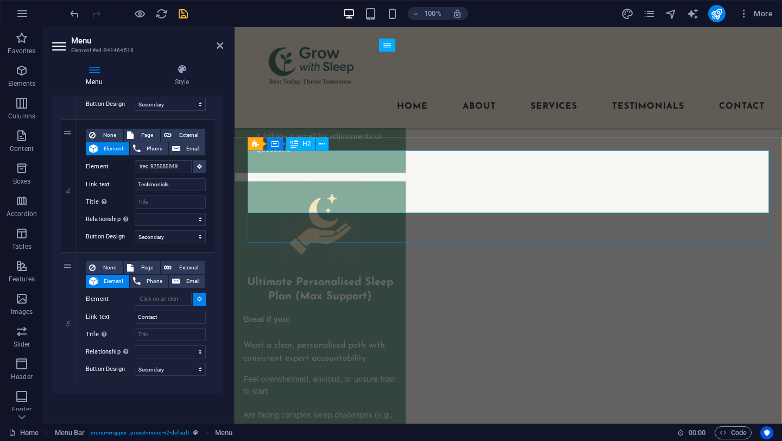
scroll to position [2766, 0]
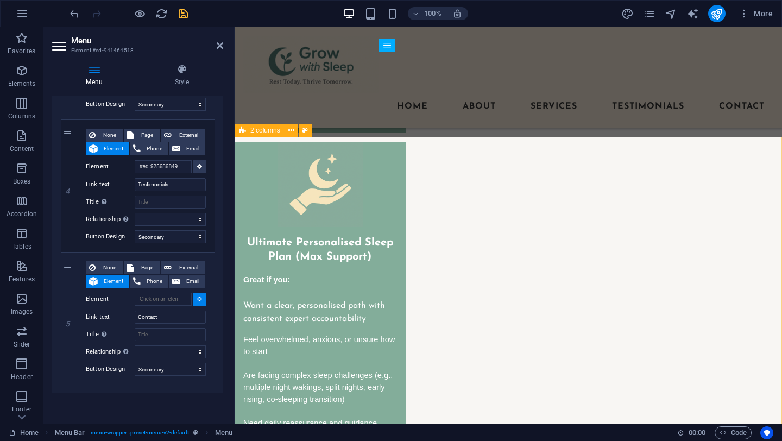
select select
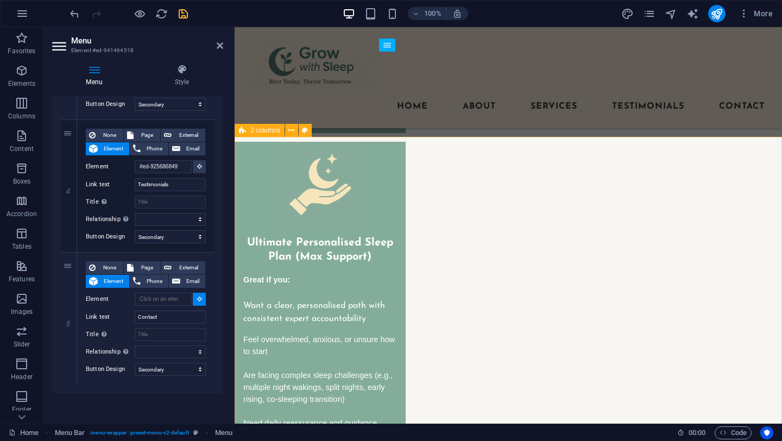
type input "#ed-925686891"
select select
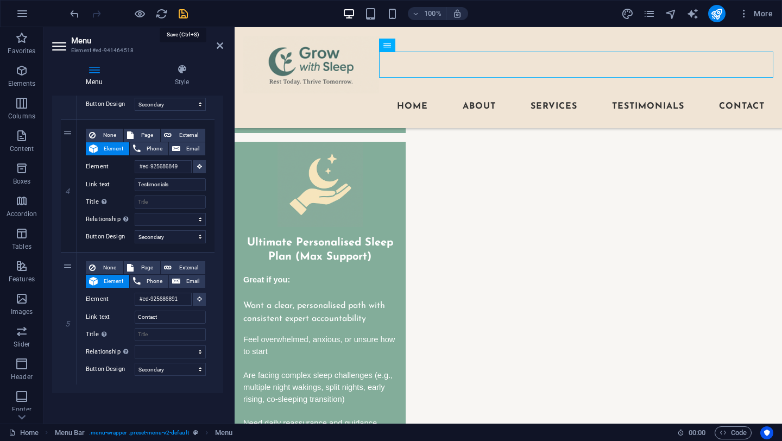
click at [182, 16] on icon "save" at bounding box center [183, 14] width 12 height 12
checkbox input "false"
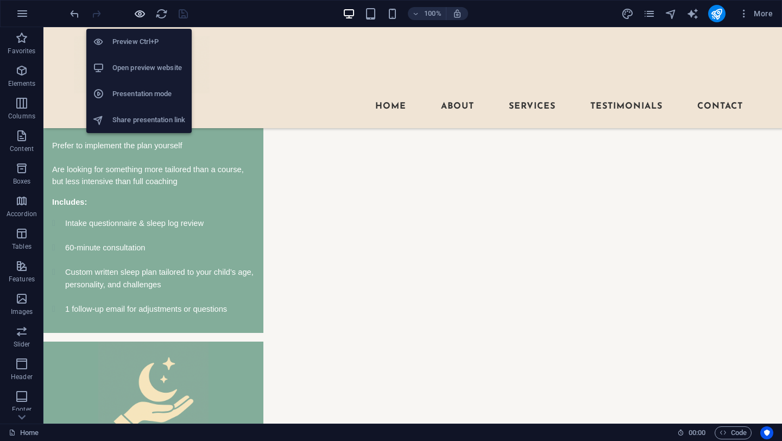
click at [138, 11] on icon "button" at bounding box center [140, 14] width 12 height 12
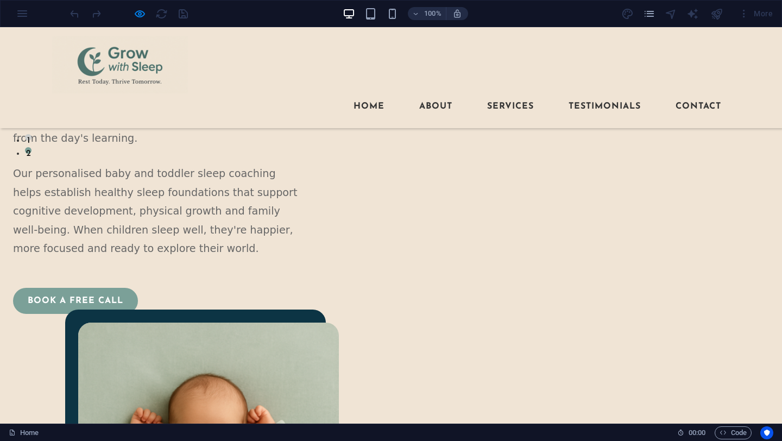
scroll to position [0, 0]
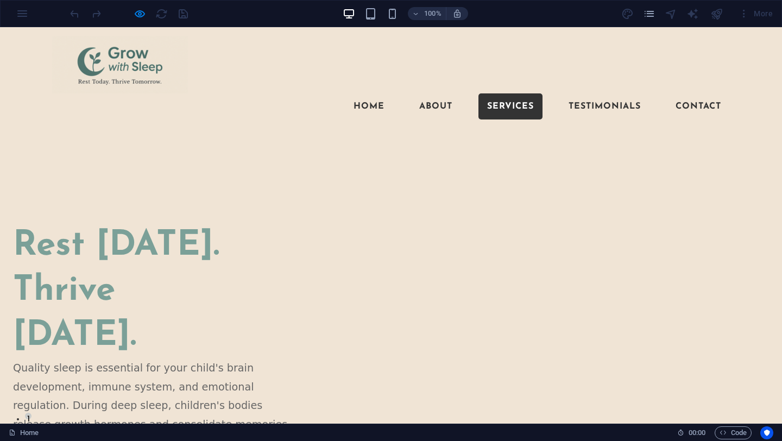
click at [508, 93] on link "Services" at bounding box center [510, 106] width 64 height 26
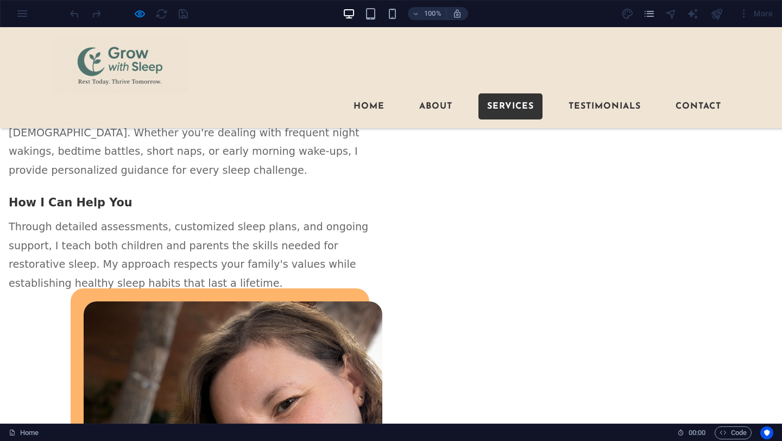
scroll to position [1256, 0]
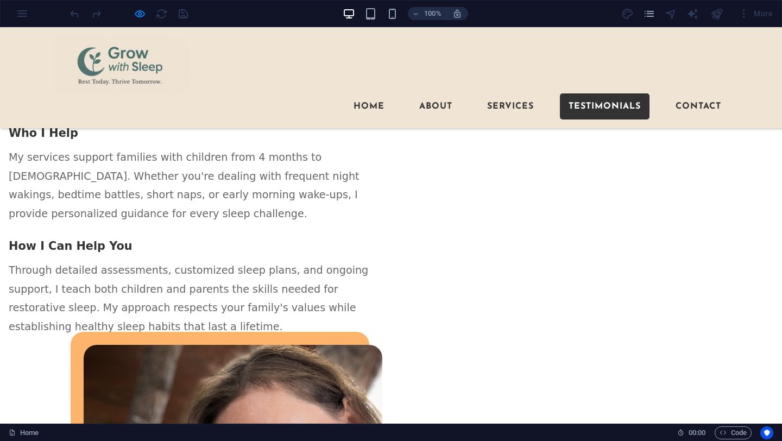
click at [592, 93] on link "Testimonials" at bounding box center [605, 106] width 90 height 26
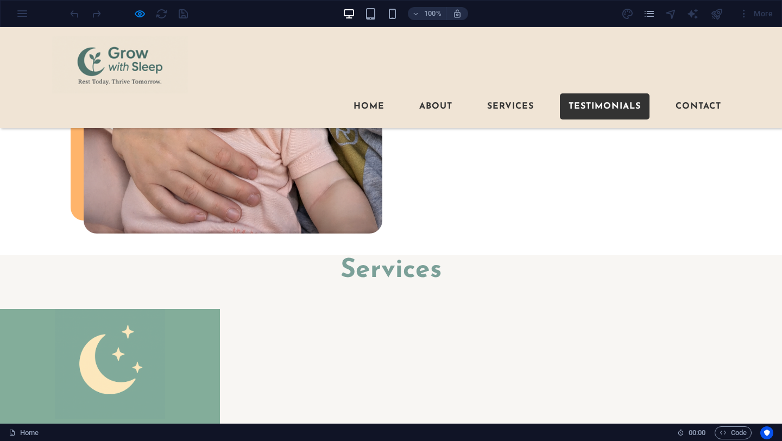
scroll to position [1826, 0]
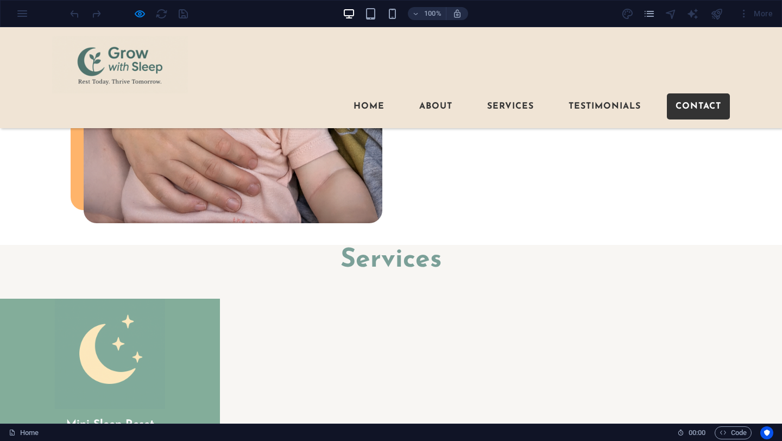
click at [692, 93] on link "Contact" at bounding box center [698, 106] width 63 height 26
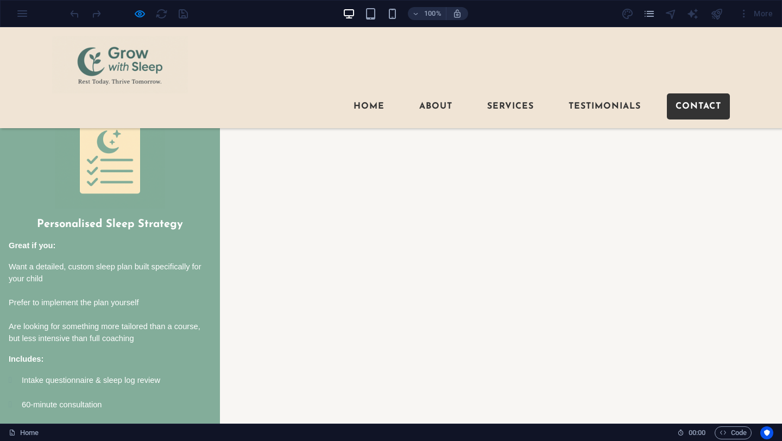
scroll to position [2439, 0]
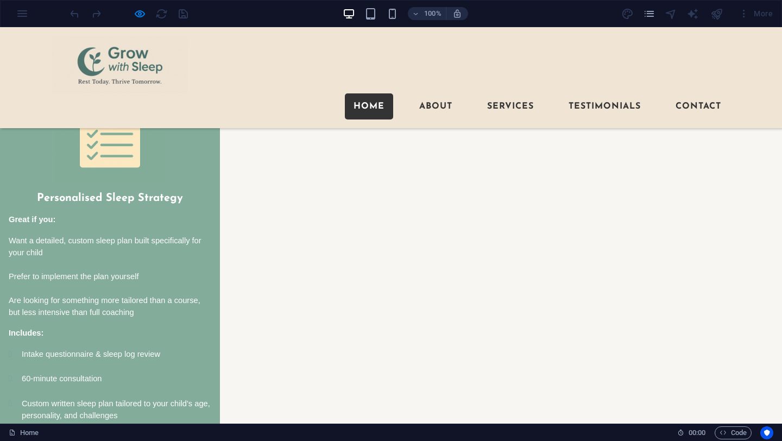
click at [371, 93] on link "Home" at bounding box center [369, 106] width 48 height 26
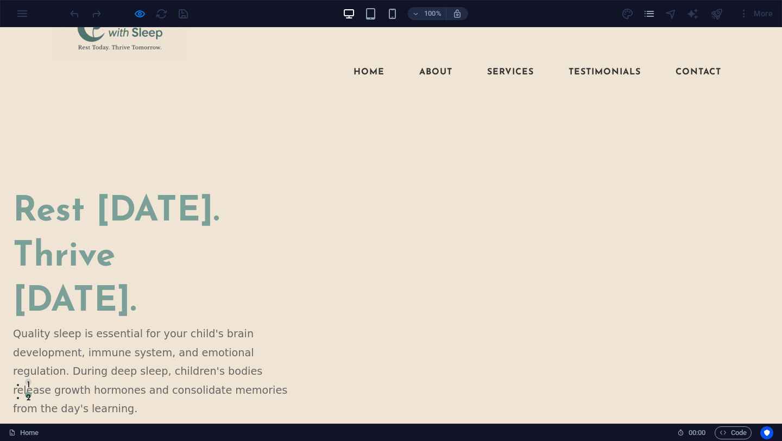
scroll to position [0, 0]
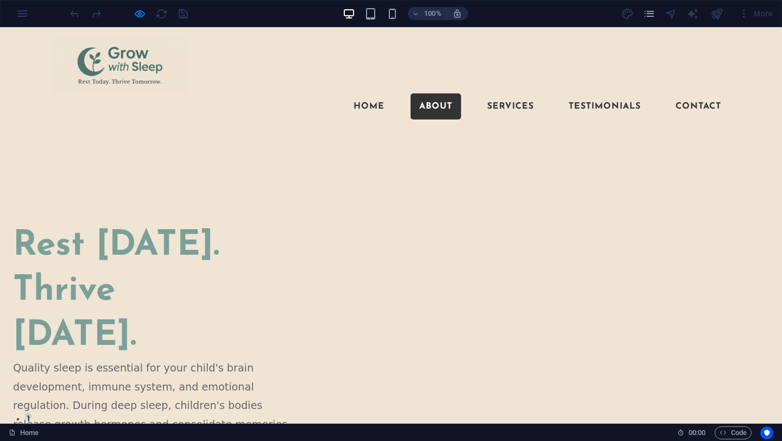
click at [432, 93] on link "About" at bounding box center [436, 106] width 51 height 26
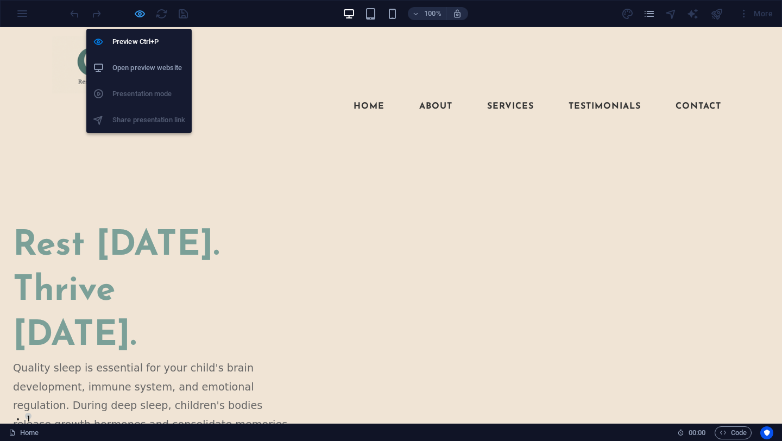
click at [140, 8] on icon "button" at bounding box center [140, 14] width 12 height 12
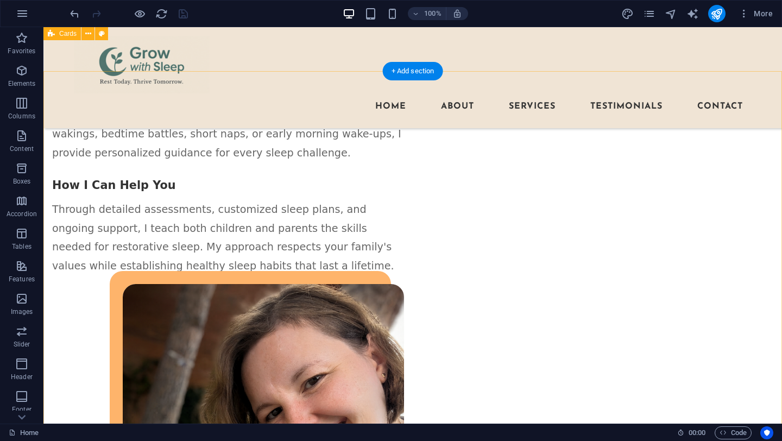
scroll to position [1309, 0]
